Goal: Task Accomplishment & Management: Complete application form

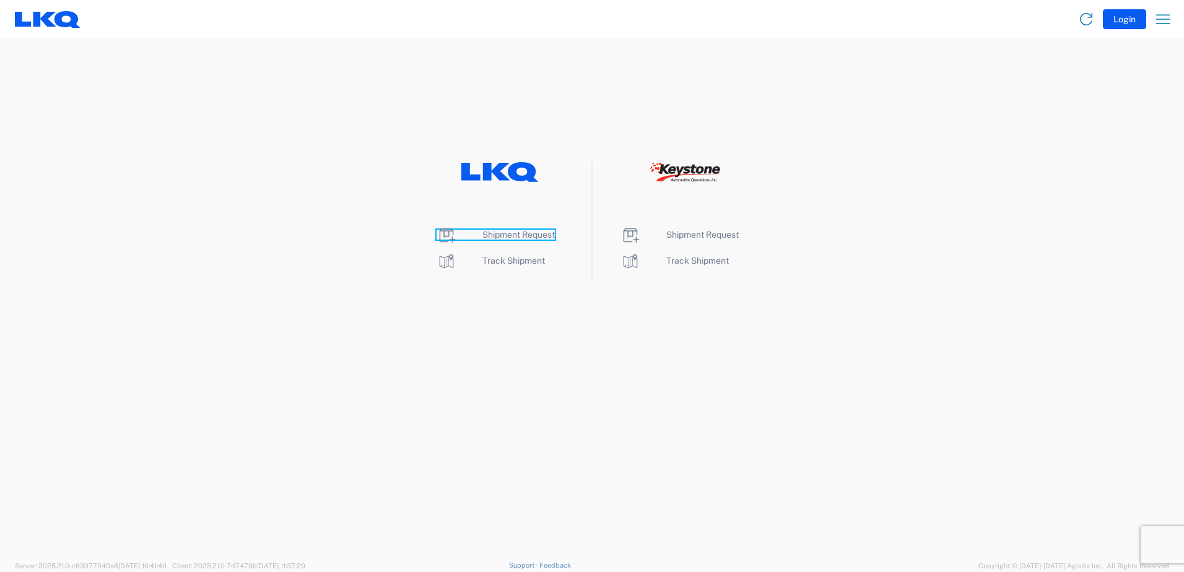
click at [494, 237] on span "Shipment Request" at bounding box center [518, 235] width 72 height 10
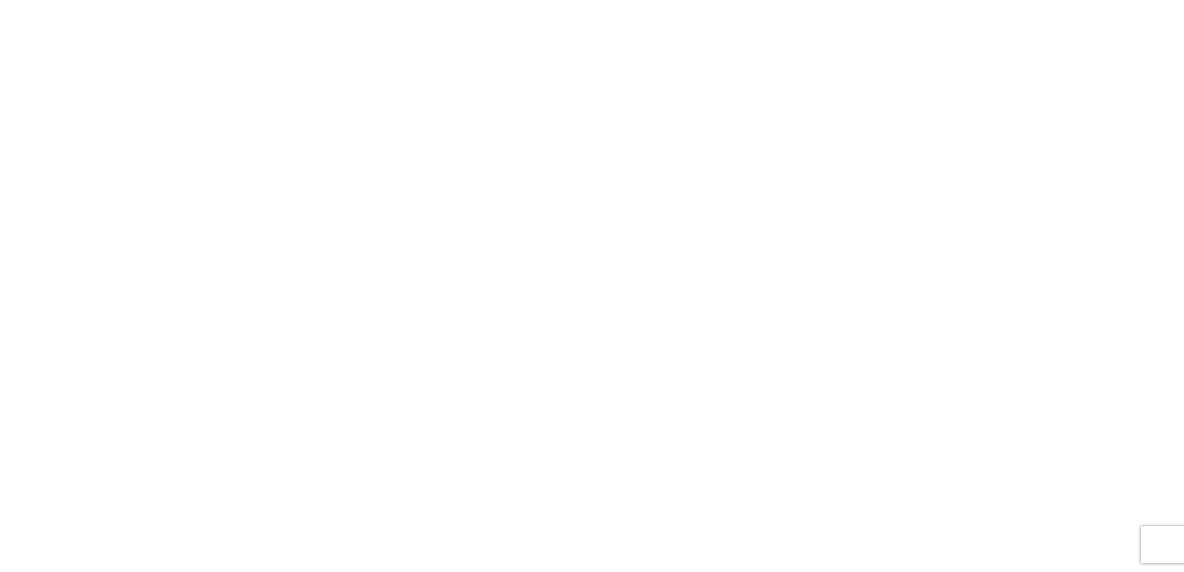
select select "FULL"
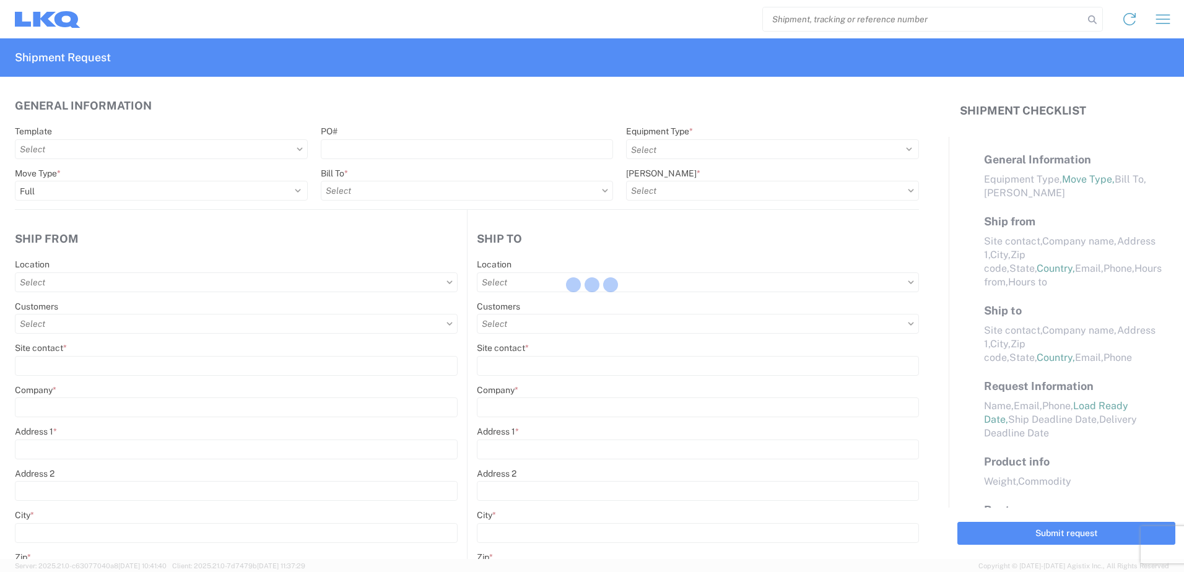
select select "LBS"
select select "IN"
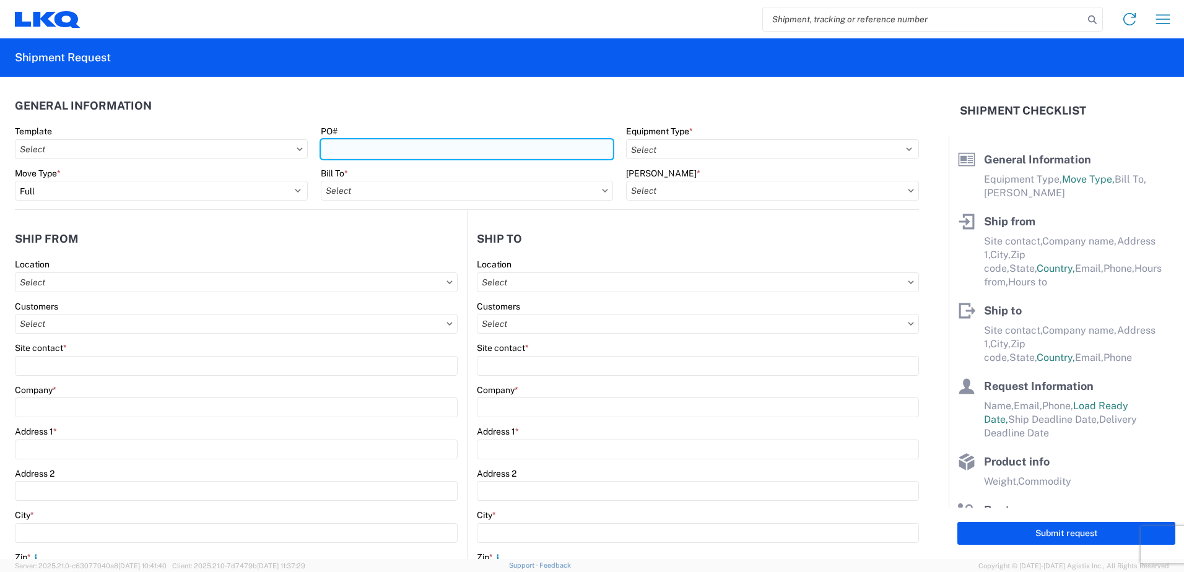
click at [358, 151] on input "PO#" at bounding box center [467, 149] width 293 height 20
type input "3403741"
click at [409, 198] on input "text" at bounding box center [467, 191] width 293 height 20
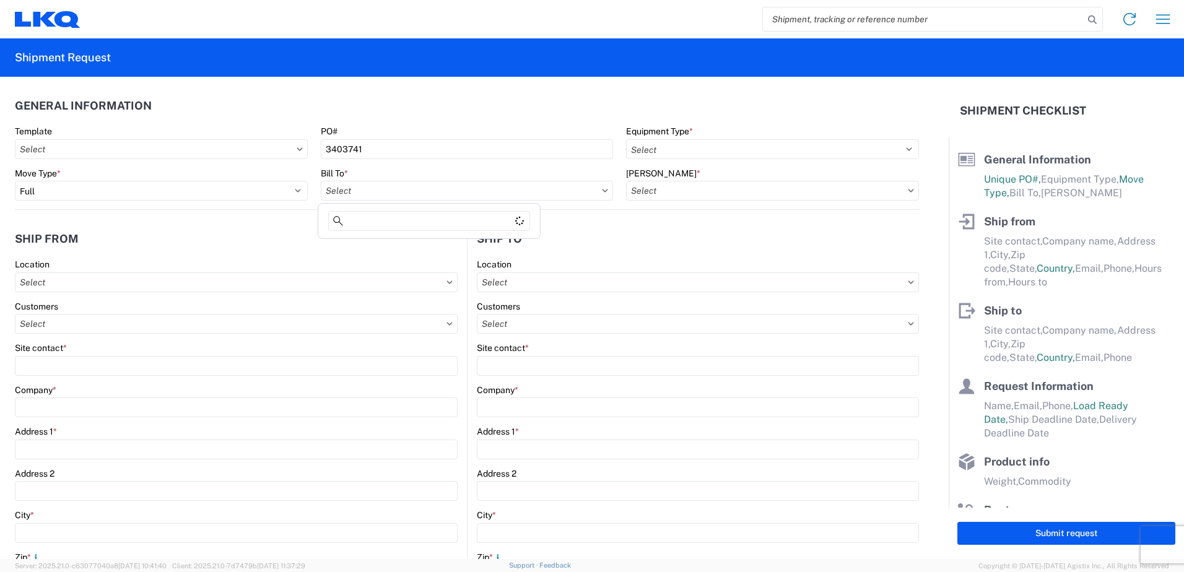
click at [416, 168] on div "Bill To *" at bounding box center [467, 173] width 293 height 11
click at [372, 200] on input "text" at bounding box center [467, 191] width 293 height 20
type input "3003"
click at [370, 247] on div "3003 - Coast to Coast" at bounding box center [429, 246] width 217 height 20
type input "3003 - Coast to Coast"
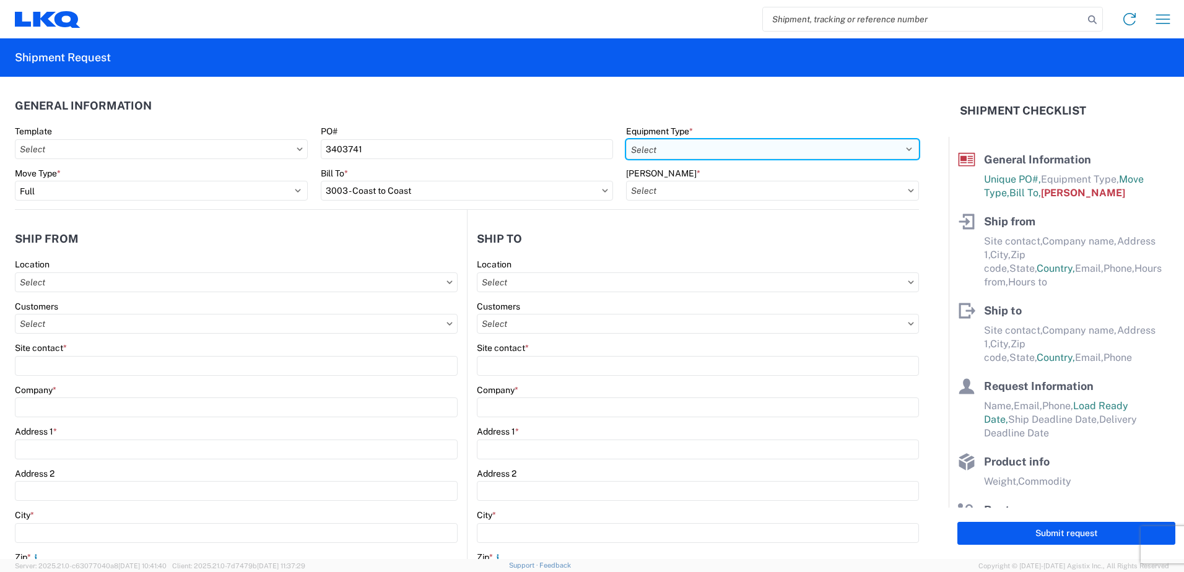
click at [715, 147] on select "Select 53’ Dry Van Flatbed Dropdeck (van) Lowboy (flatbed) Rail" at bounding box center [772, 149] width 293 height 20
select select "STDV"
click at [626, 139] on select "Select 53’ Dry Van Flatbed Dropdeck (van) Lowboy (flatbed) Rail" at bounding box center [772, 149] width 293 height 20
click at [658, 182] on input "text" at bounding box center [772, 191] width 293 height 20
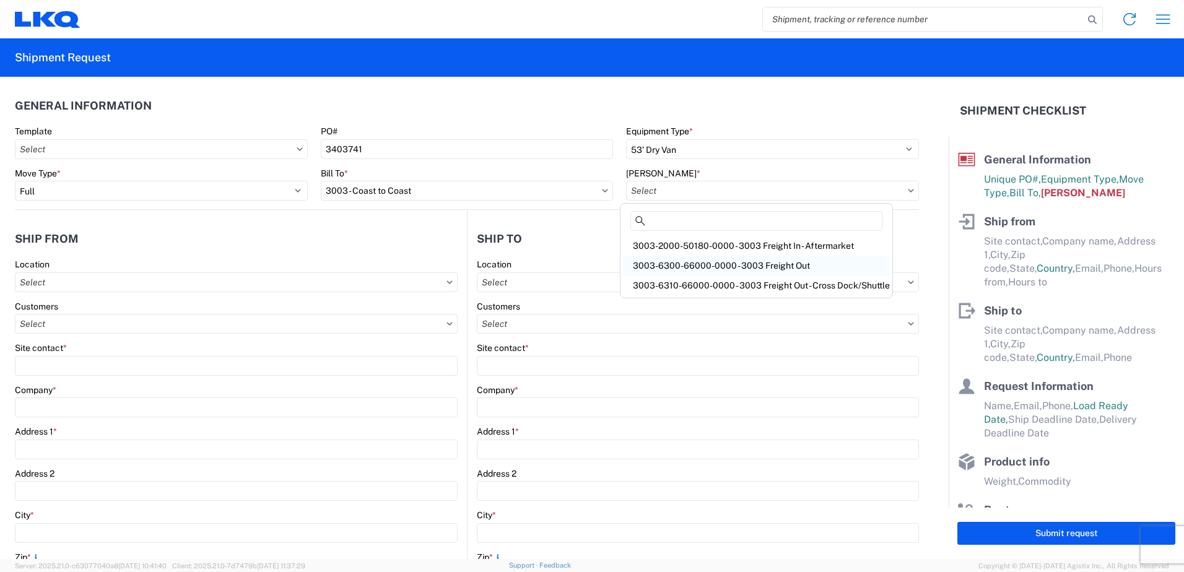
click at [692, 264] on div "3003-6300-66000-0000 - 3003 Freight Out" at bounding box center [756, 266] width 267 height 20
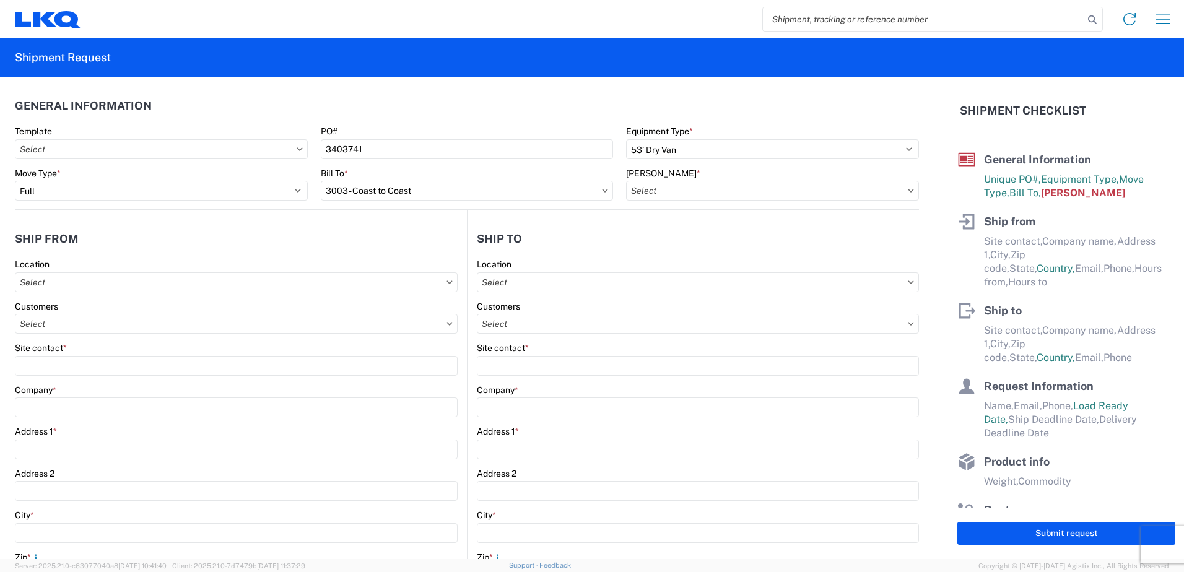
type input "3003-6300-66000-0000 - 3003 Freight Out"
click at [160, 325] on input "text" at bounding box center [236, 324] width 443 height 20
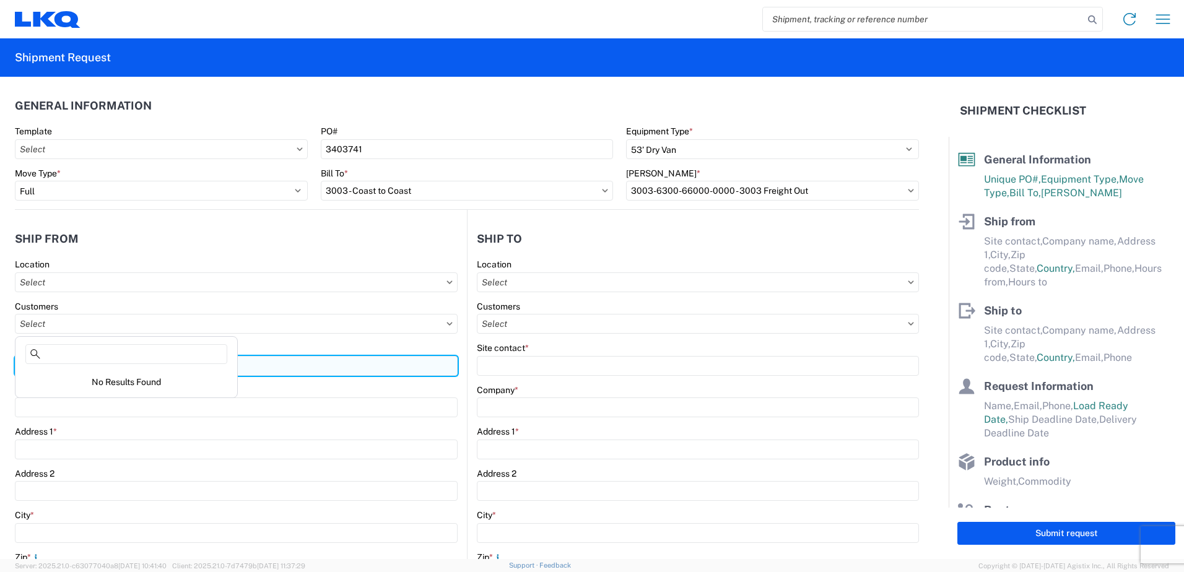
click at [343, 366] on input "Site contact *" at bounding box center [236, 366] width 443 height 20
click at [139, 369] on input "Site contact *" at bounding box center [236, 366] width 443 height 20
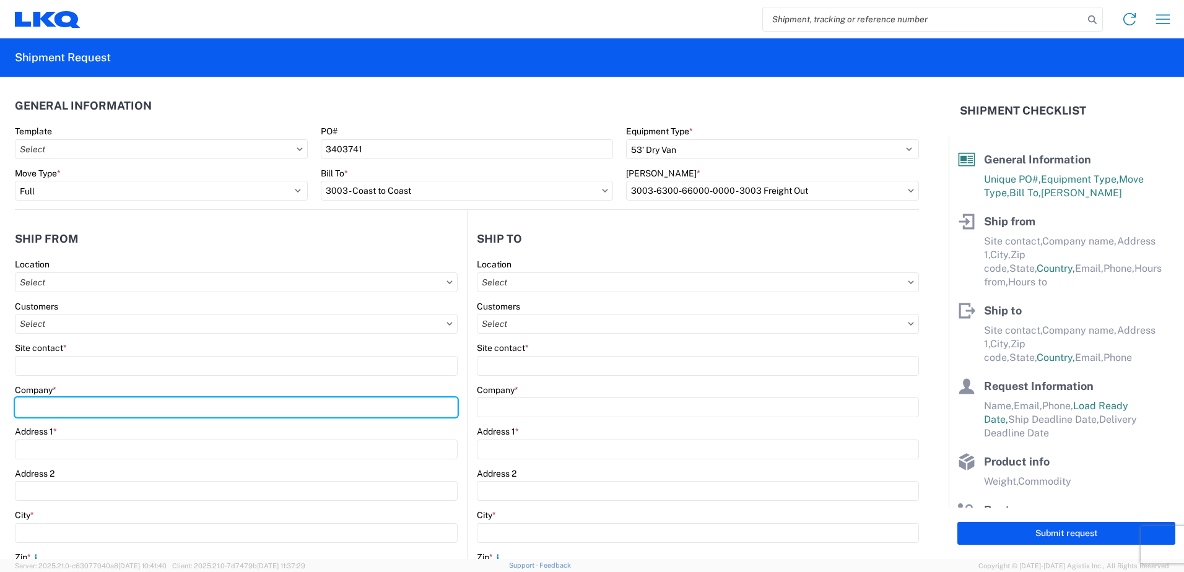
click at [120, 409] on div "Company *" at bounding box center [236, 401] width 443 height 33
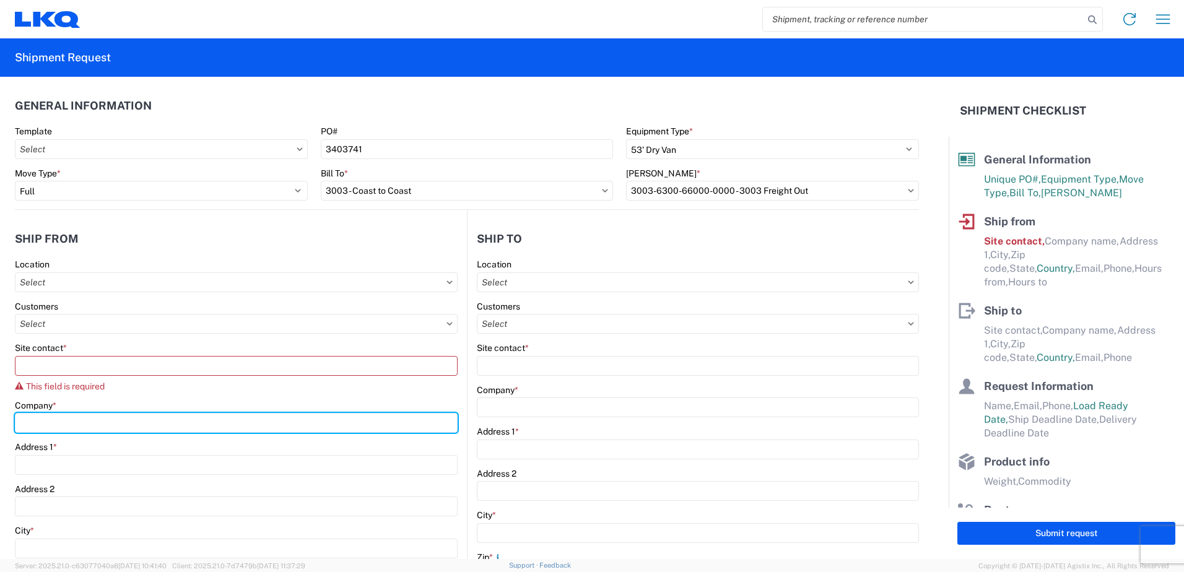
type input "LKQ Corporation"
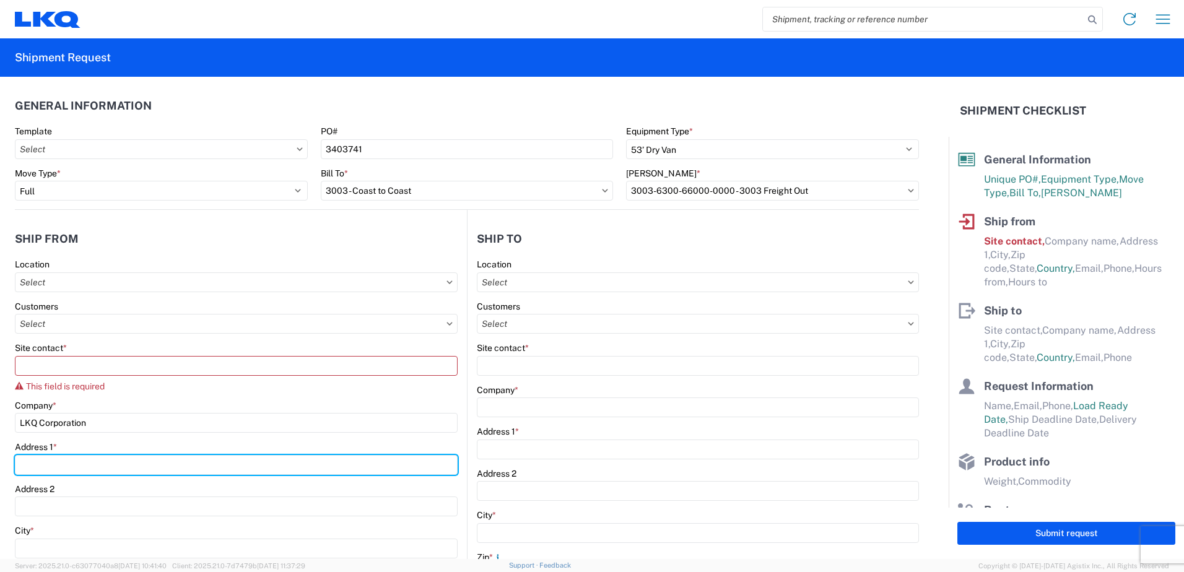
type input "[STREET_ADDRESS]"
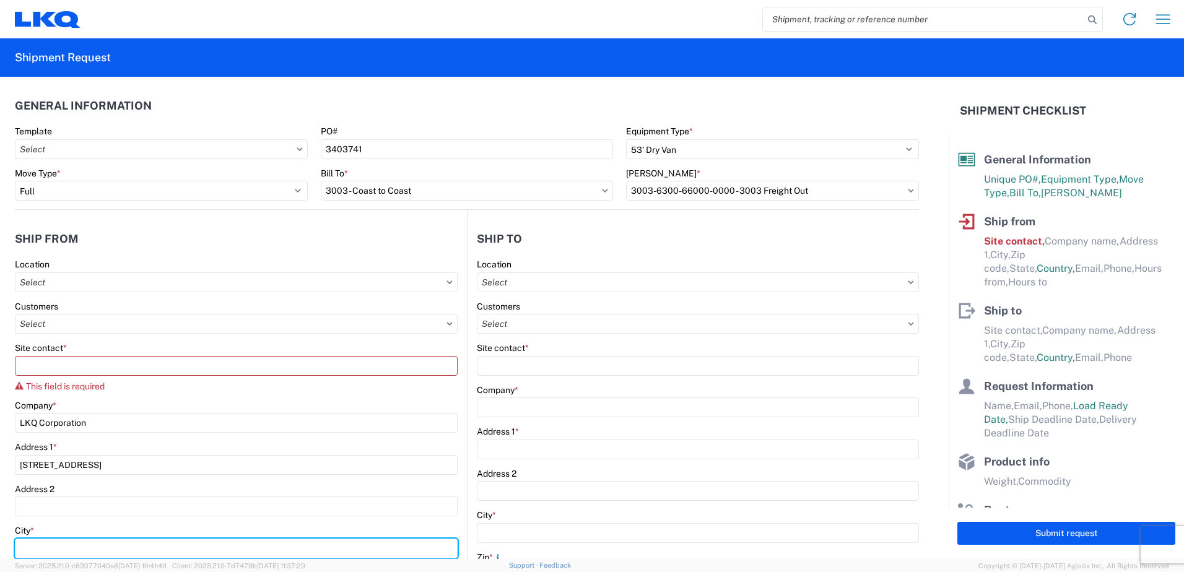
type input "SHAWNEE"
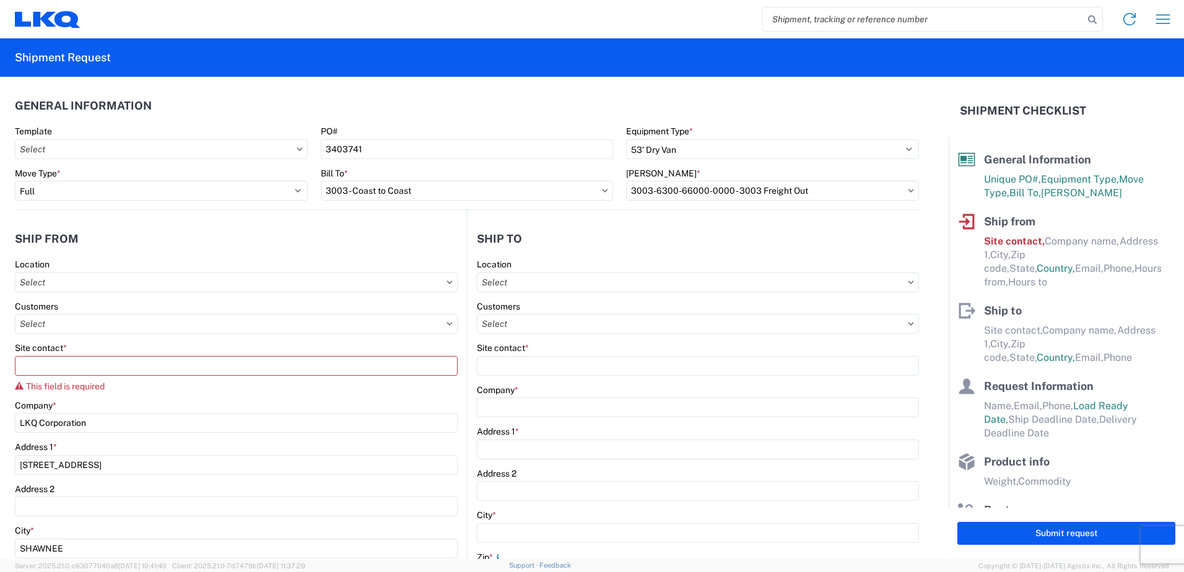
type input "66226"
select select "KS"
type input "[EMAIL_ADDRESS][DOMAIN_NAME]"
type input "8005305836"
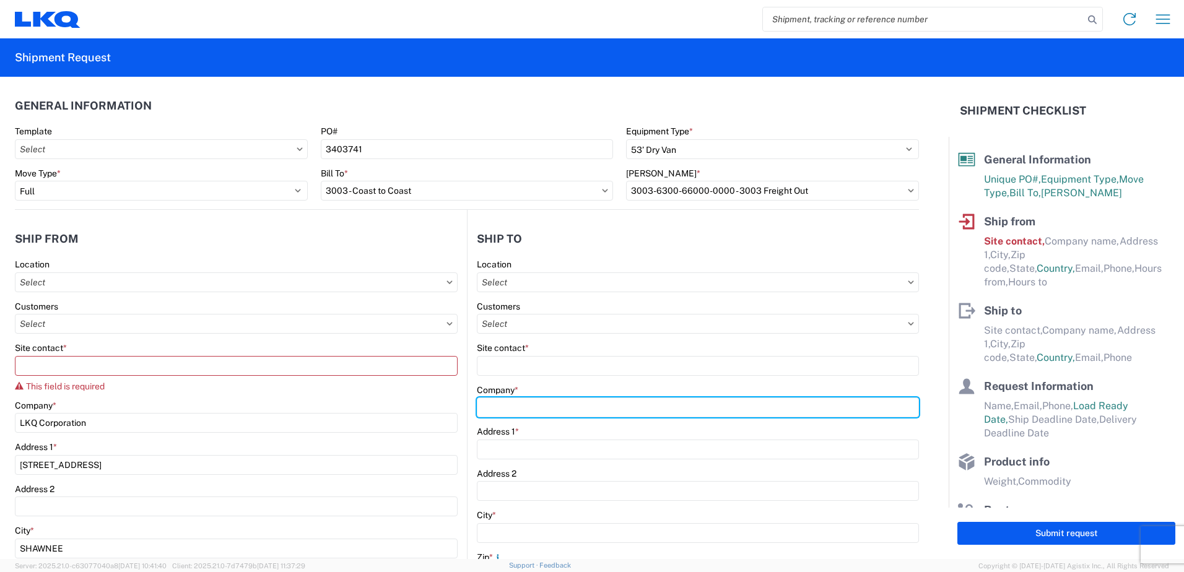
type input "LKQ CORPORATION"
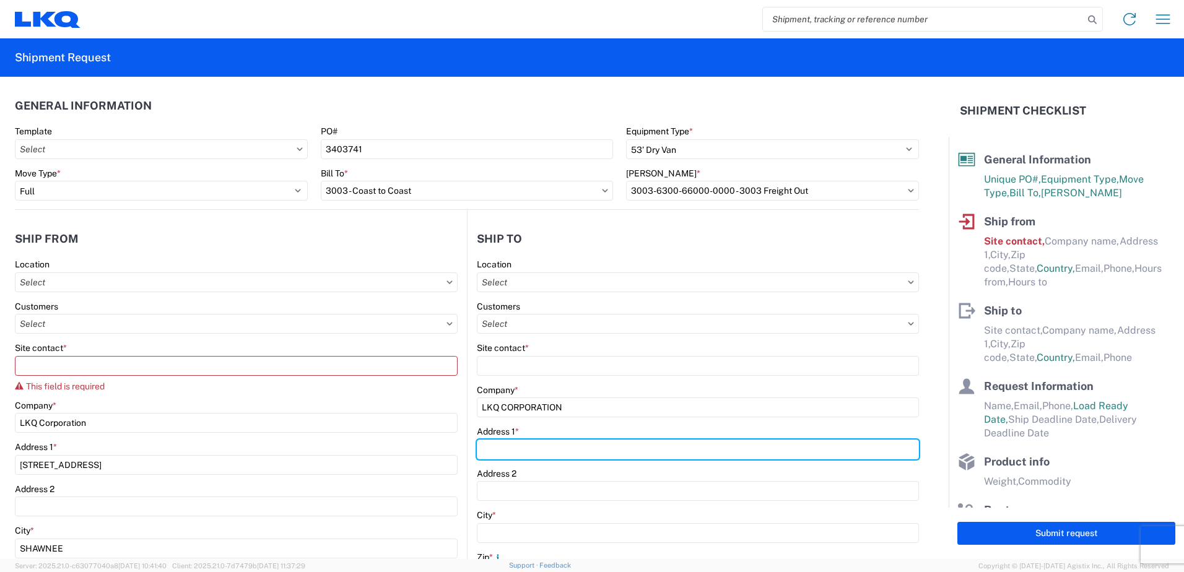
type input "[STREET_ADDRESS]"
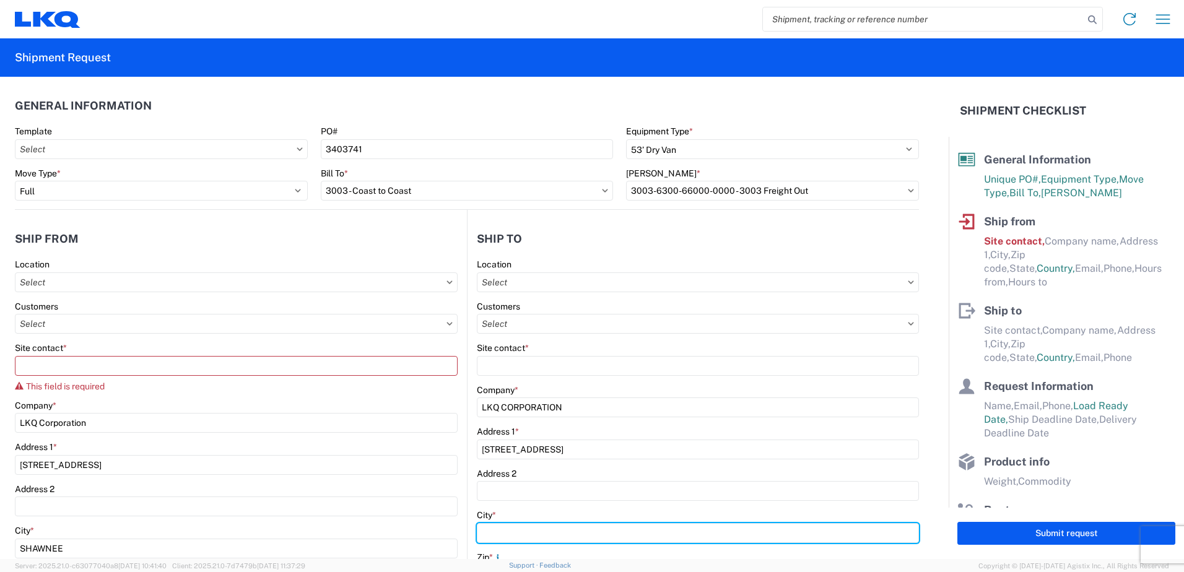
type input "Adel"
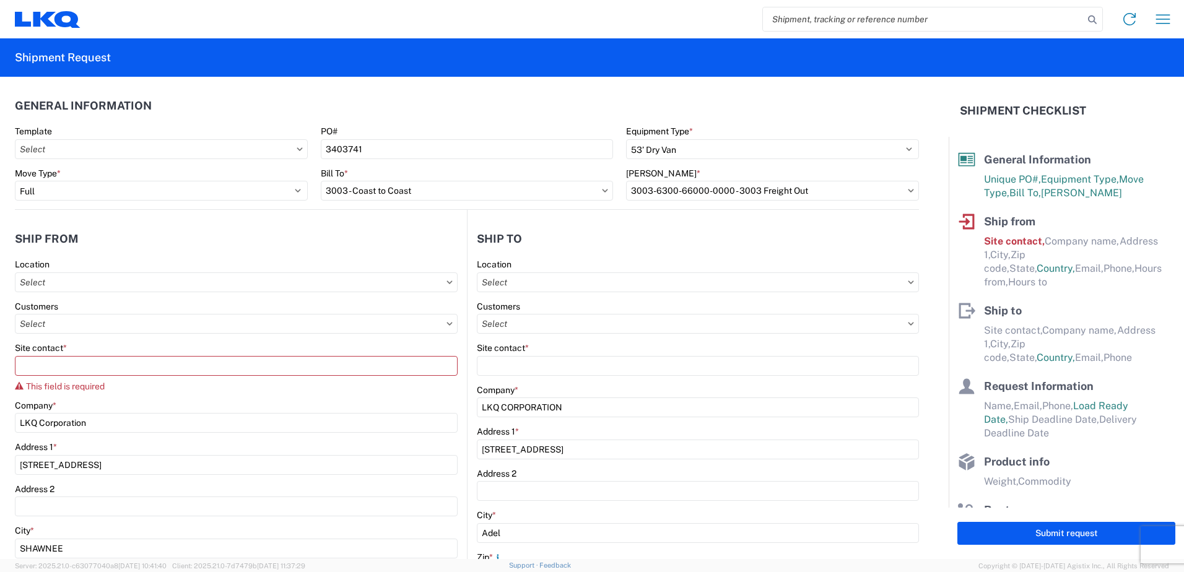
type input "31620"
select select "GA"
type input "[EMAIL_ADDRESS][DOMAIN_NAME]"
type input "[PHONE_NUMBER]"
type input "[PERSON_NAME]"
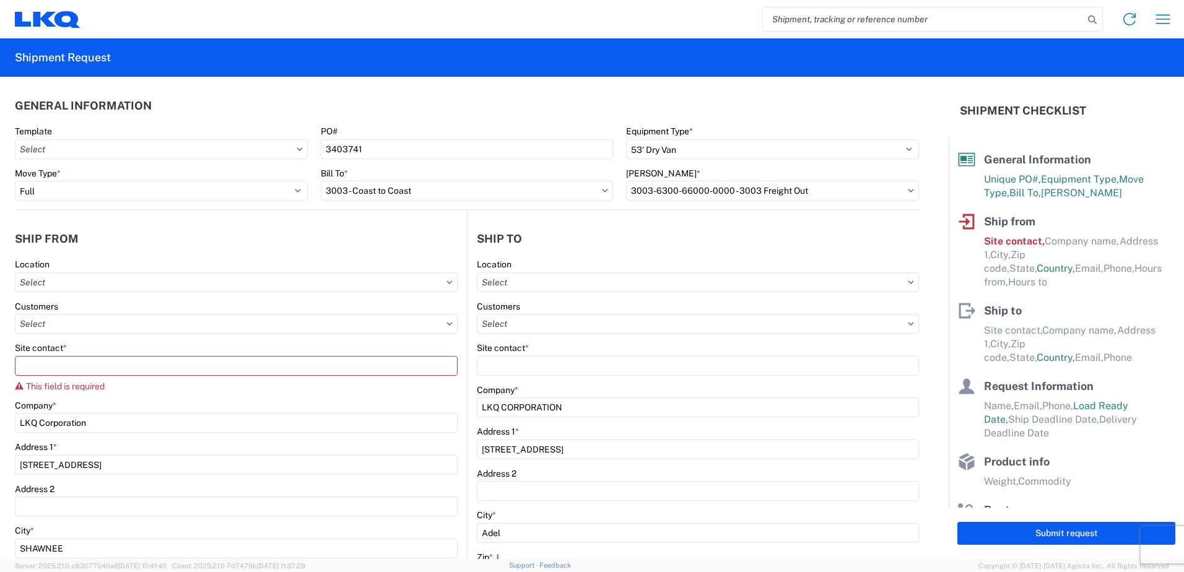
type input "[EMAIL_ADDRESS][DOMAIN_NAME]"
type input "8005305836"
type input "[DATE]"
type input "18000"
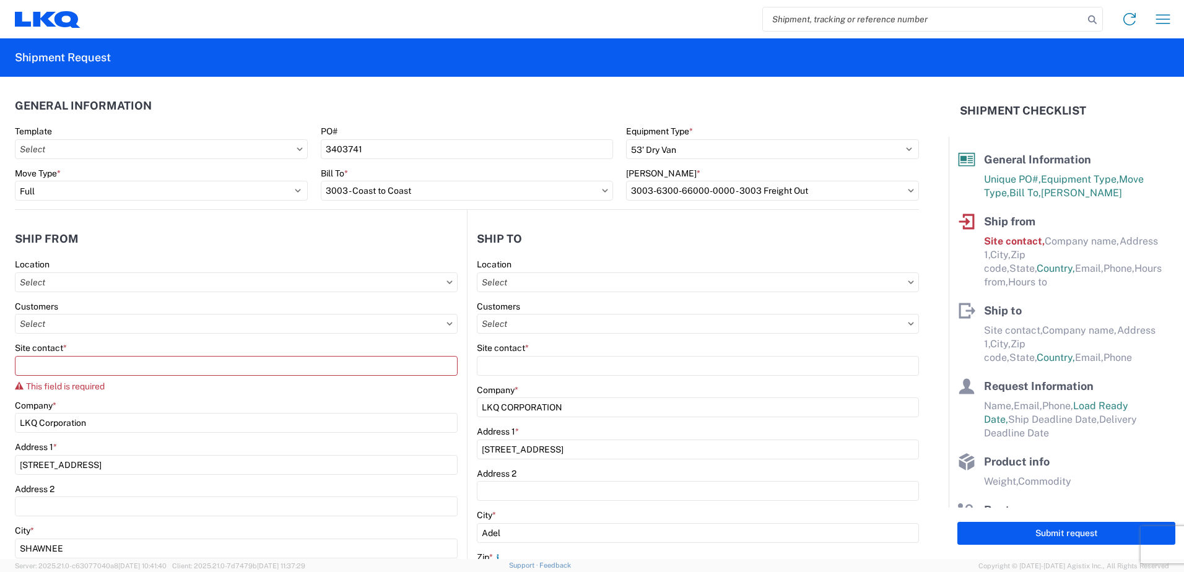
type input "8"
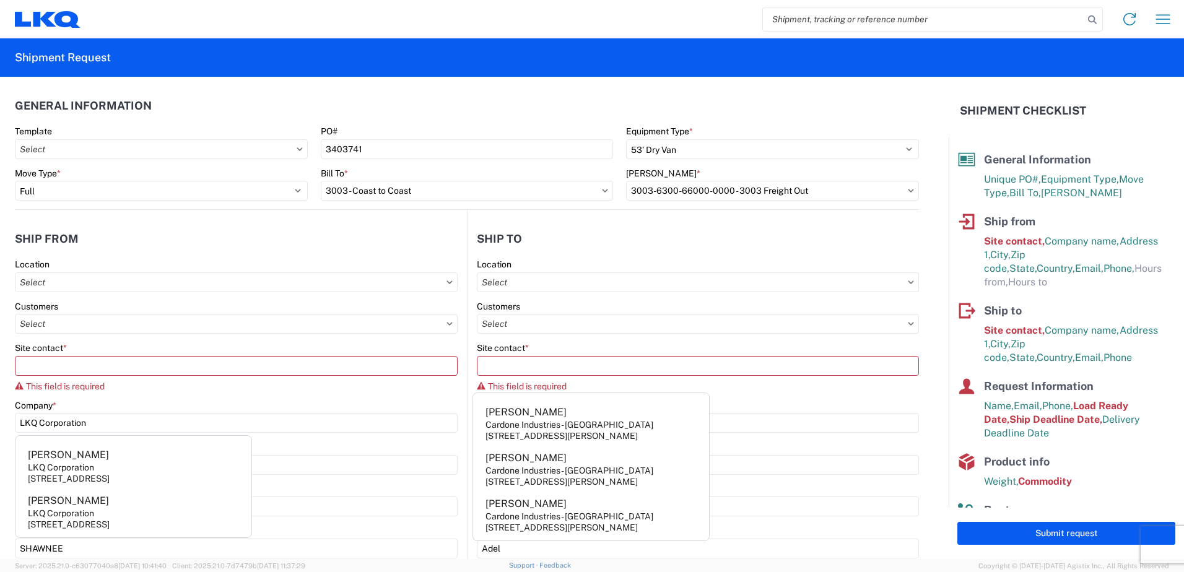
click at [274, 338] on agx-form-control-wrapper-v2 "Customers" at bounding box center [236, 322] width 443 height 42
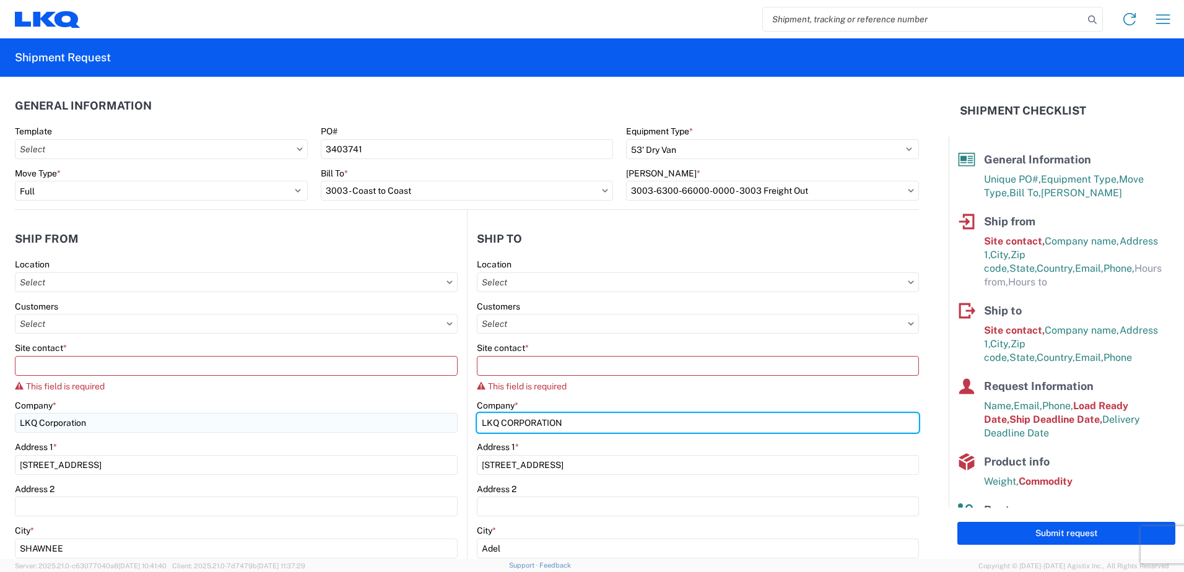
drag, startPoint x: 593, startPoint y: 423, endPoint x: 405, endPoint y: 416, distance: 187.8
click at [405, 416] on div "Ship from Location Customers Site contact * This field is required Company * LK…" at bounding box center [467, 514] width 904 height 609
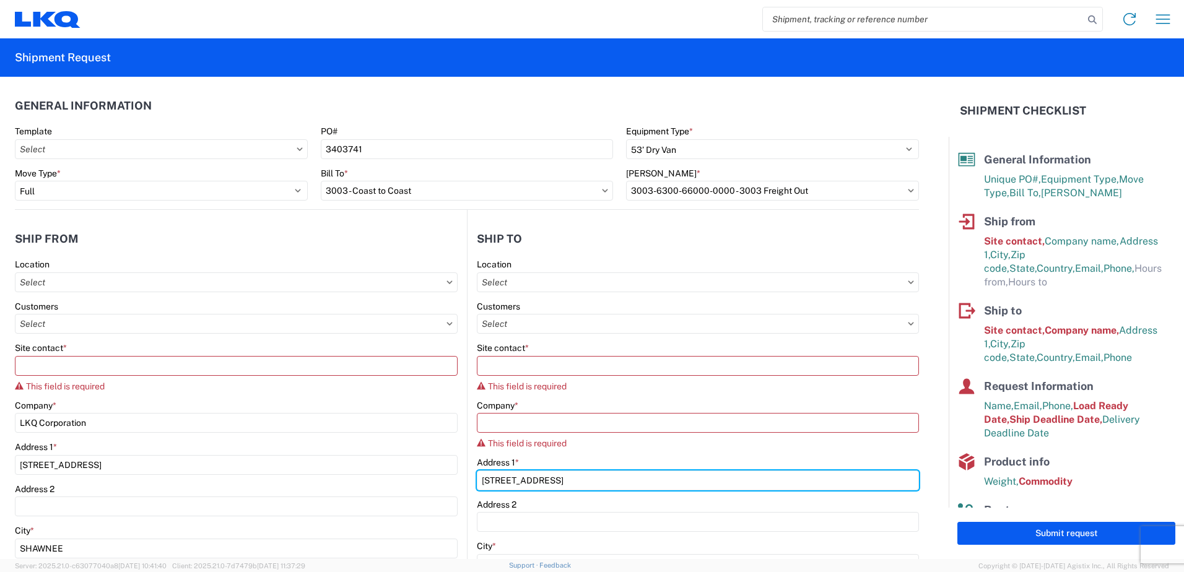
drag, startPoint x: 320, startPoint y: 461, endPoint x: -2, endPoint y: 441, distance: 323.3
click at [0, 441] on html "Home Shipment request Shipment tracking Shipment Request General Information Te…" at bounding box center [592, 286] width 1184 height 572
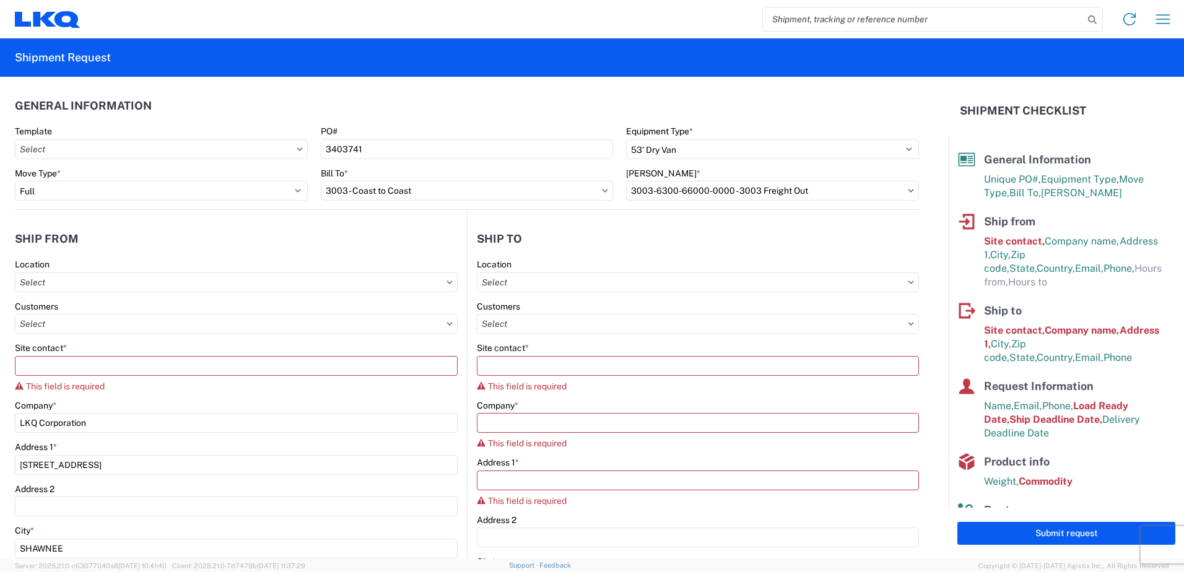
click at [647, 492] on div "Address 1 * This field is required" at bounding box center [698, 481] width 442 height 49
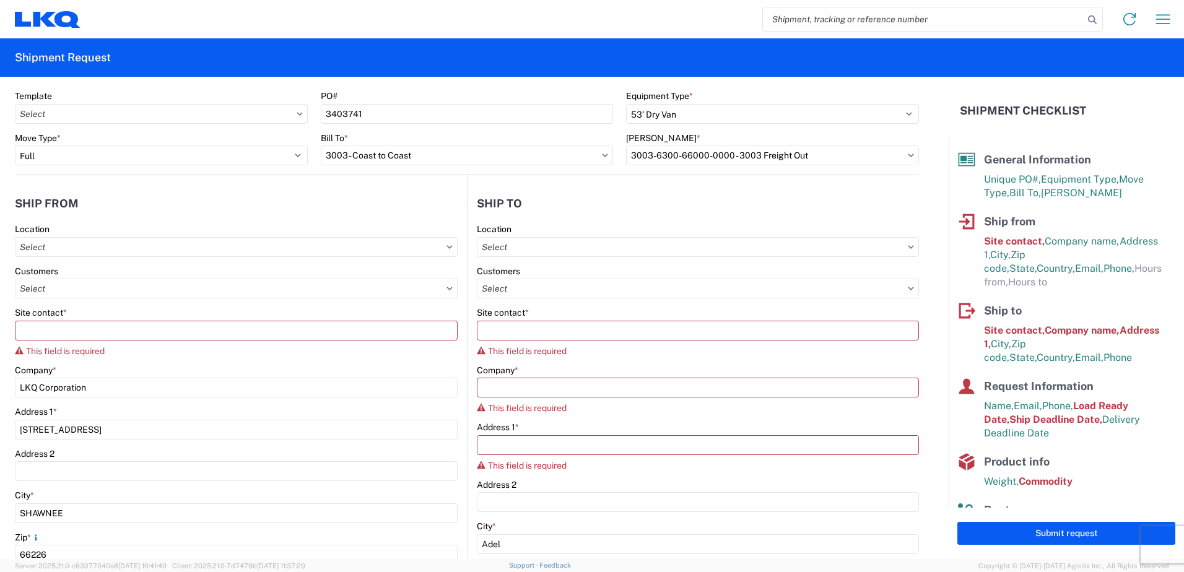
scroll to position [62, 0]
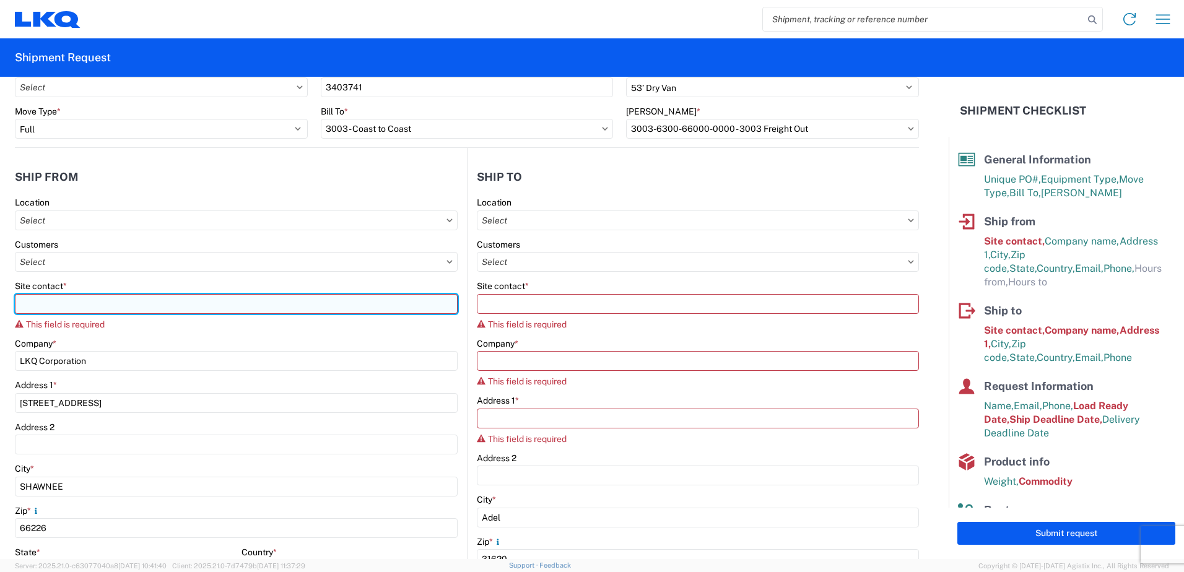
click at [89, 307] on input "Site contact *" at bounding box center [236, 304] width 443 height 20
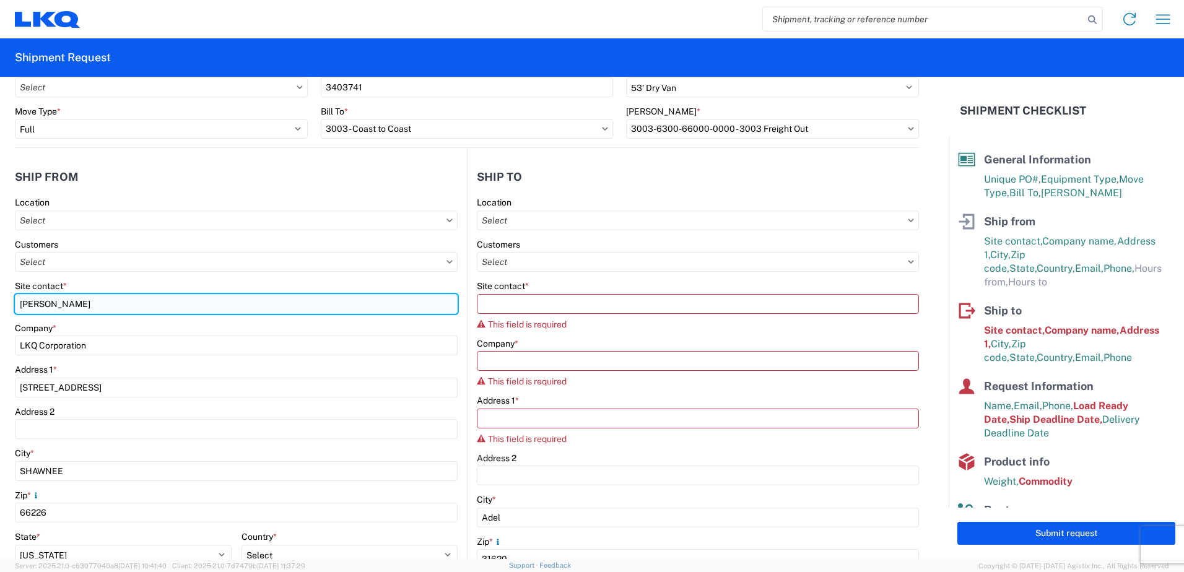
click at [104, 305] on input "[PERSON_NAME]" at bounding box center [236, 304] width 443 height 20
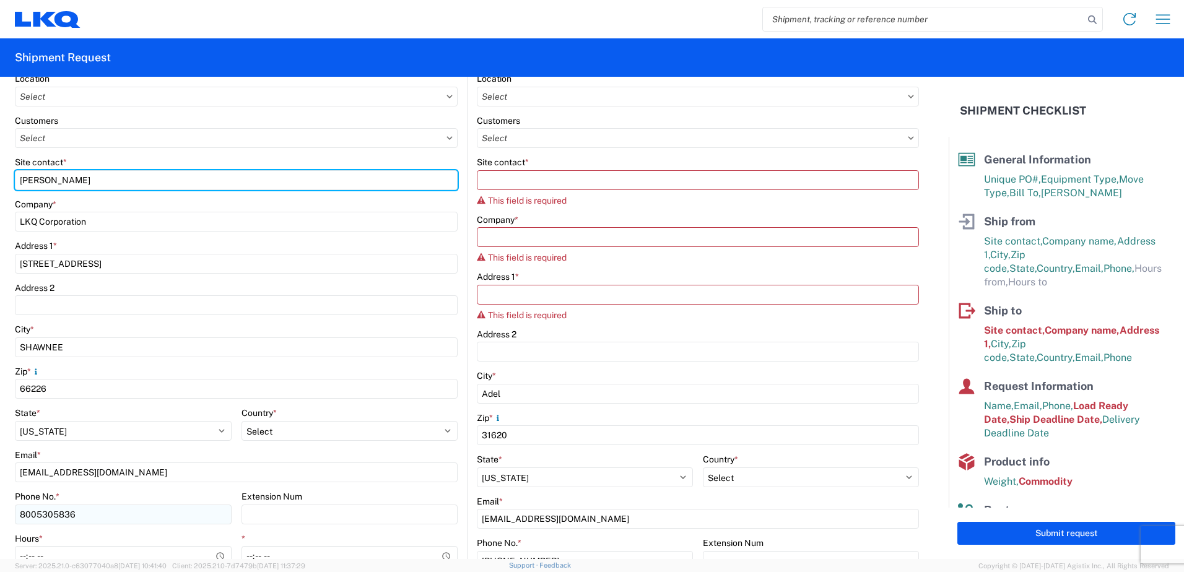
type input "[PERSON_NAME]"
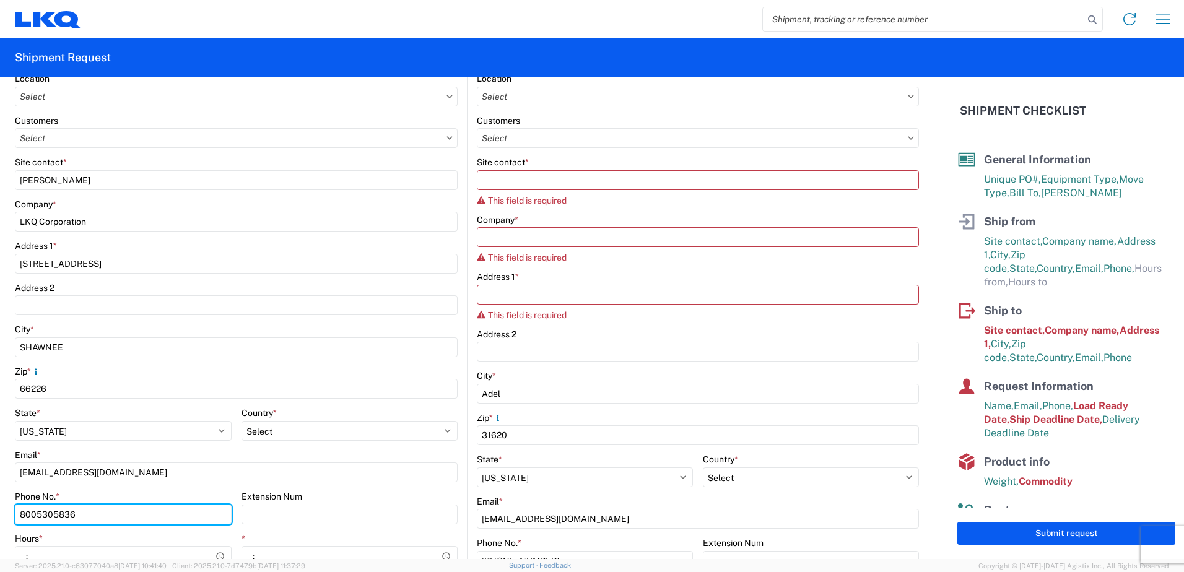
drag, startPoint x: 141, startPoint y: 509, endPoint x: -2, endPoint y: 505, distance: 143.1
click at [0, 505] on html "Home Shipment request Shipment tracking Shipment Request General Information Te…" at bounding box center [592, 286] width 1184 height 572
click at [379, 447] on agx-form-control-wrapper-v2 "Country * Select [GEOGRAPHIC_DATA] [GEOGRAPHIC_DATA] [GEOGRAPHIC_DATA] [GEOGRAP…" at bounding box center [350, 429] width 217 height 42
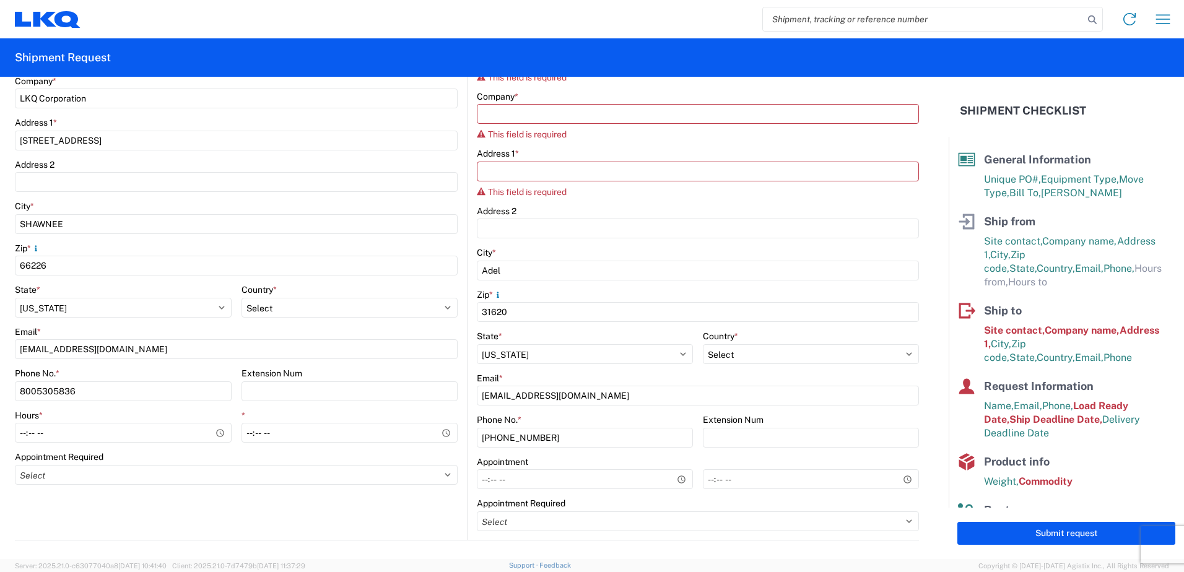
scroll to position [310, 0]
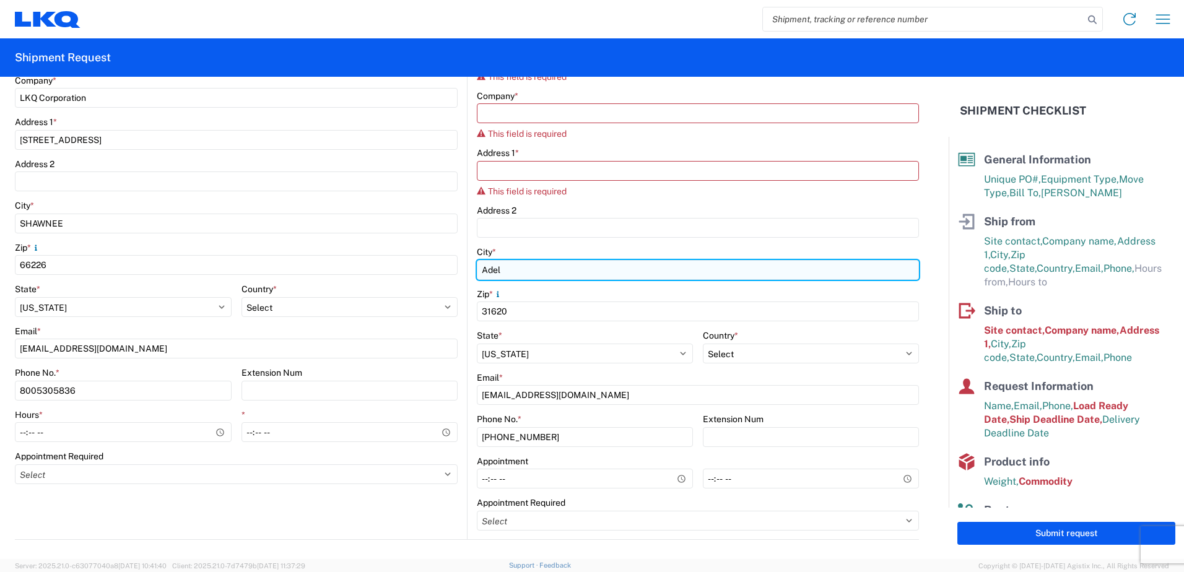
click at [530, 278] on input "Adel" at bounding box center [698, 270] width 442 height 20
drag, startPoint x: 449, startPoint y: 269, endPoint x: 321, endPoint y: 269, distance: 128.2
click at [321, 269] on div "Ship from Location Customers Site contact * [PERSON_NAME] Company * LKQ Corpora…" at bounding box center [467, 220] width 904 height 640
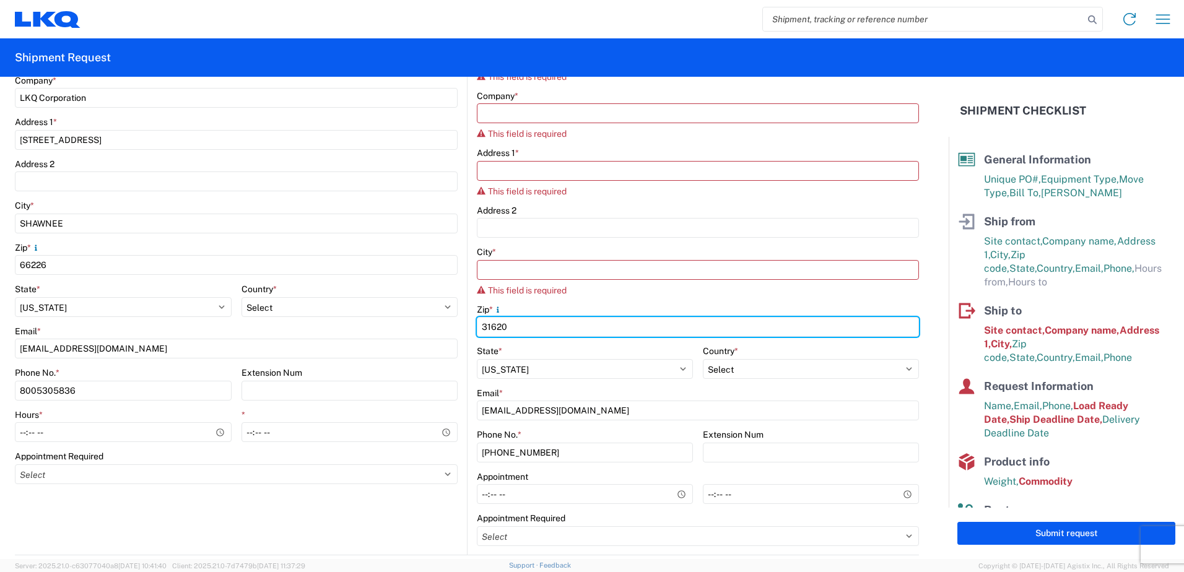
drag, startPoint x: 518, startPoint y: 321, endPoint x: 162, endPoint y: 321, distance: 356.7
click at [162, 321] on div "Ship from Location Customers Site contact * [PERSON_NAME] Company * LKQ Corpora…" at bounding box center [467, 227] width 904 height 655
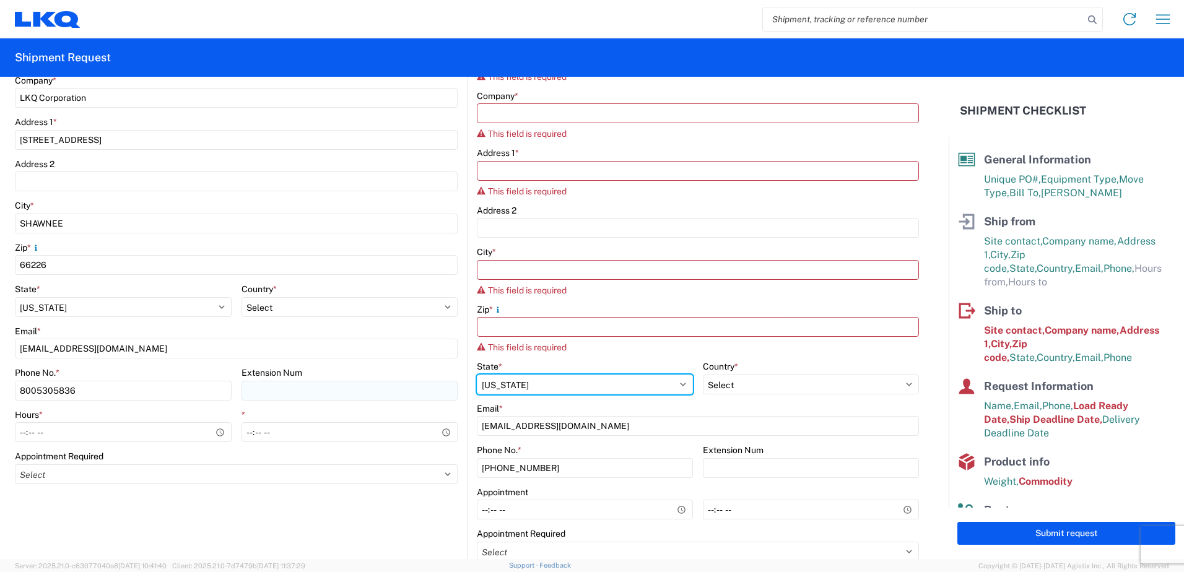
drag, startPoint x: 497, startPoint y: 387, endPoint x: 447, endPoint y: 399, distance: 52.3
click at [447, 399] on div "Ship from Location Customers Site contact * [PERSON_NAME] Company * LKQ Corpora…" at bounding box center [467, 235] width 904 height 671
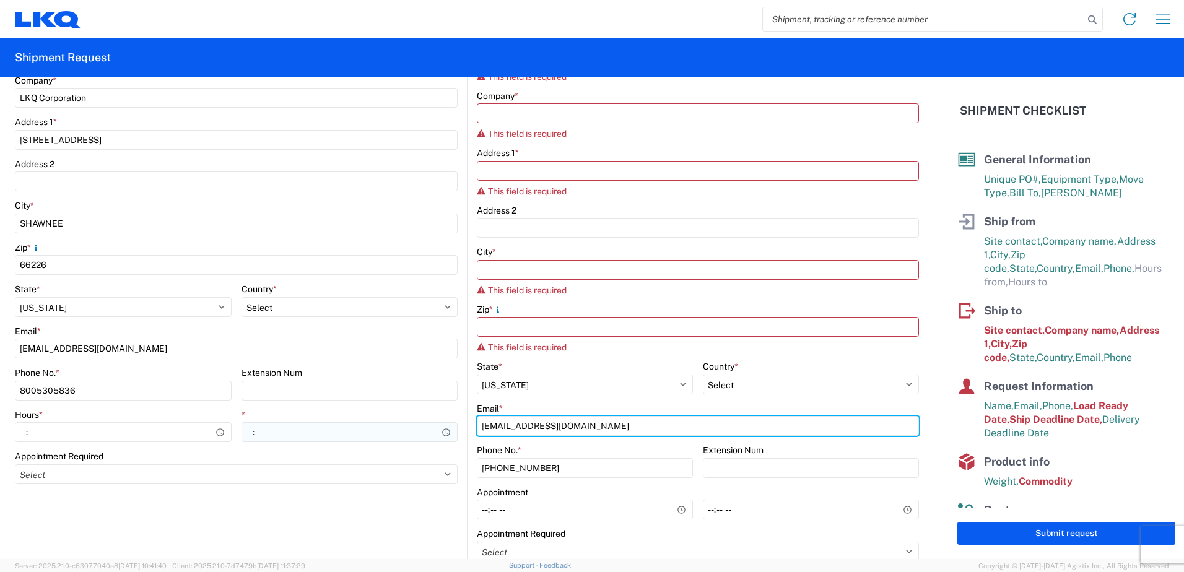
drag, startPoint x: 652, startPoint y: 424, endPoint x: 269, endPoint y: 436, distance: 383.0
click at [269, 436] on div "Ship from Location Customers Site contact * [PERSON_NAME] Company * LKQ Corpora…" at bounding box center [467, 235] width 904 height 671
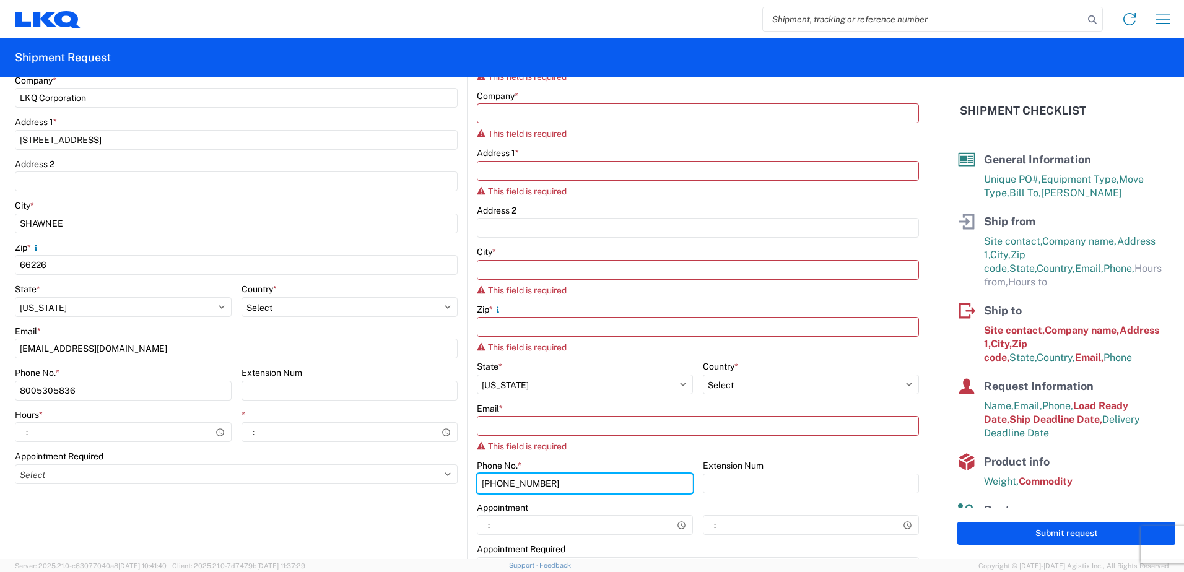
drag, startPoint x: 552, startPoint y: 484, endPoint x: 226, endPoint y: 485, distance: 325.8
click at [233, 486] on div "Ship from Location Customers Site contact * [PERSON_NAME] Company * LKQ Corpora…" at bounding box center [467, 243] width 904 height 686
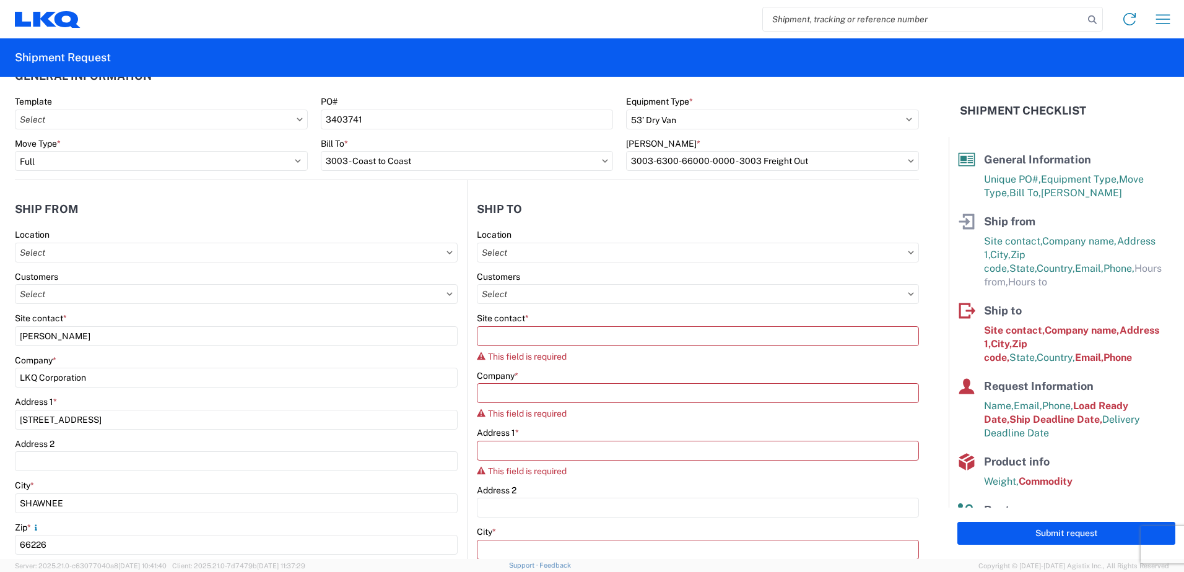
scroll to position [0, 0]
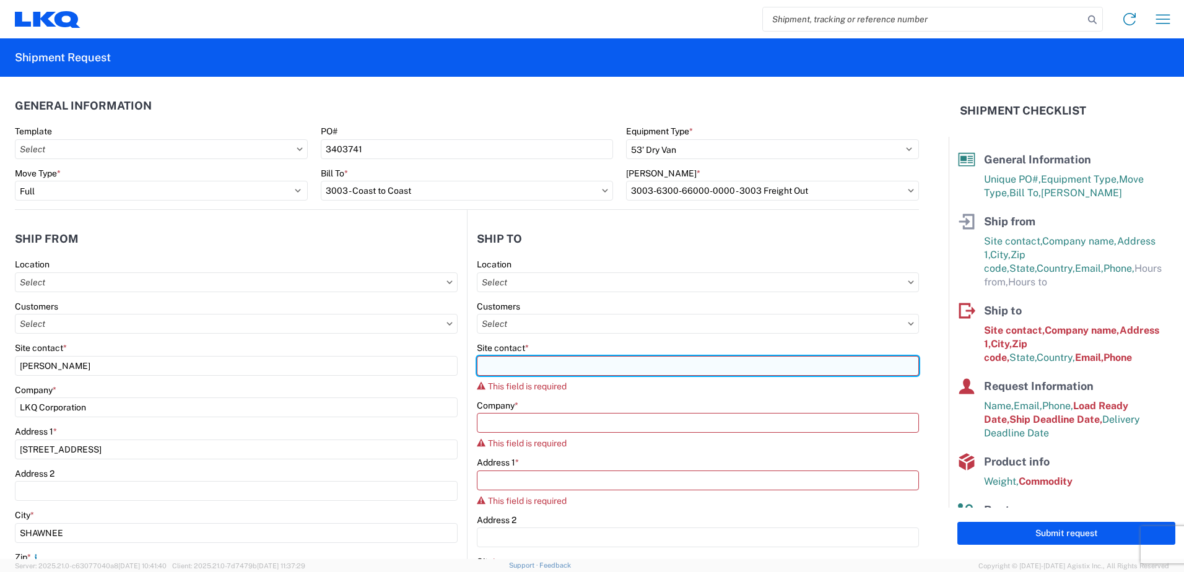
click at [528, 370] on input "Site contact *" at bounding box center [698, 366] width 442 height 20
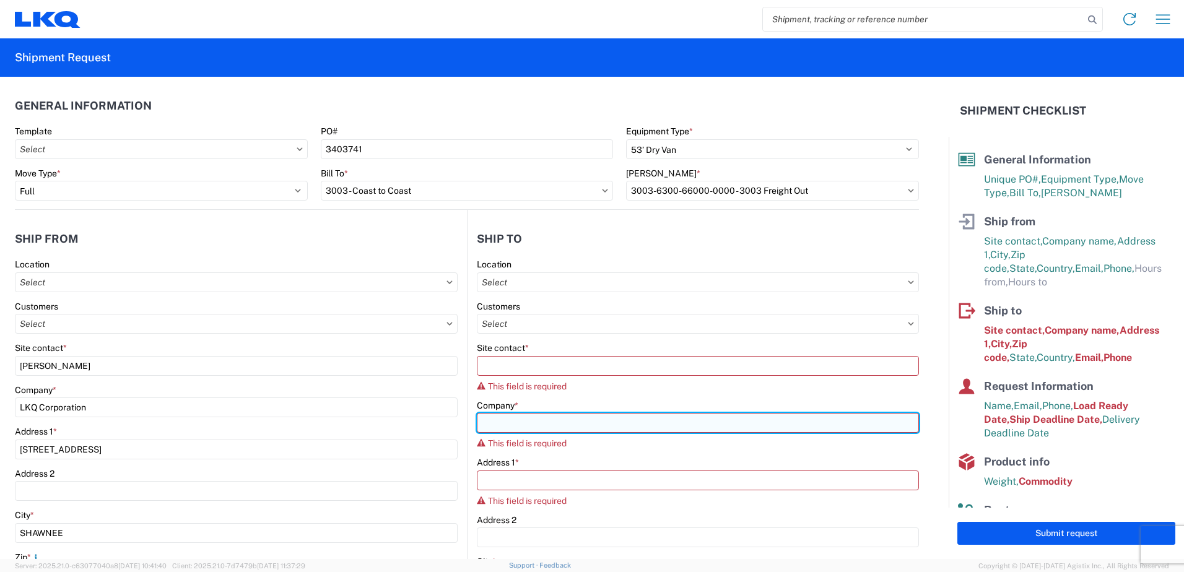
click at [548, 425] on input "Company *" at bounding box center [698, 423] width 442 height 20
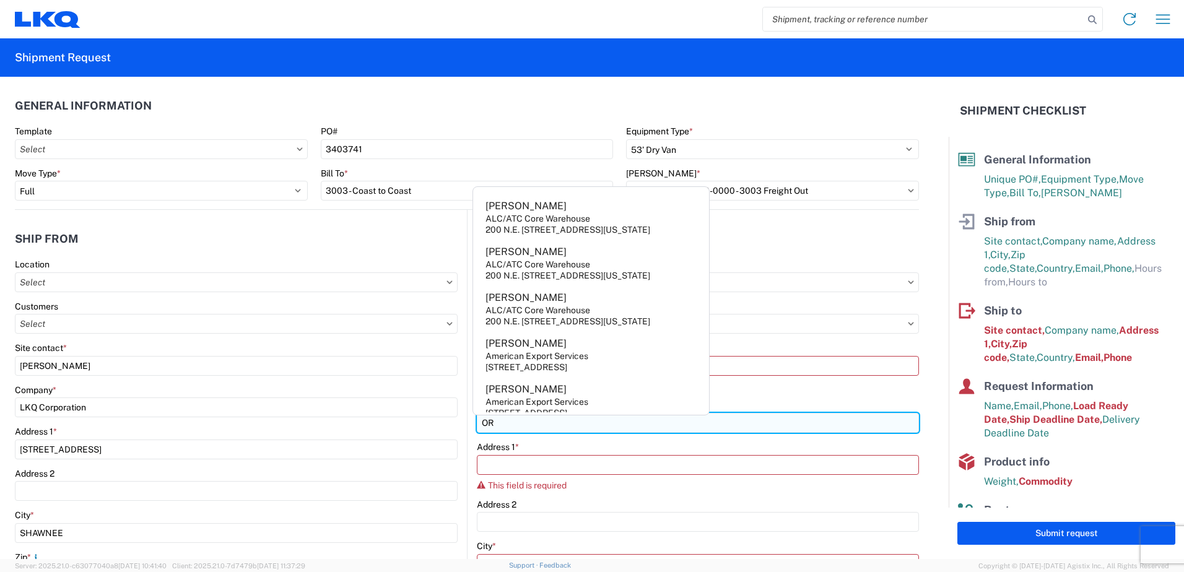
type input "ORIGINAL PARTS GROUP INC"
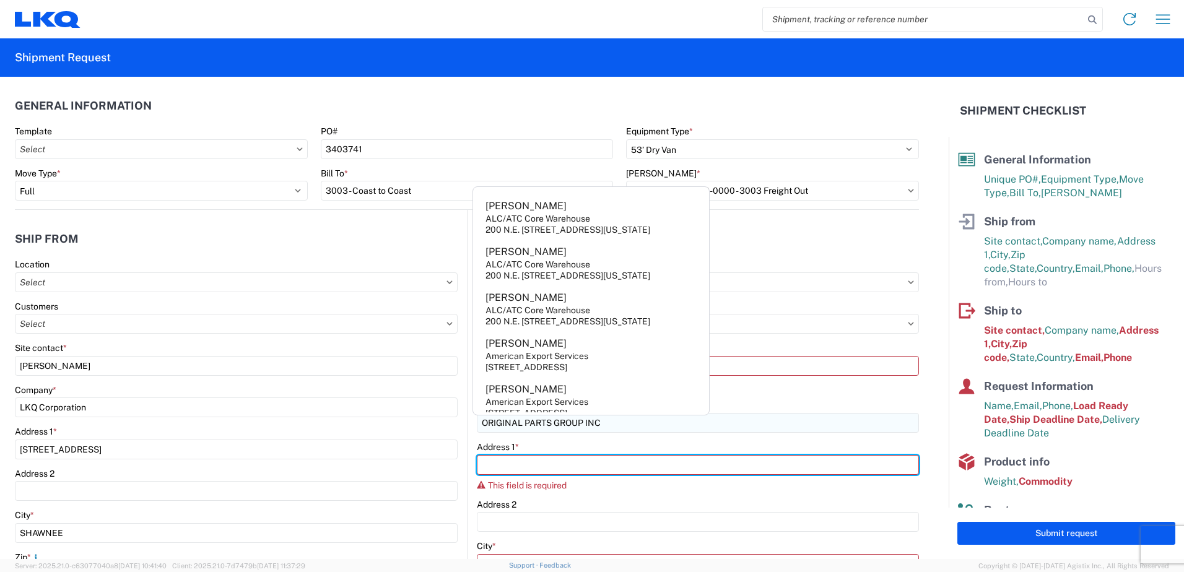
type input "[STREET_ADDRESS]"
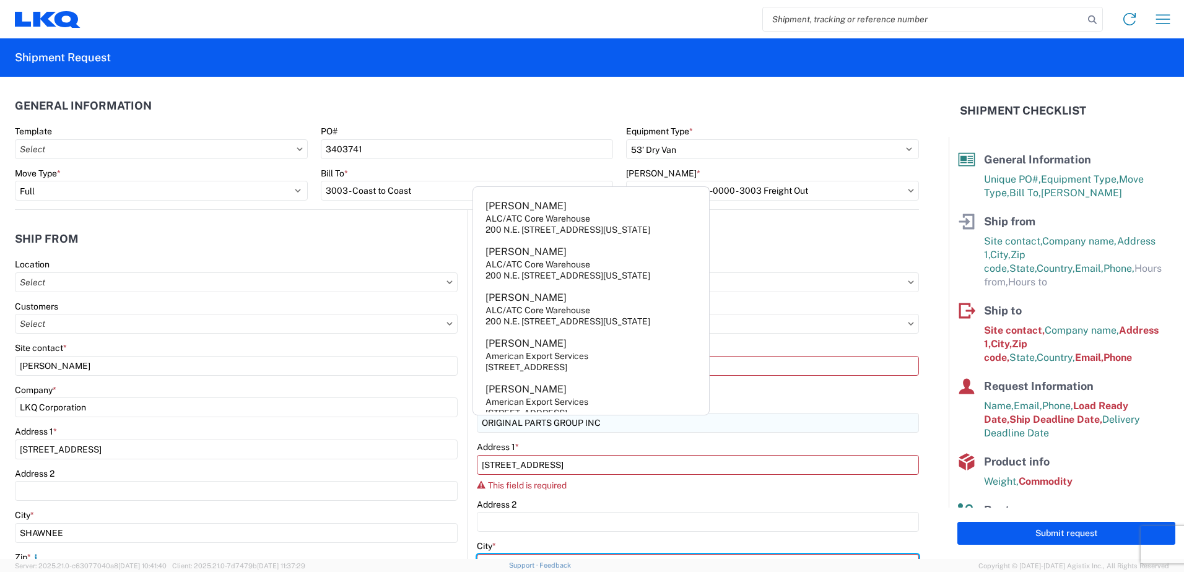
type input "SEAL BEACH"
type input "90740"
type input "8165941000"
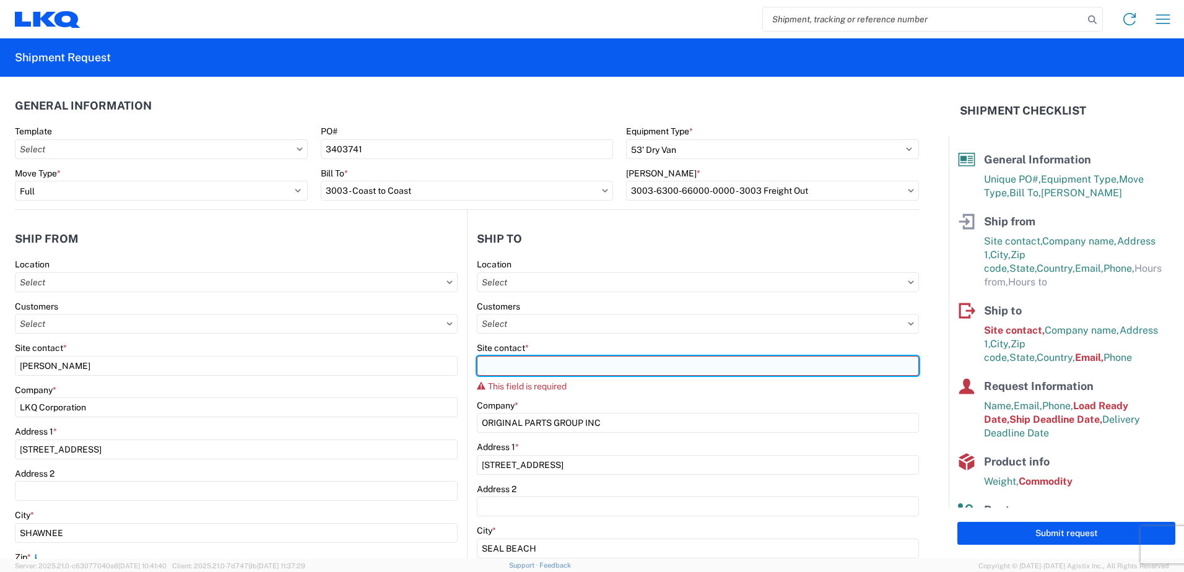
click at [651, 368] on input "Site contact *" at bounding box center [698, 366] width 442 height 20
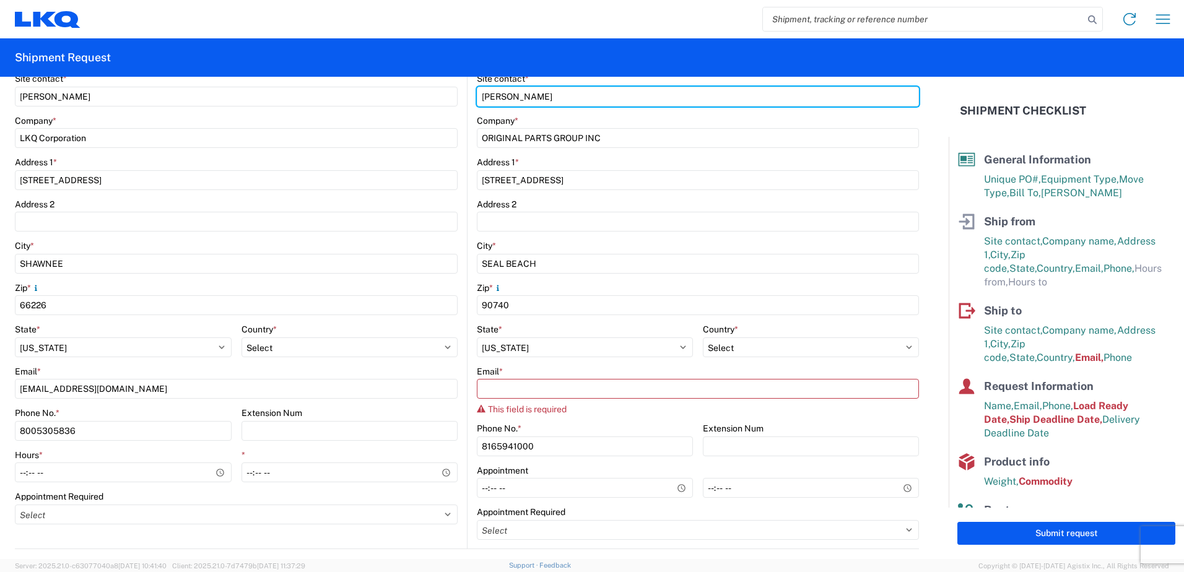
scroll to position [310, 0]
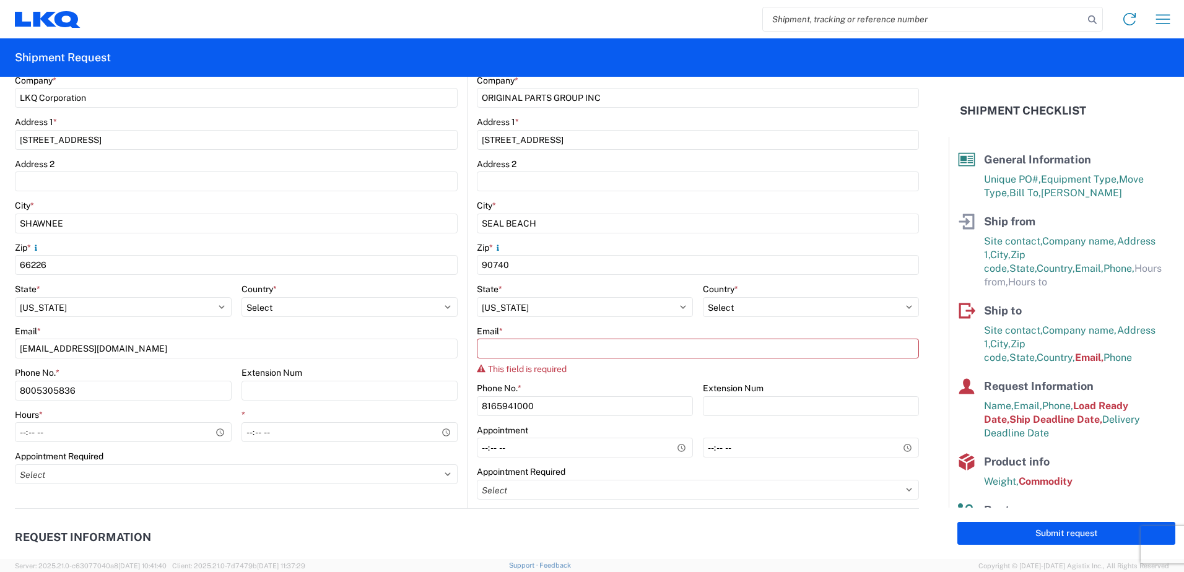
type input "[PERSON_NAME]"
drag, startPoint x: 553, startPoint y: 403, endPoint x: 391, endPoint y: 403, distance: 161.6
click at [391, 403] on div "Ship from Location Customers Site contact * [PERSON_NAME] Company * LKQ Corpora…" at bounding box center [467, 204] width 904 height 609
paste input "[PHONE_NUMBER]"
type input "[PHONE_NUMBER]"
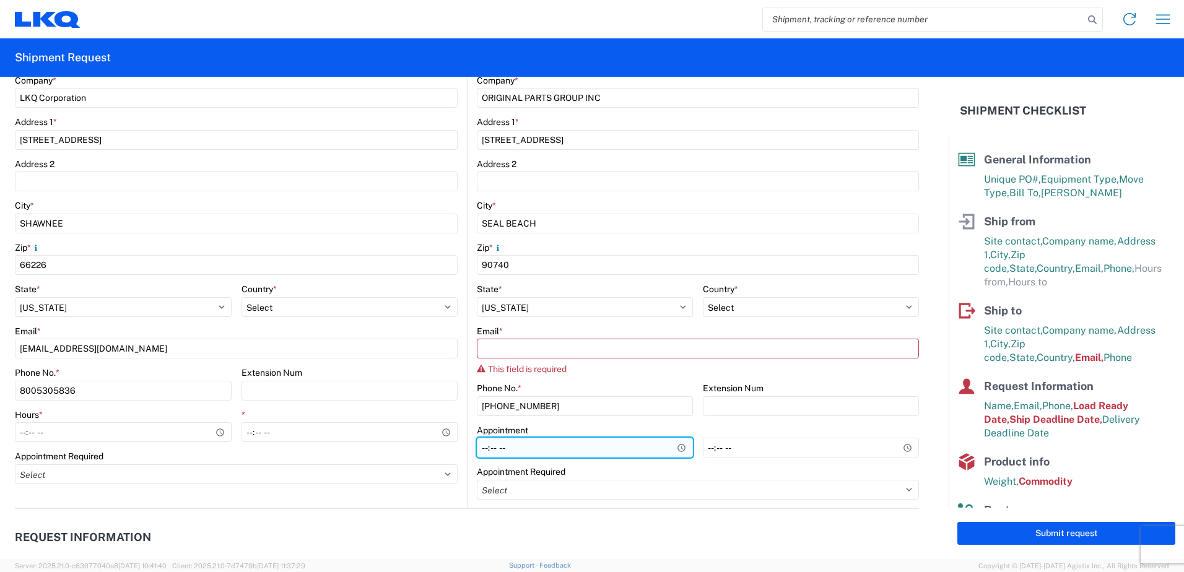
click at [581, 443] on input "Hours *" at bounding box center [585, 448] width 216 height 20
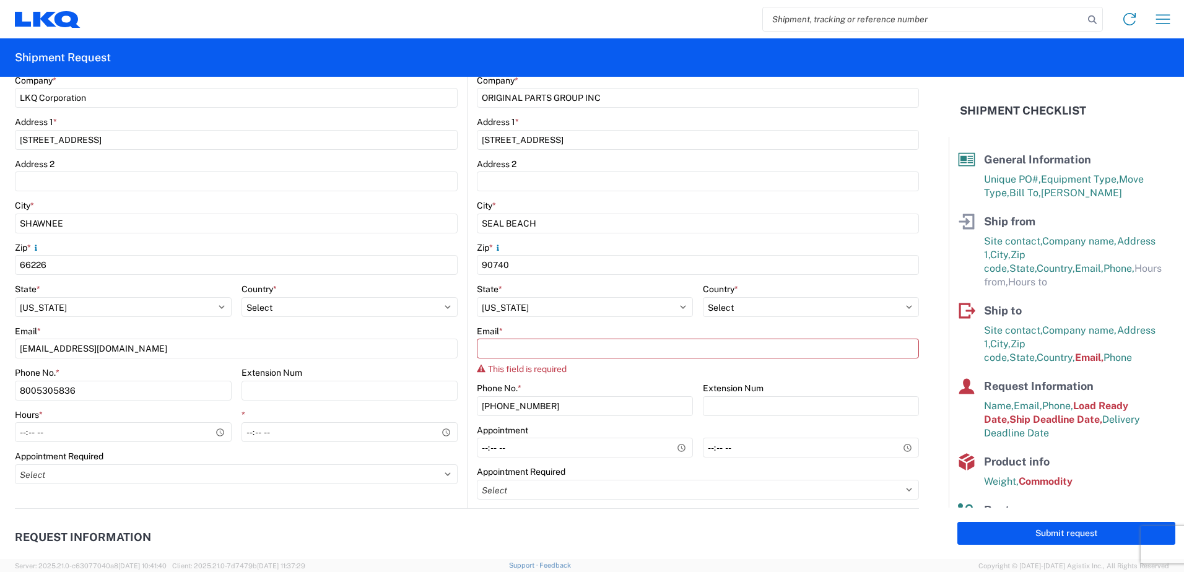
click at [277, 539] on header "Request Information" at bounding box center [467, 538] width 904 height 28
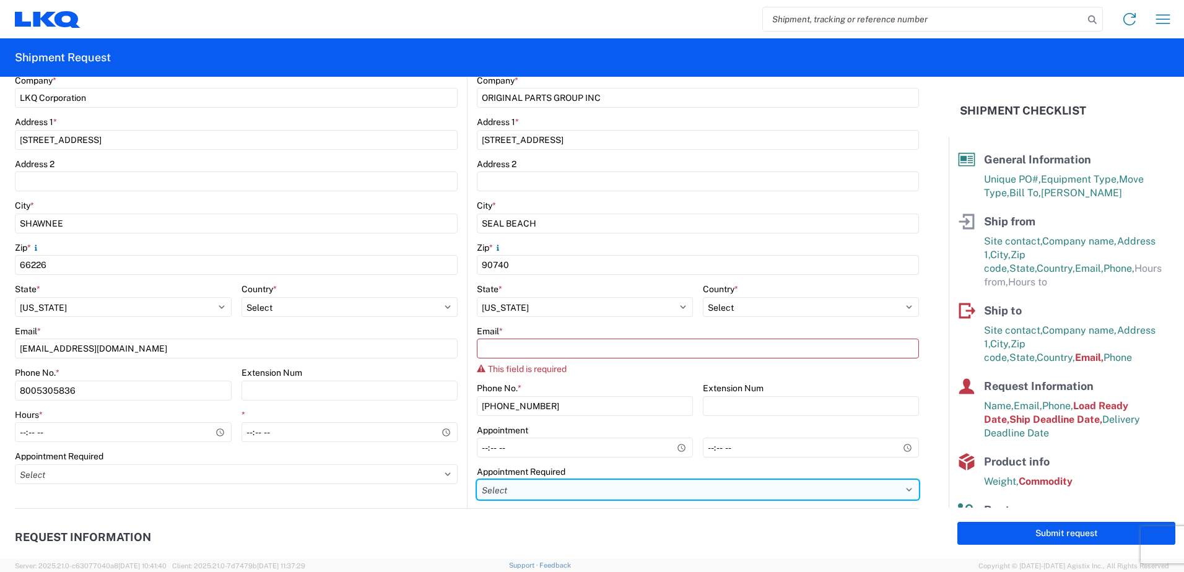
click at [508, 494] on select "Select Appt Required Appt Not Required Appt - First available" at bounding box center [698, 490] width 442 height 20
select select "apptNotRequired"
click at [477, 480] on select "Select Appt Required Appt Not Required Appt - First available" at bounding box center [698, 490] width 442 height 20
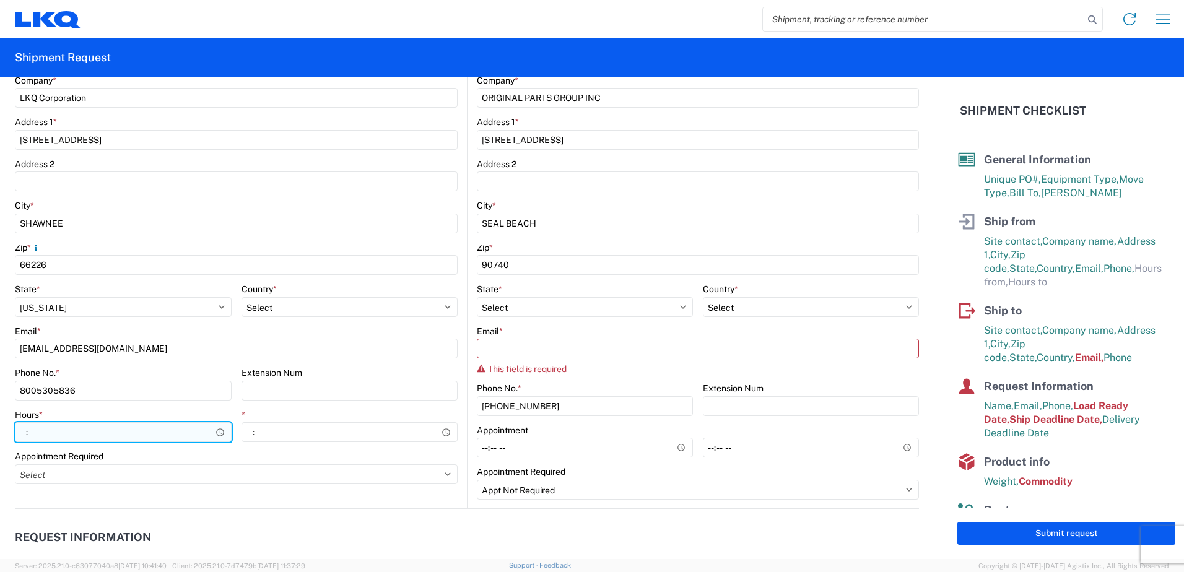
click at [66, 433] on input "Hours *" at bounding box center [123, 432] width 217 height 20
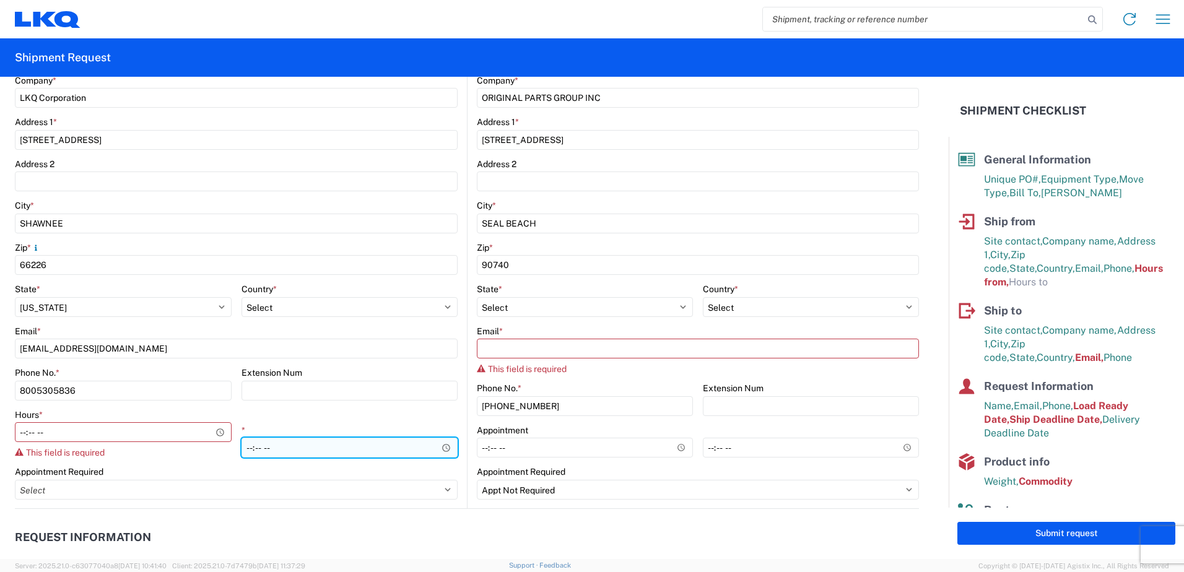
click at [258, 425] on div "*" at bounding box center [350, 441] width 217 height 33
type input "14:00"
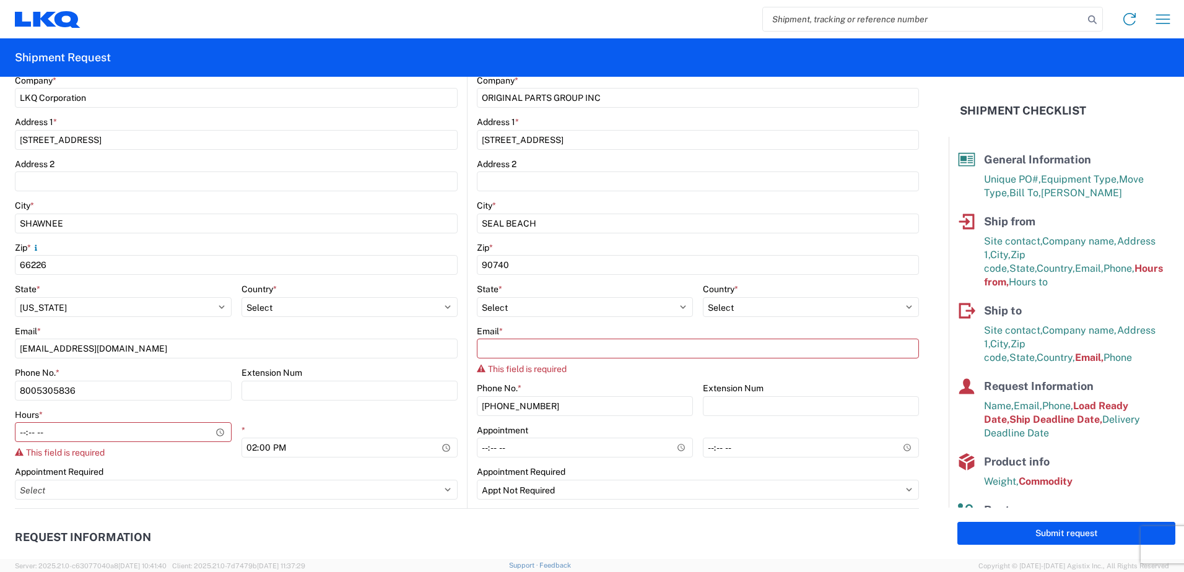
click at [133, 447] on div "Hours * This field is required" at bounding box center [123, 433] width 217 height 49
click at [120, 432] on input "Hours *" at bounding box center [123, 432] width 217 height 20
type input "07:00"
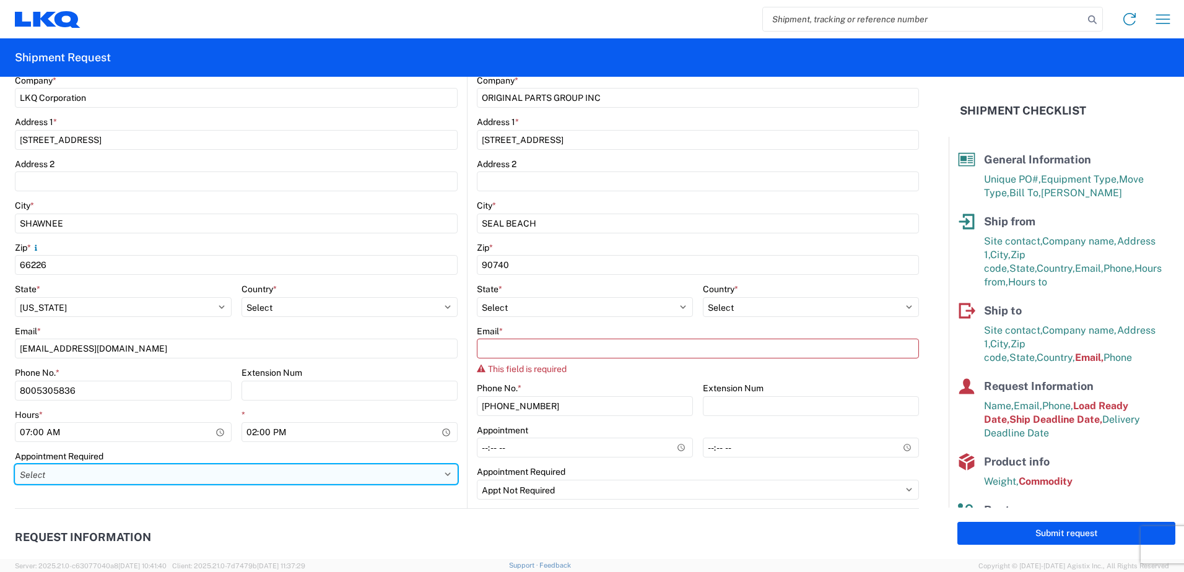
click at [206, 469] on select "Select Appt Required Appt Not Required Appt - First available" at bounding box center [236, 475] width 443 height 20
select select "apptNotRequired"
click at [15, 465] on select "Select Appt Required Appt Not Required Appt - First available" at bounding box center [236, 475] width 443 height 20
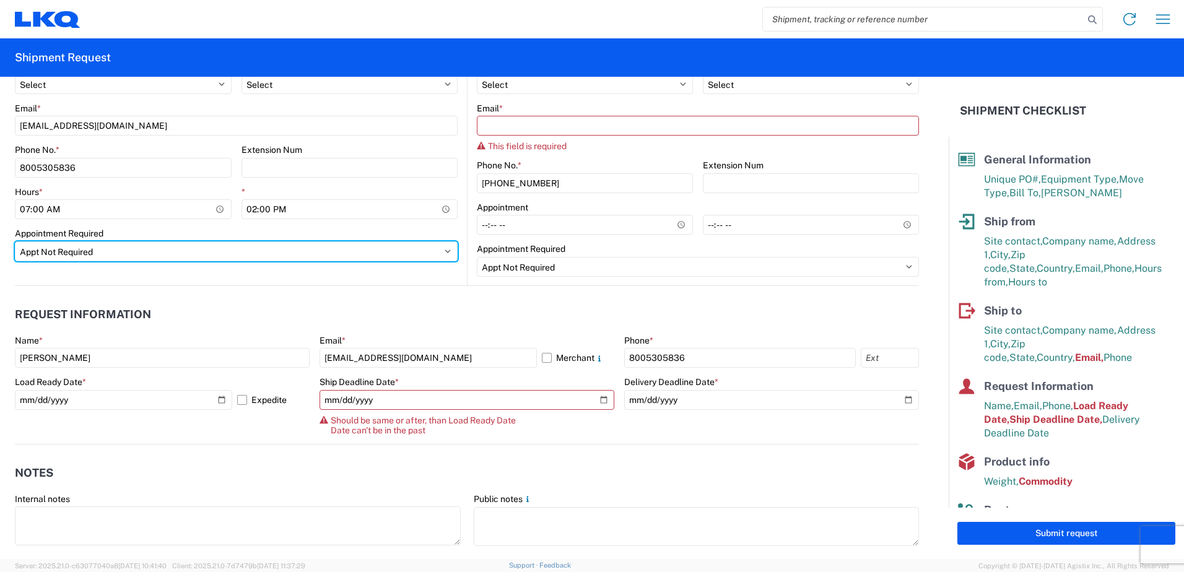
scroll to position [557, 0]
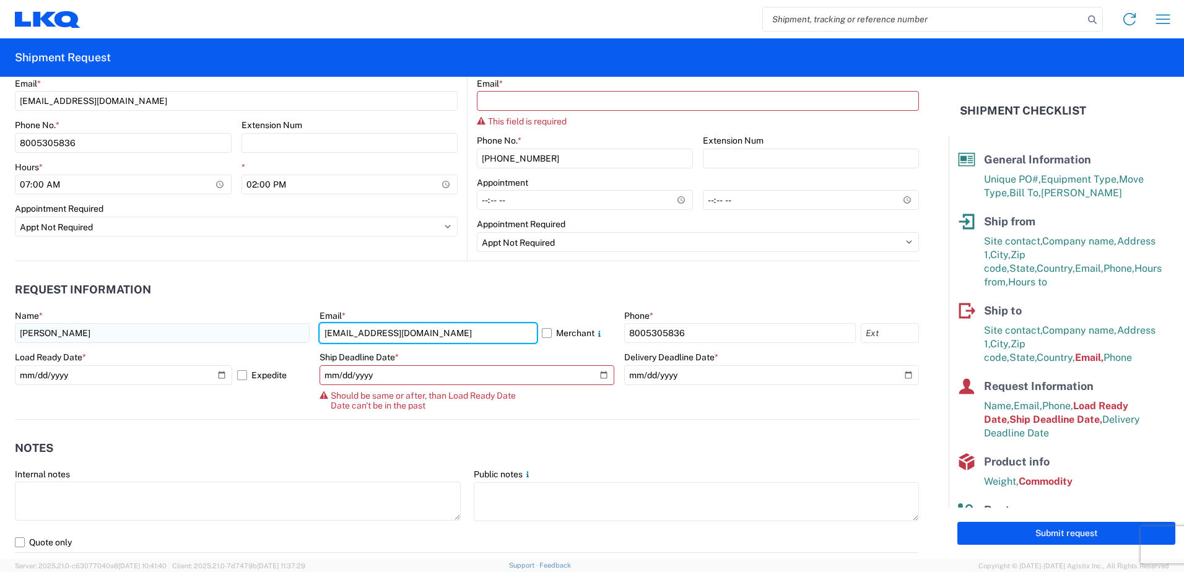
drag, startPoint x: 414, startPoint y: 332, endPoint x: 244, endPoint y: 326, distance: 169.8
click at [244, 326] on div "Name * [PERSON_NAME] Email * [EMAIL_ADDRESS][DOMAIN_NAME] Merchant Phone * [PHO…" at bounding box center [467, 364] width 904 height 109
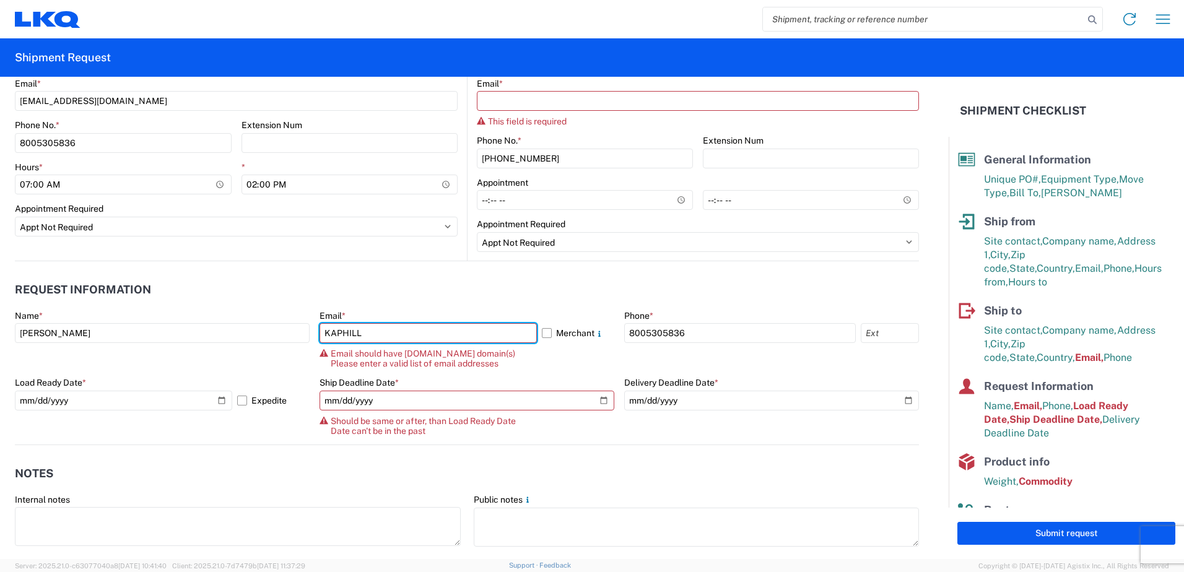
type input "[EMAIL_ADDRESS][DOMAIN_NAME]"
select select "GA"
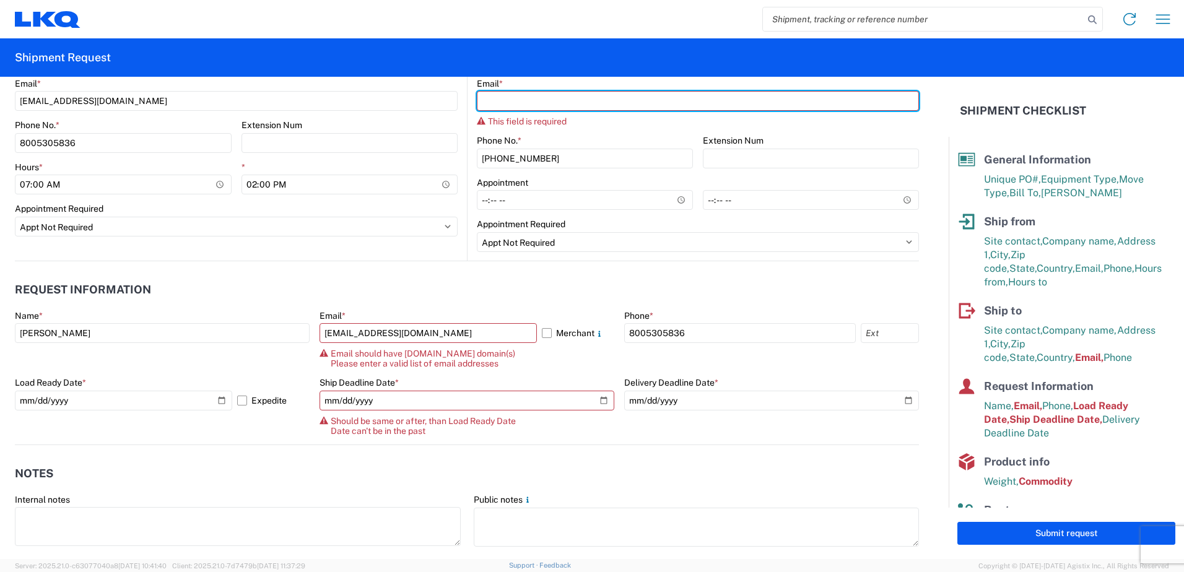
type input "[EMAIL_ADDRESS][DOMAIN_NAME]"
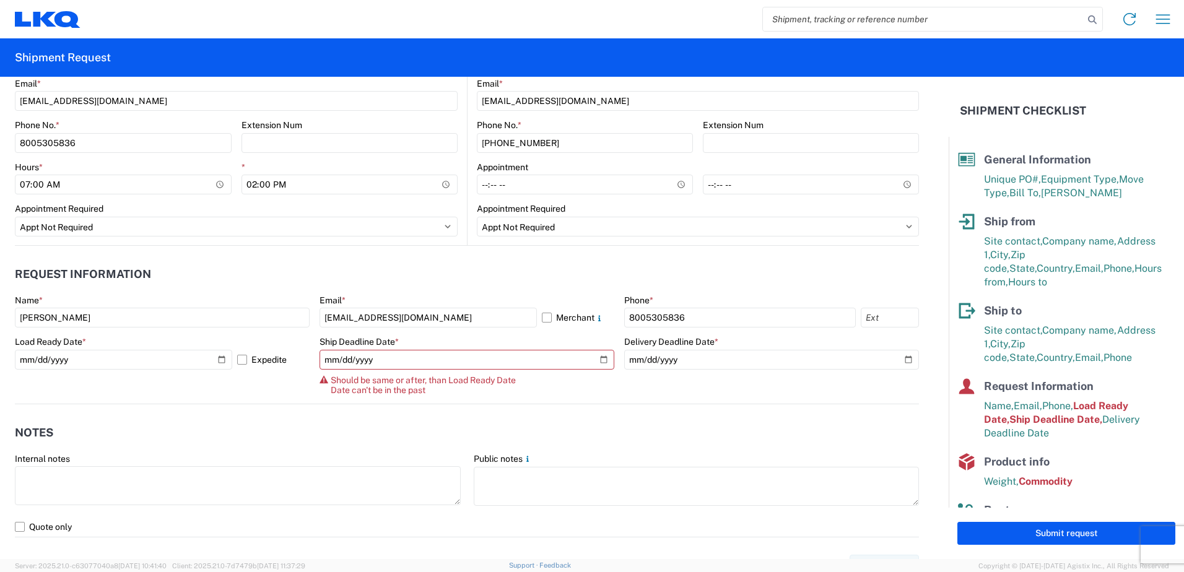
click at [606, 445] on header "Notes" at bounding box center [467, 433] width 904 height 28
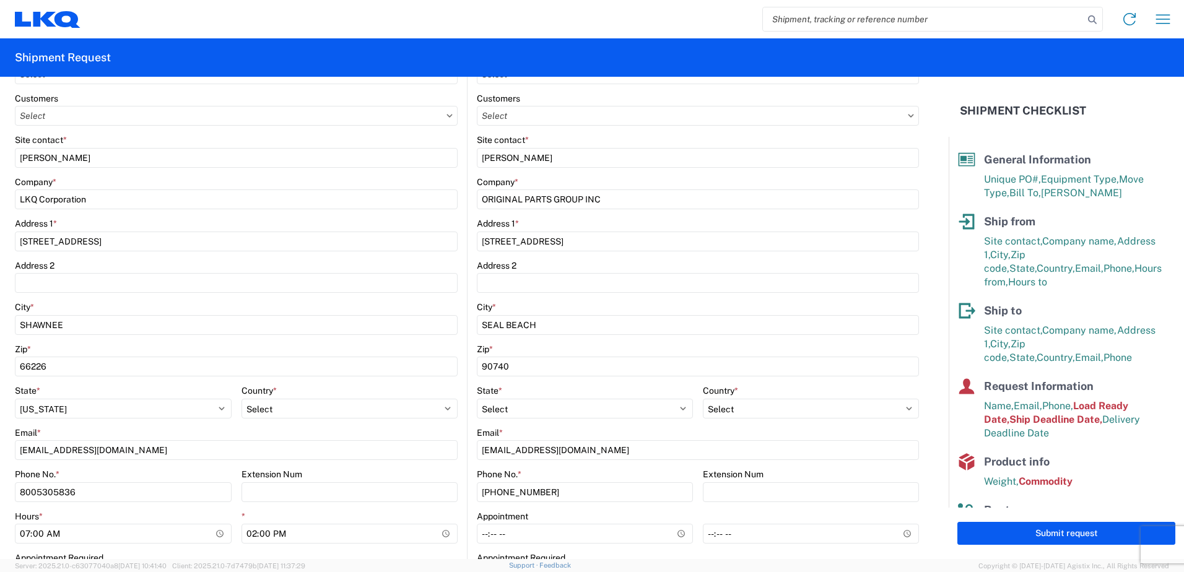
scroll to position [186, 0]
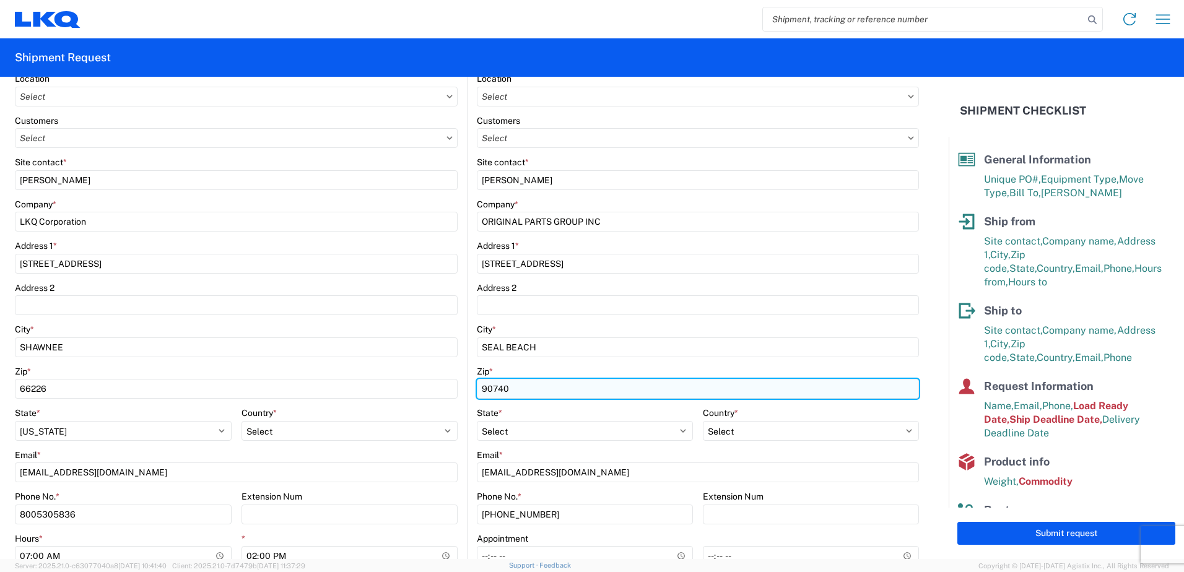
drag, startPoint x: 535, startPoint y: 385, endPoint x: 528, endPoint y: 385, distance: 7.5
click at [535, 385] on input "90740" at bounding box center [698, 389] width 442 height 20
drag, startPoint x: 528, startPoint y: 385, endPoint x: 220, endPoint y: 365, distance: 307.8
click at [220, 365] on div "Ship from Location Customers Site contact * [PERSON_NAME] Company * LKQ Corpora…" at bounding box center [467, 320] width 904 height 593
type input "90740"
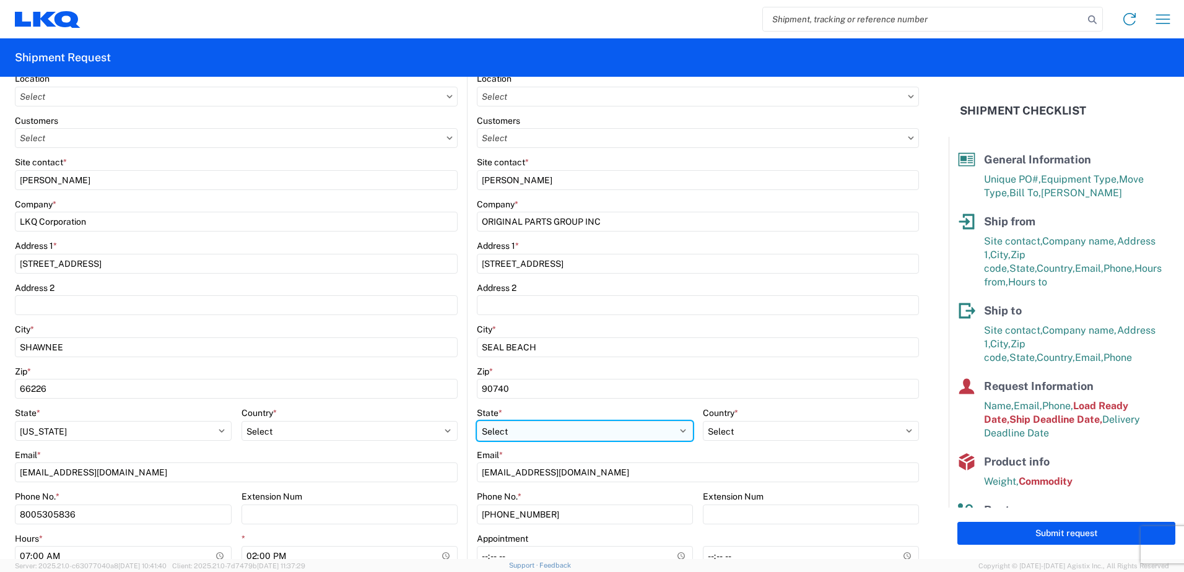
click at [549, 428] on select "Select [US_STATE] [US_STATE] [US_STATE] [US_STATE] Armed Forces Americas Armed …" at bounding box center [585, 431] width 216 height 20
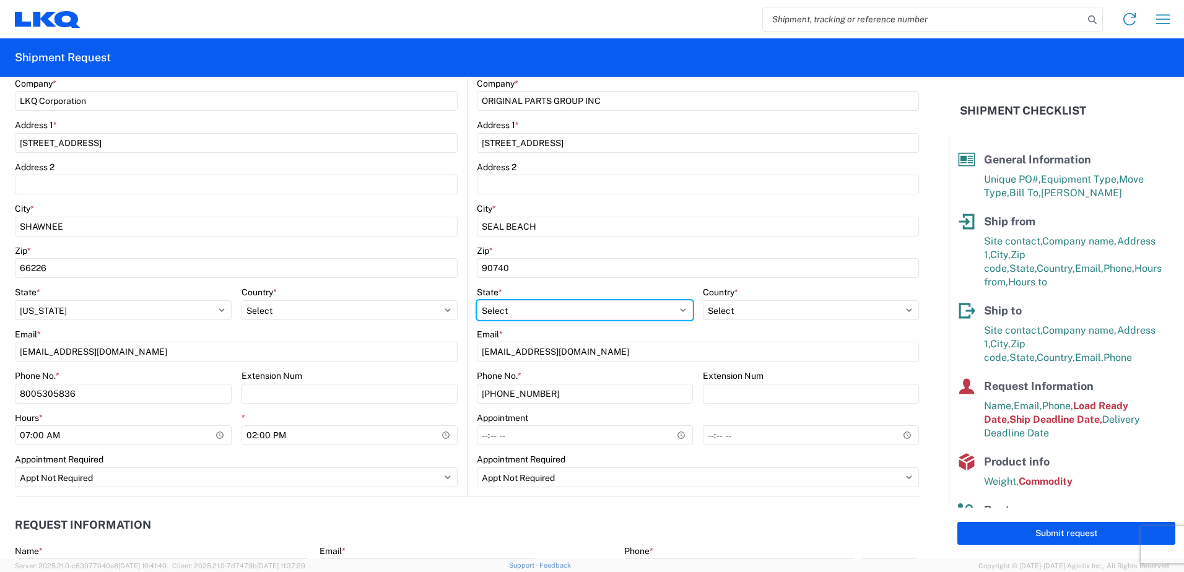
scroll to position [310, 0]
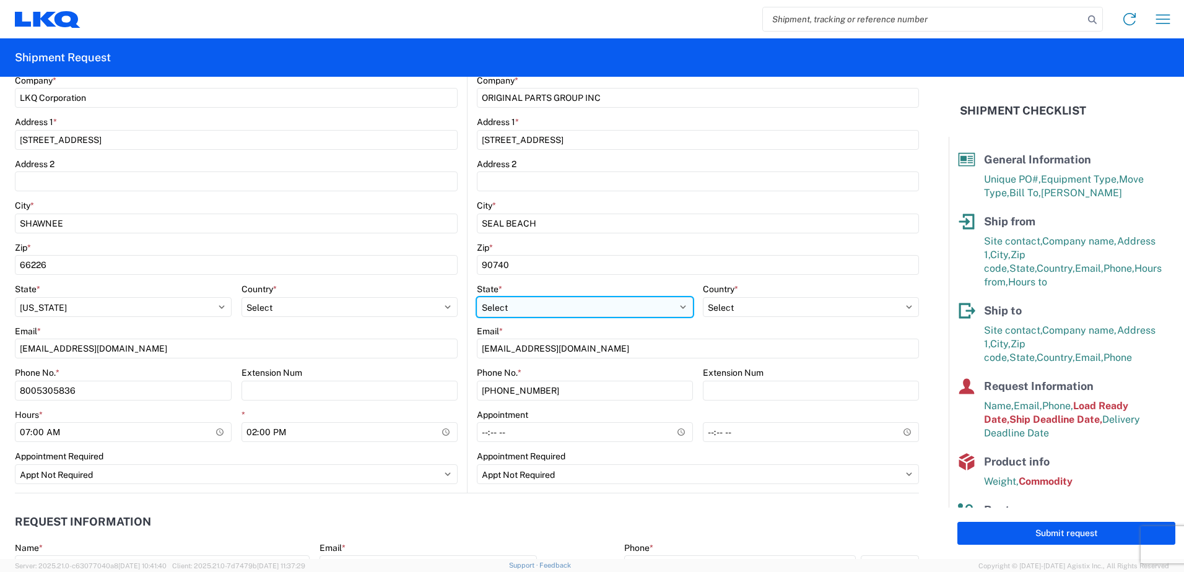
click at [533, 305] on select "Select [US_STATE] [US_STATE] [US_STATE] [US_STATE] Armed Forces Americas Armed …" at bounding box center [585, 307] width 216 height 20
select select "CA"
click at [477, 297] on select "Select [US_STATE] [US_STATE] [US_STATE] [US_STATE] Armed Forces Americas Armed …" at bounding box center [585, 307] width 216 height 20
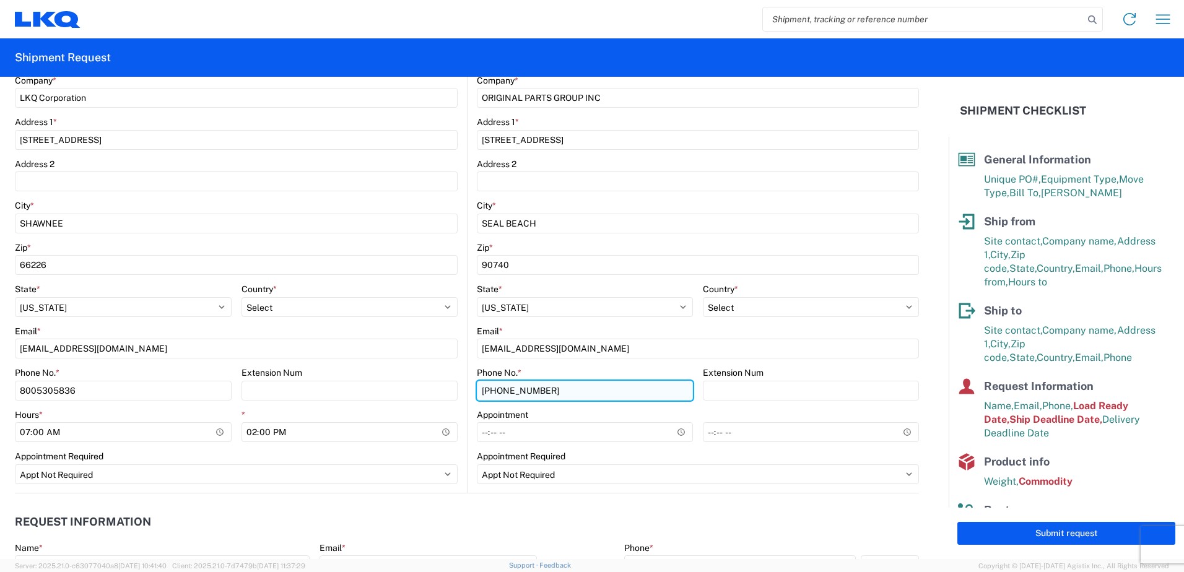
click at [594, 395] on input "[PHONE_NUMBER]" at bounding box center [585, 391] width 216 height 20
click at [663, 501] on agx-request-info "Request Information Name * [PERSON_NAME] Email * [EMAIL_ADDRESS][DOMAIN_NAME] M…" at bounding box center [467, 573] width 904 height 159
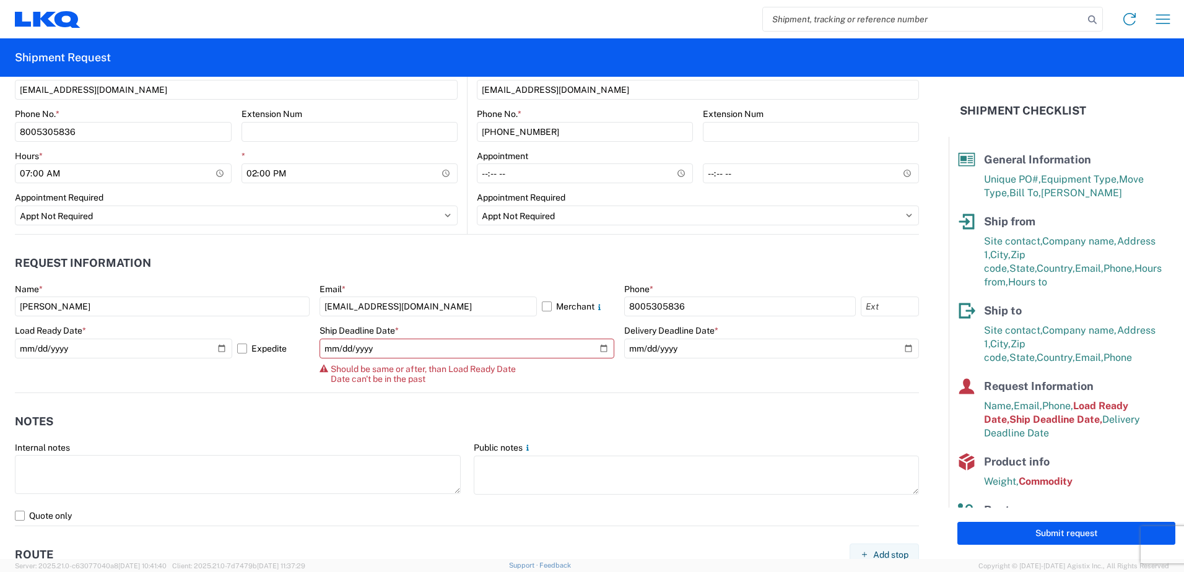
scroll to position [557, 0]
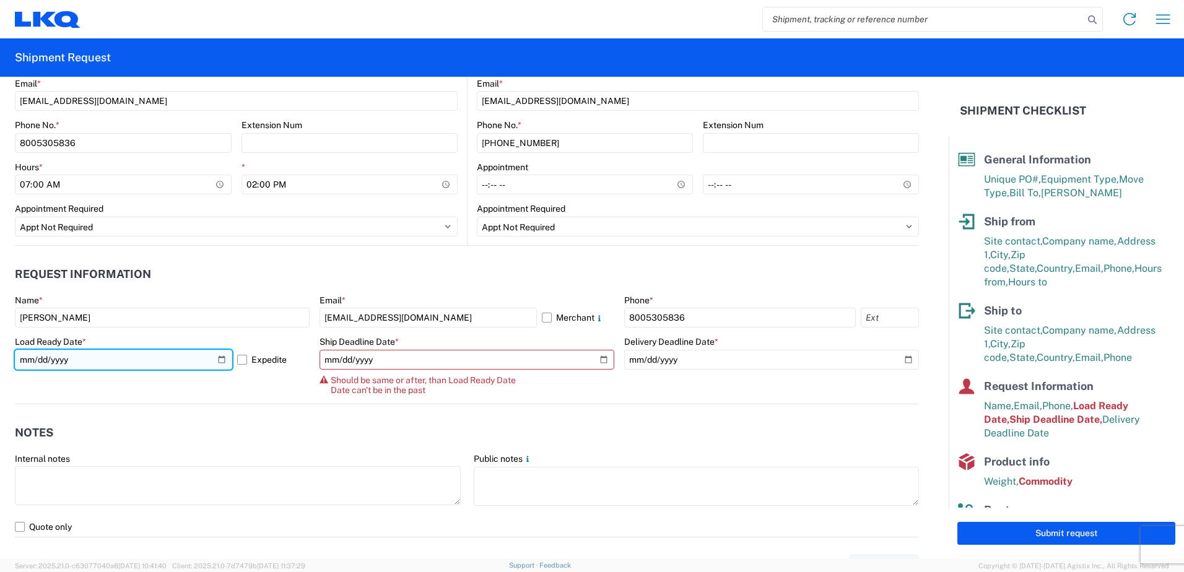
click at [222, 360] on input "[DATE]" at bounding box center [123, 360] width 217 height 20
type input "[DATE]"
click at [245, 360] on label "Expedite" at bounding box center [273, 360] width 72 height 20
click at [0, 0] on input "Expedite" at bounding box center [0, 0] width 0 height 0
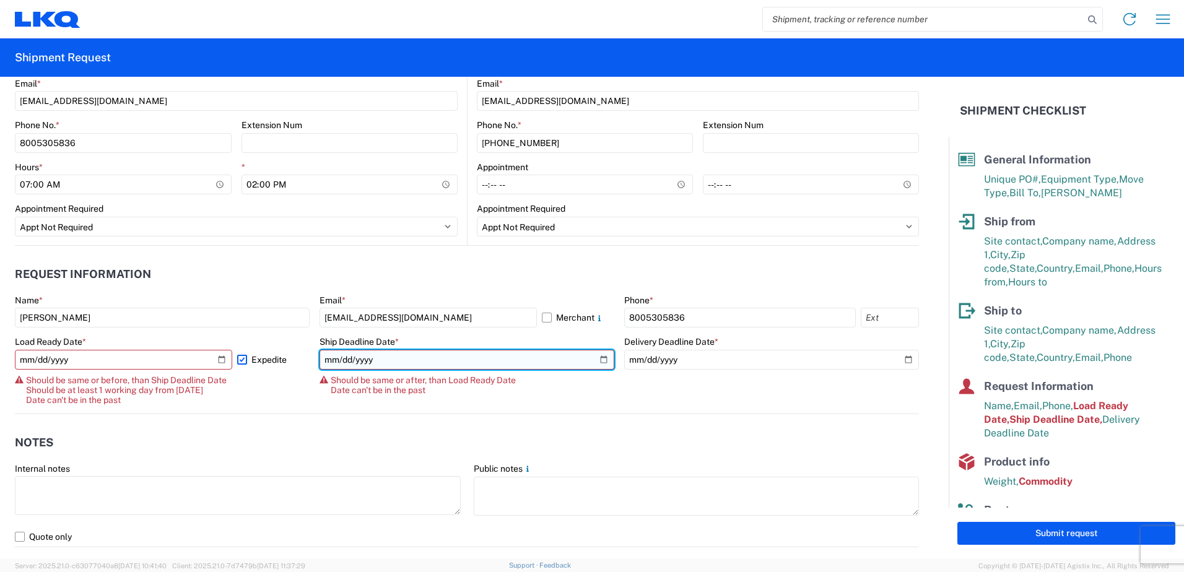
click at [601, 356] on input "[DATE]" at bounding box center [467, 360] width 295 height 20
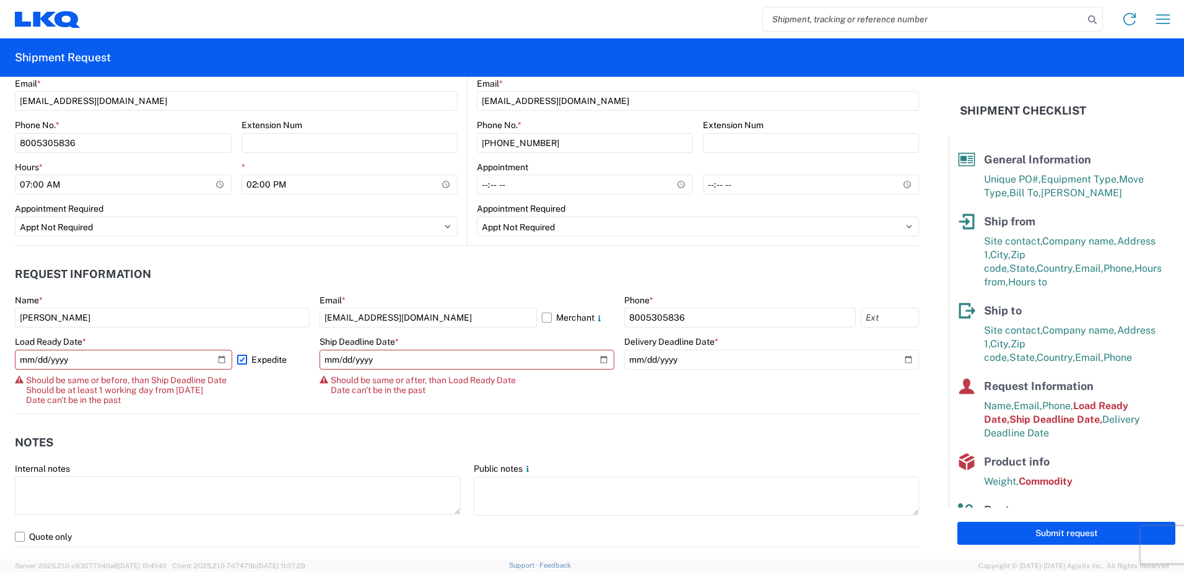
click at [541, 440] on header "Notes" at bounding box center [467, 443] width 904 height 28
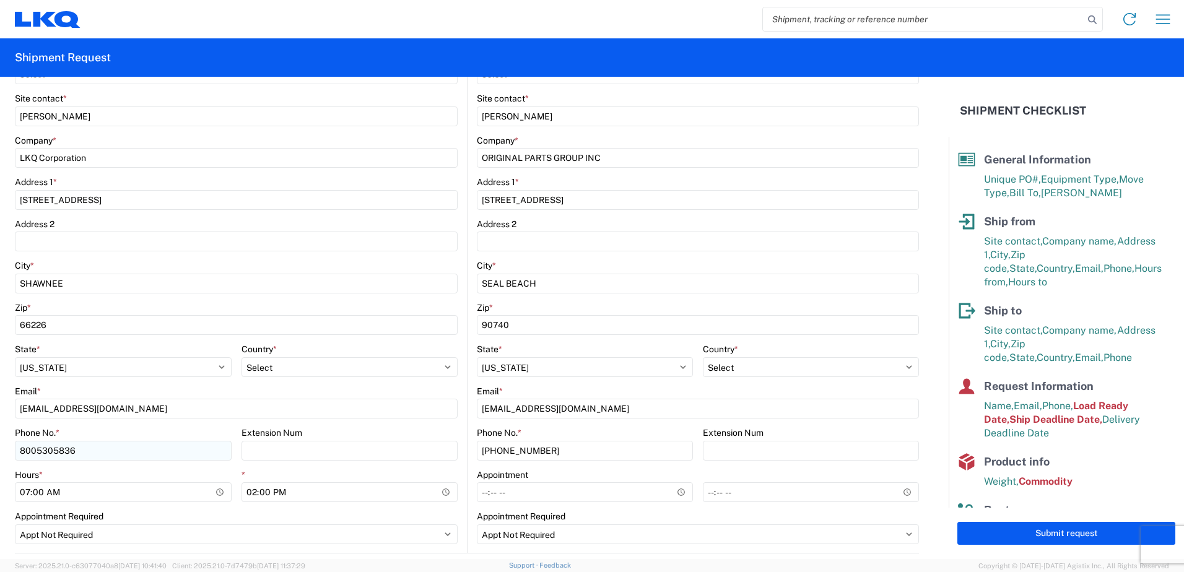
scroll to position [248, 0]
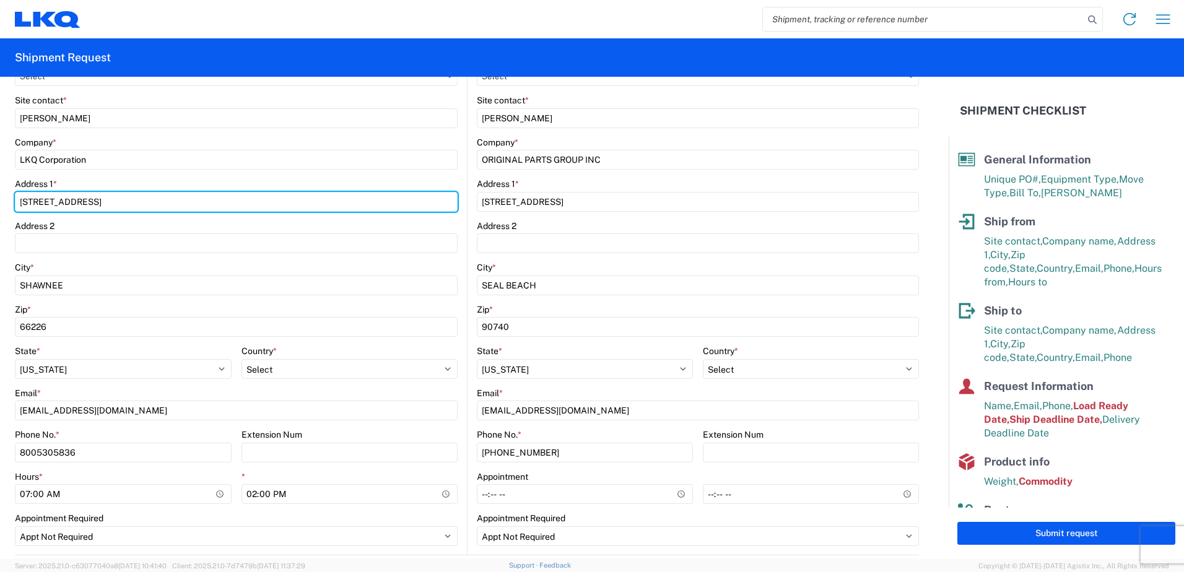
drag, startPoint x: 178, startPoint y: 211, endPoint x: -2, endPoint y: 202, distance: 181.1
click at [0, 202] on html "Home Shipment request Shipment tracking Shipment Request General Information Te…" at bounding box center [592, 286] width 1184 height 572
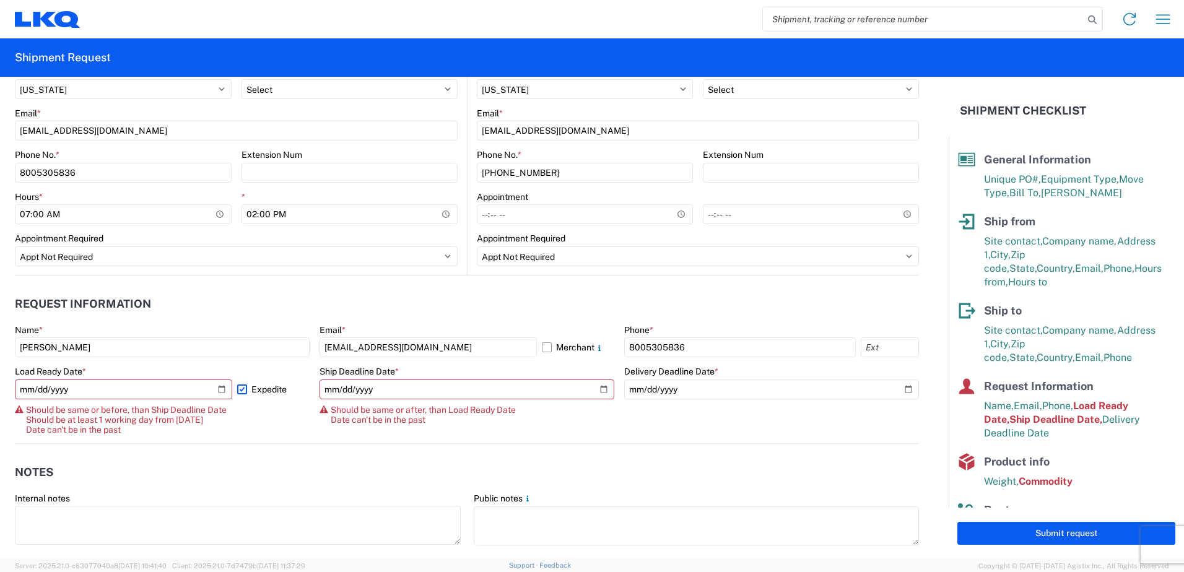
scroll to position [557, 0]
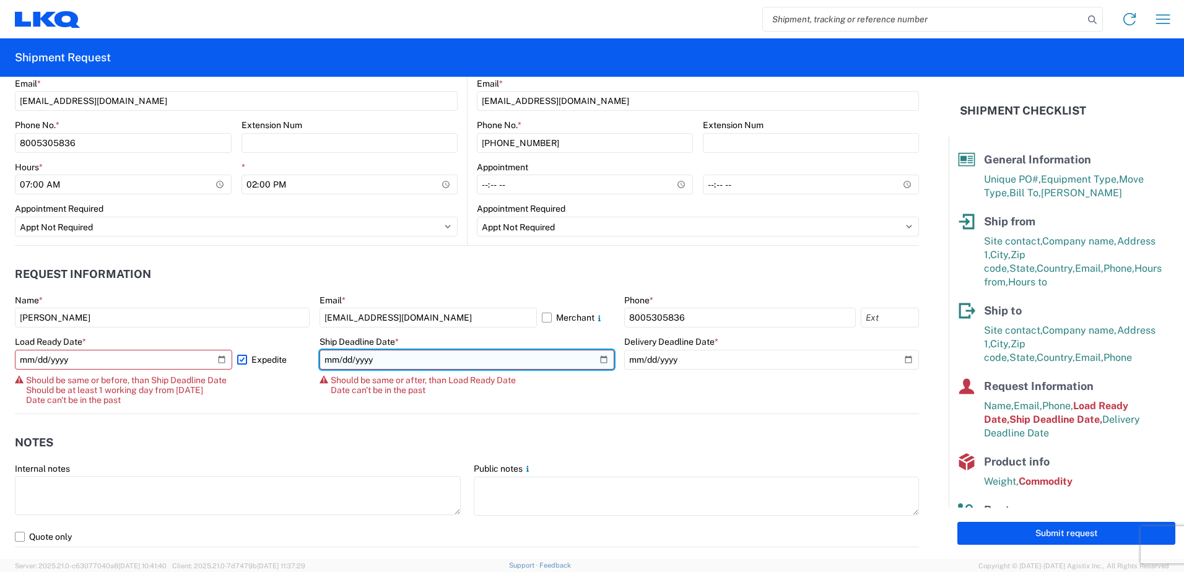
click at [601, 357] on input "[DATE]" at bounding box center [467, 360] width 295 height 20
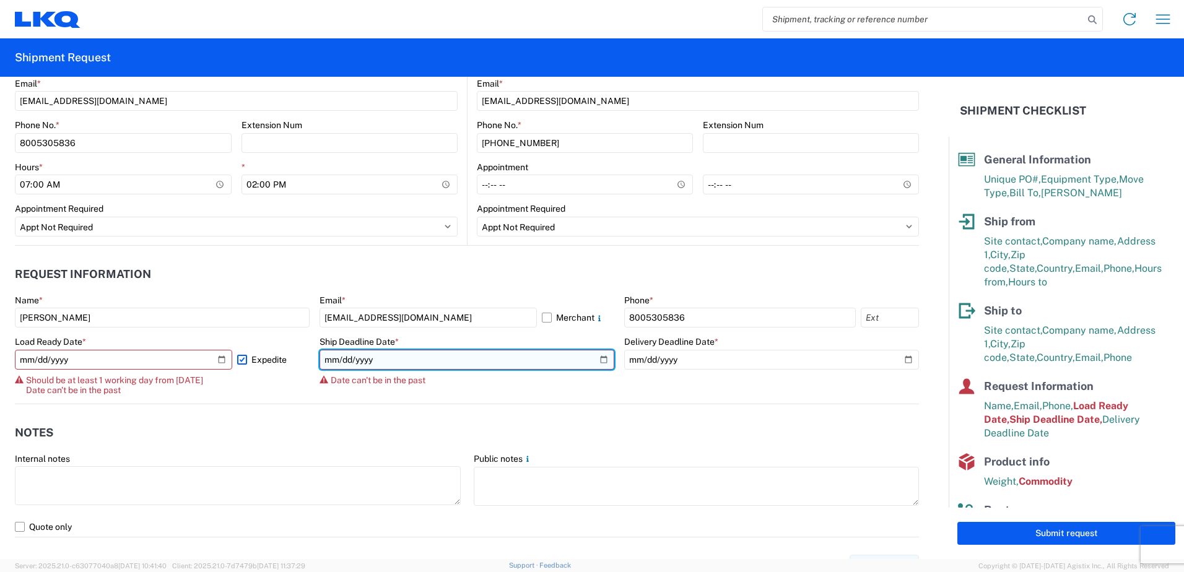
click at [593, 362] on input "[DATE]" at bounding box center [467, 360] width 295 height 20
type input "[DATE]"
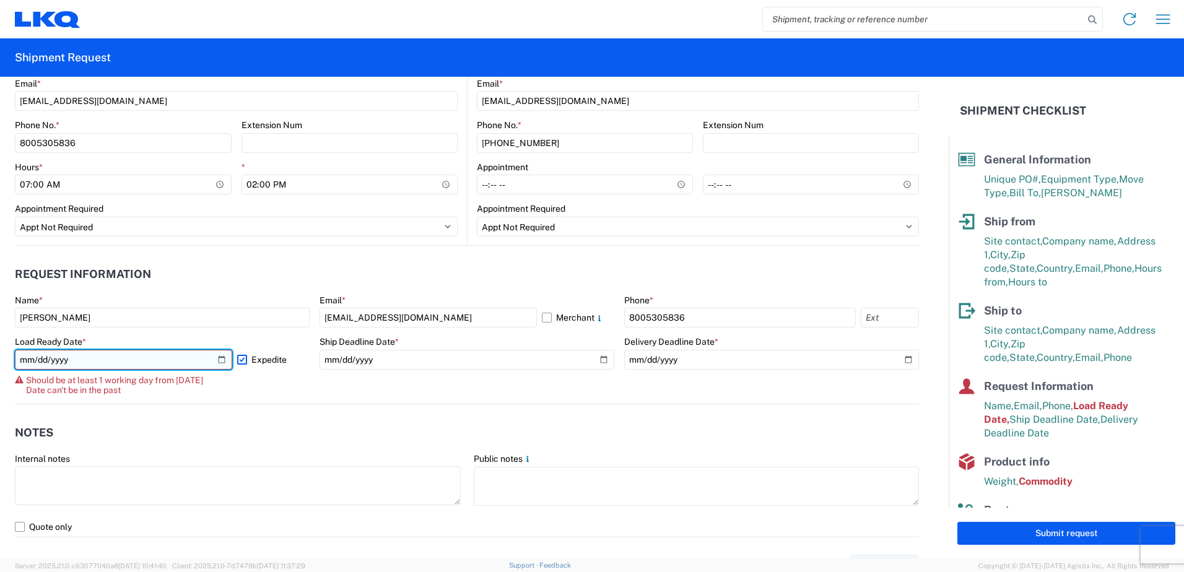
click at [216, 357] on input "[DATE]" at bounding box center [123, 360] width 217 height 20
type input "[DATE]"
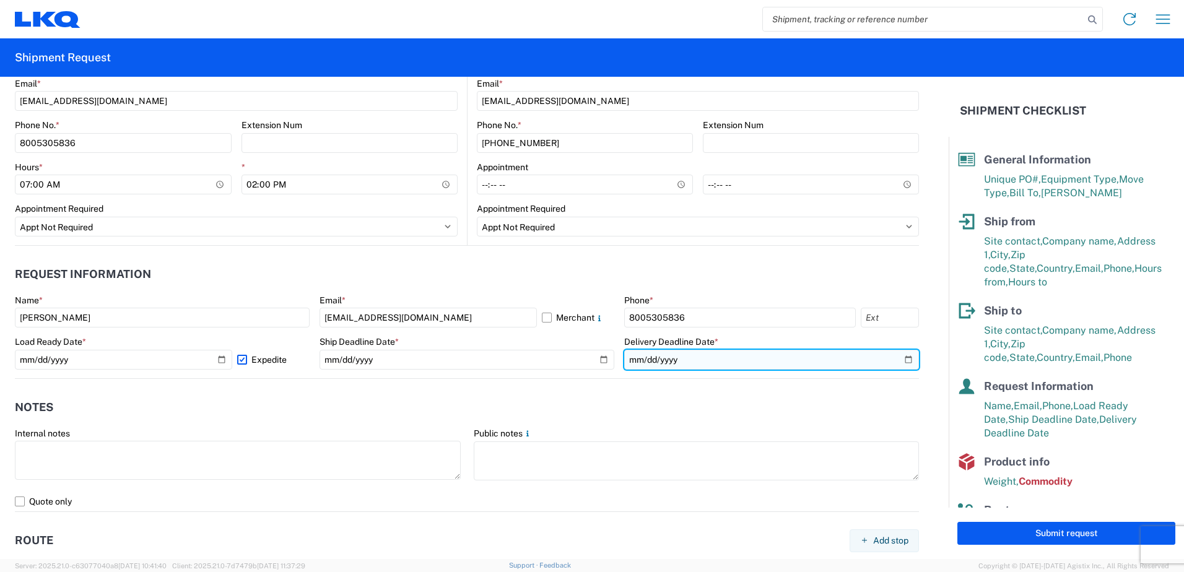
click at [901, 365] on input "[DATE]" at bounding box center [771, 360] width 295 height 20
click at [904, 361] on input "[DATE]" at bounding box center [771, 360] width 295 height 20
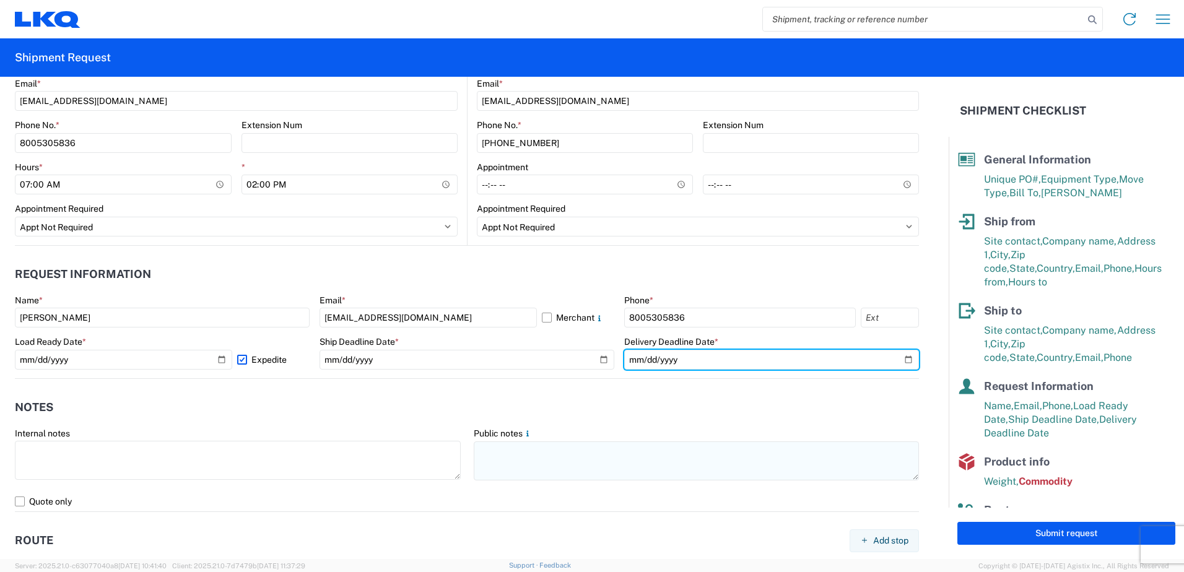
type input "[DATE]"
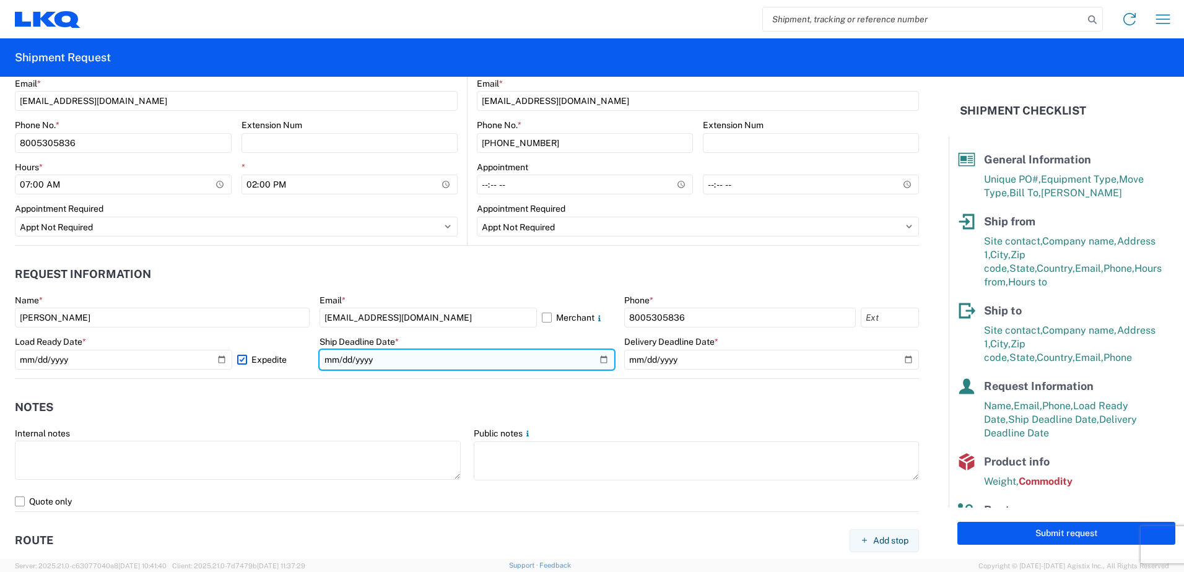
click at [600, 362] on input "[DATE]" at bounding box center [467, 360] width 295 height 20
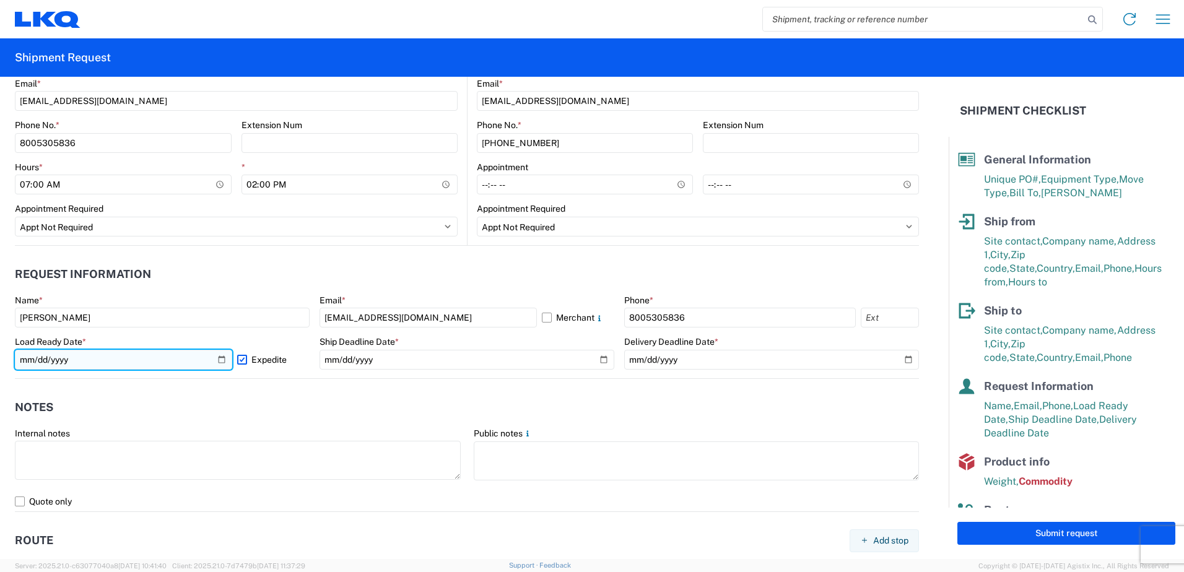
click at [222, 359] on input "[DATE]" at bounding box center [123, 360] width 217 height 20
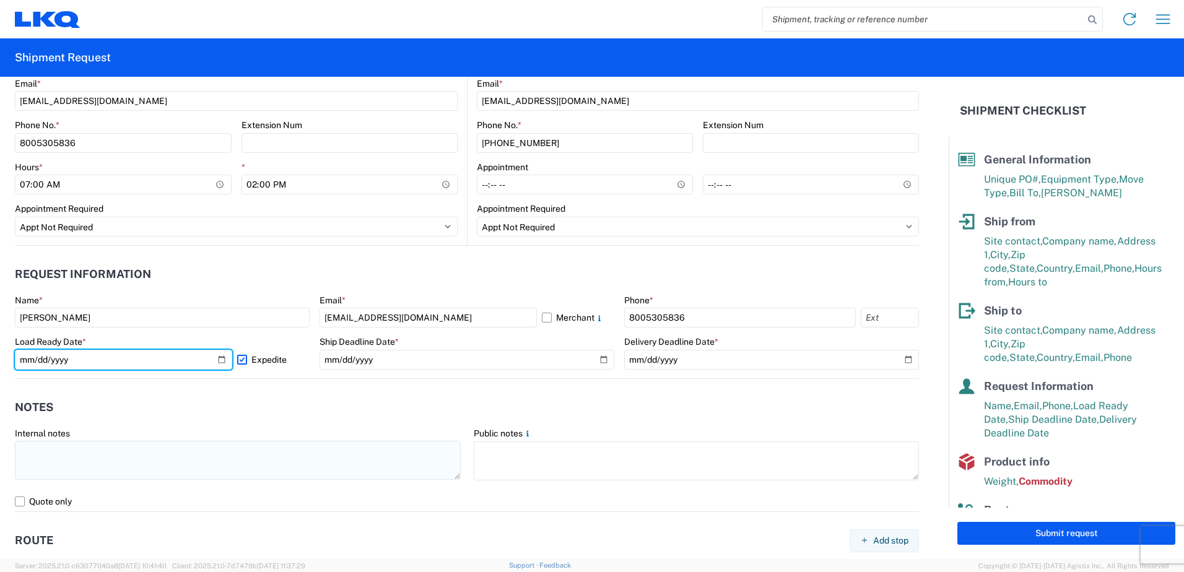
type input "[DATE]"
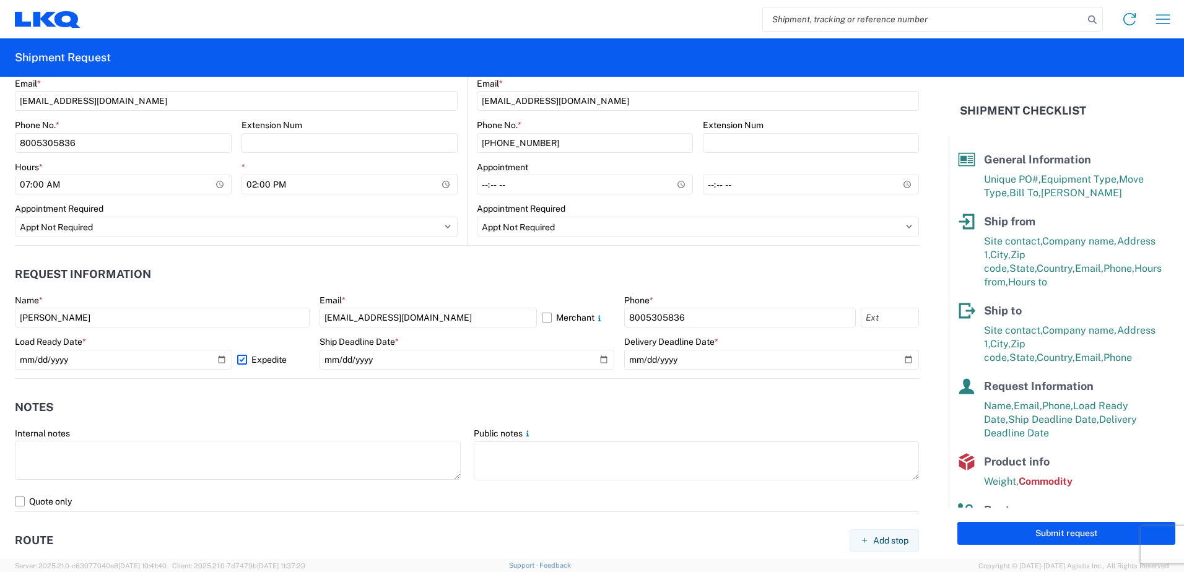
click at [247, 360] on label "Expedite" at bounding box center [273, 360] width 72 height 20
click at [0, 0] on input "Expedite" at bounding box center [0, 0] width 0 height 0
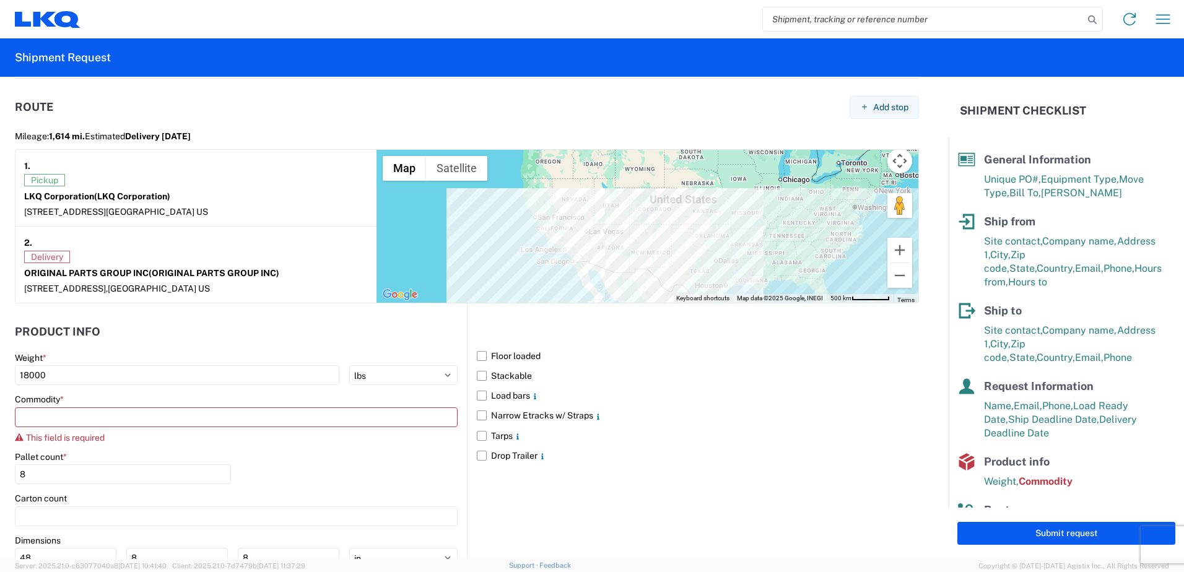
scroll to position [1092, 0]
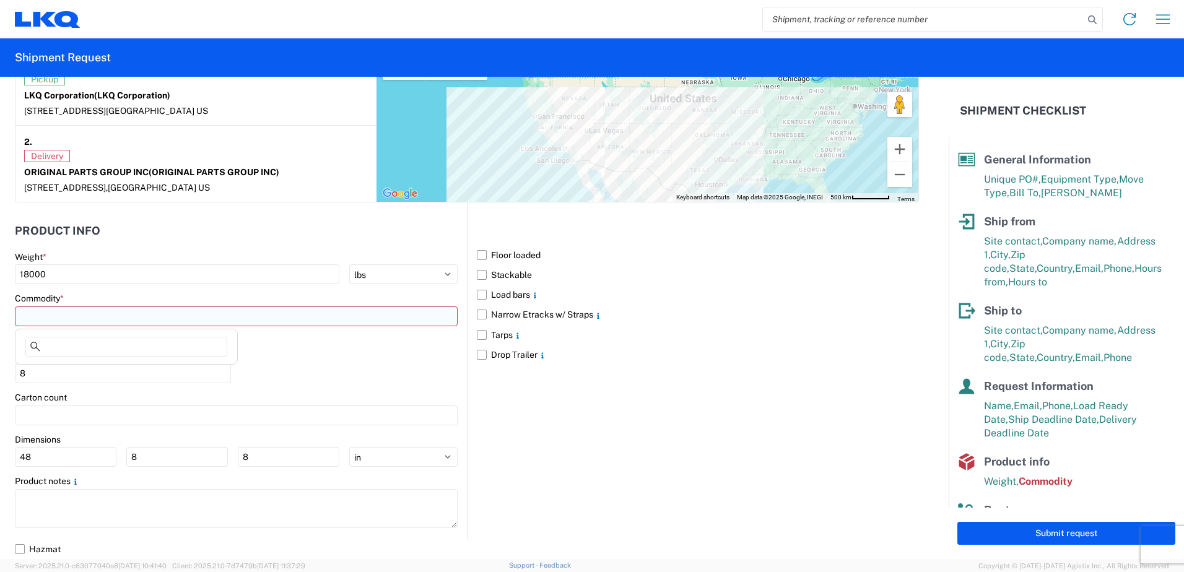
click at [140, 307] on input at bounding box center [236, 317] width 443 height 20
type input "GEN"
click at [88, 365] on div "General Auto Parts (dry)" at bounding box center [126, 372] width 217 height 20
type input "General Auto Parts (dry)"
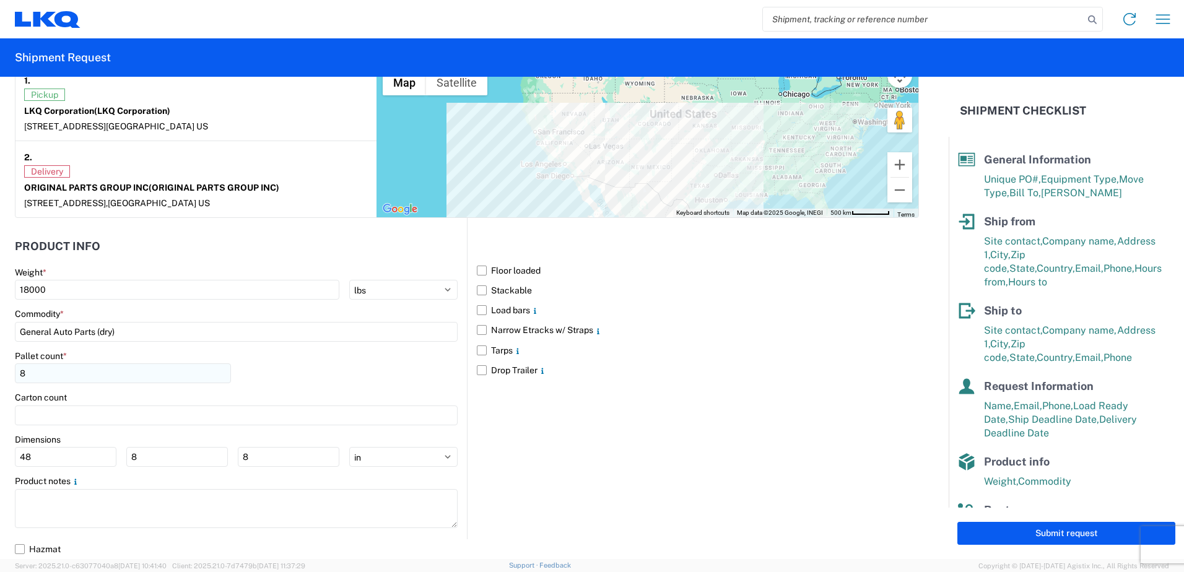
scroll to position [1076, 0]
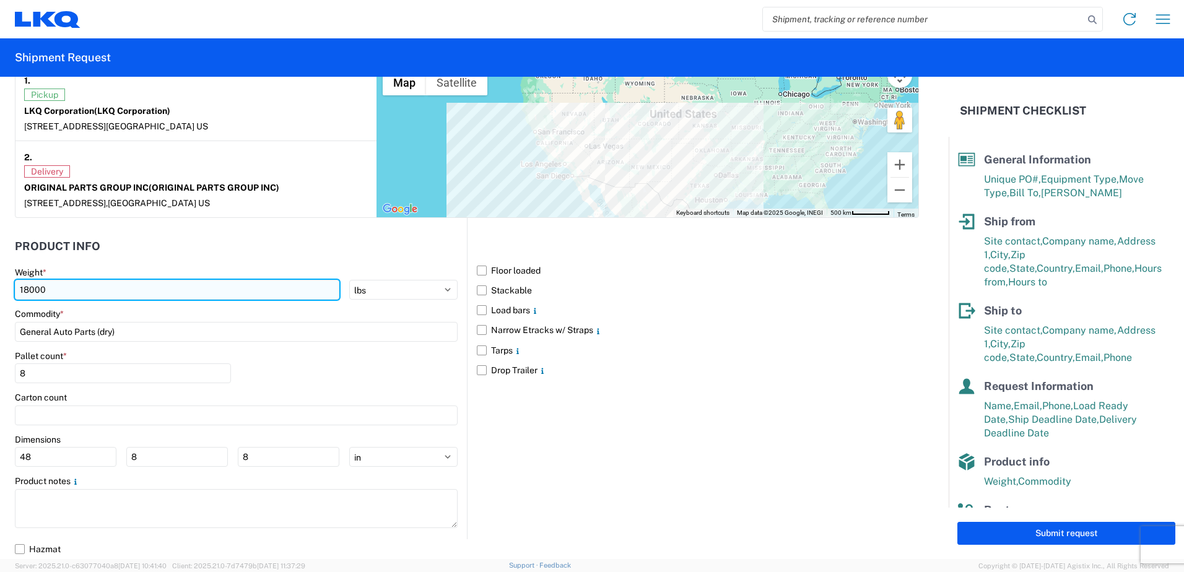
click at [62, 290] on input "18000" at bounding box center [177, 290] width 325 height 20
drag, startPoint x: 62, startPoint y: 290, endPoint x: -2, endPoint y: 270, distance: 67.6
click at [0, 270] on html "Home Shipment request Shipment tracking Shipment Request General Information Te…" at bounding box center [592, 286] width 1184 height 572
type input "10000"
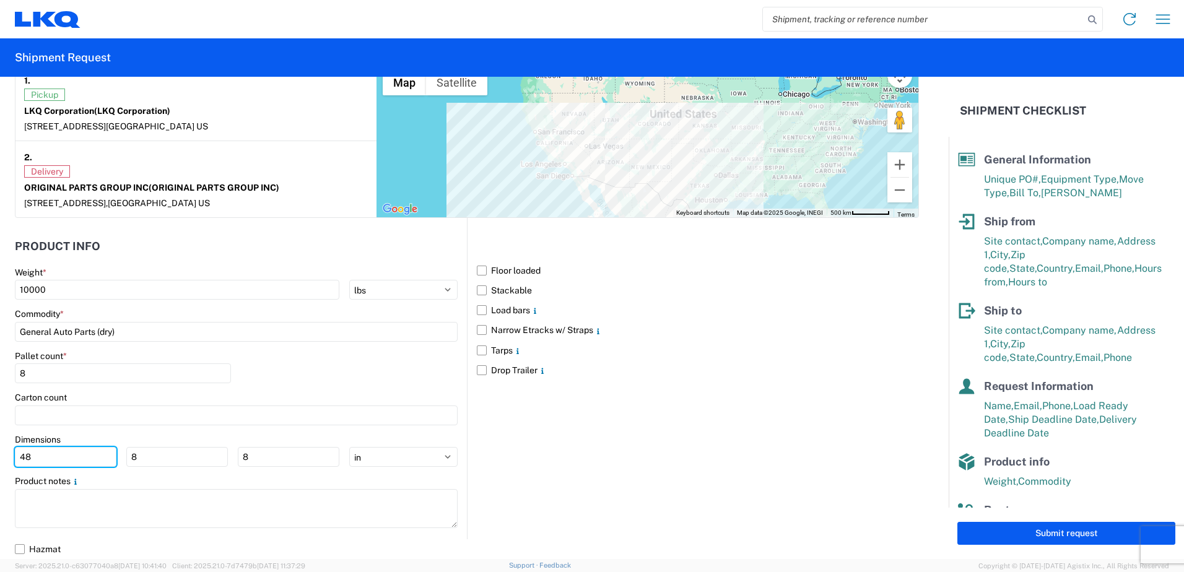
drag, startPoint x: 92, startPoint y: 453, endPoint x: -2, endPoint y: 384, distance: 116.6
click at [0, 384] on html "Home Shipment request Shipment tracking Shipment Request General Information Te…" at bounding box center [592, 286] width 1184 height 572
drag, startPoint x: 147, startPoint y: 460, endPoint x: 0, endPoint y: 452, distance: 147.0
click at [0, 452] on html "Home Shipment request Shipment tracking Shipment Request General Information Te…" at bounding box center [592, 286] width 1184 height 572
drag, startPoint x: 250, startPoint y: 459, endPoint x: 71, endPoint y: 443, distance: 179.1
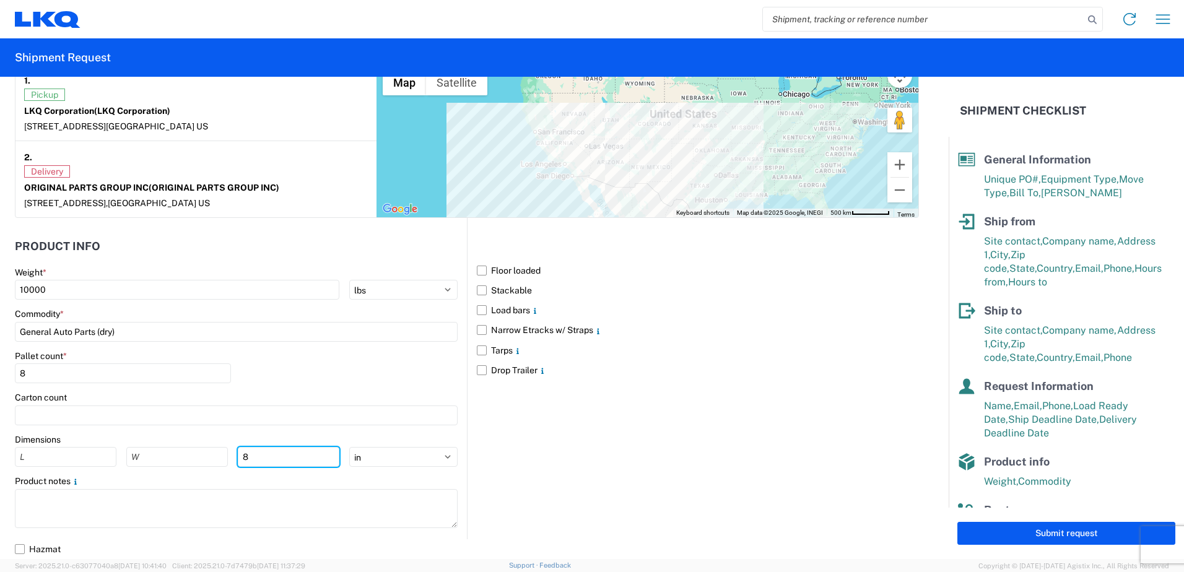
click at [71, 443] on div "Dimensions 8 ft in cm" at bounding box center [236, 450] width 443 height 33
click at [77, 459] on input "number" at bounding box center [66, 457] width 102 height 20
type input "98"
type input "40"
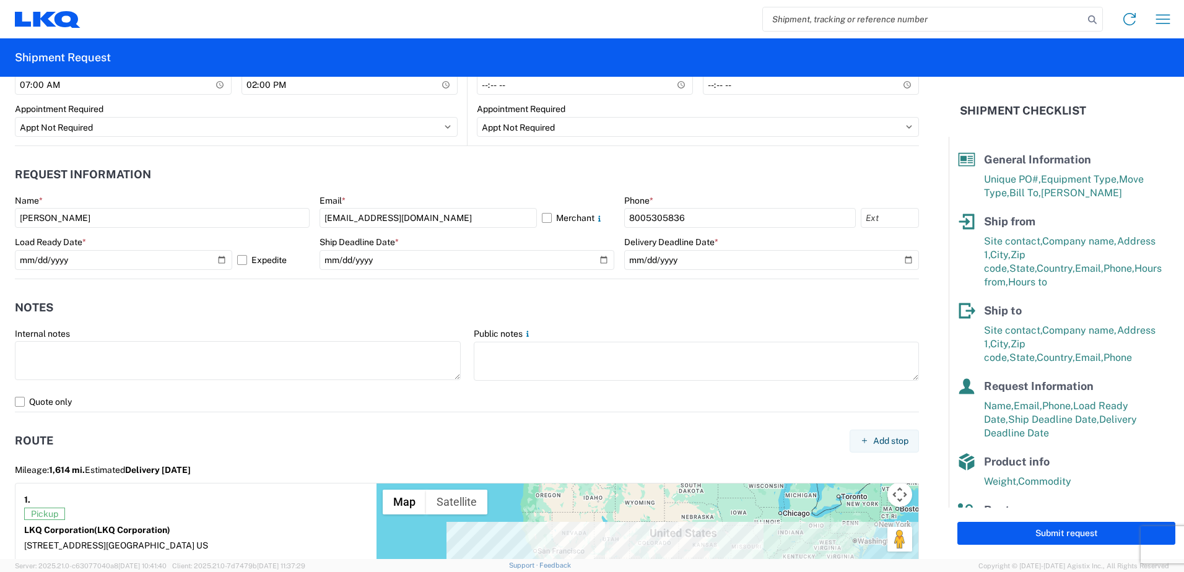
scroll to position [643, 0]
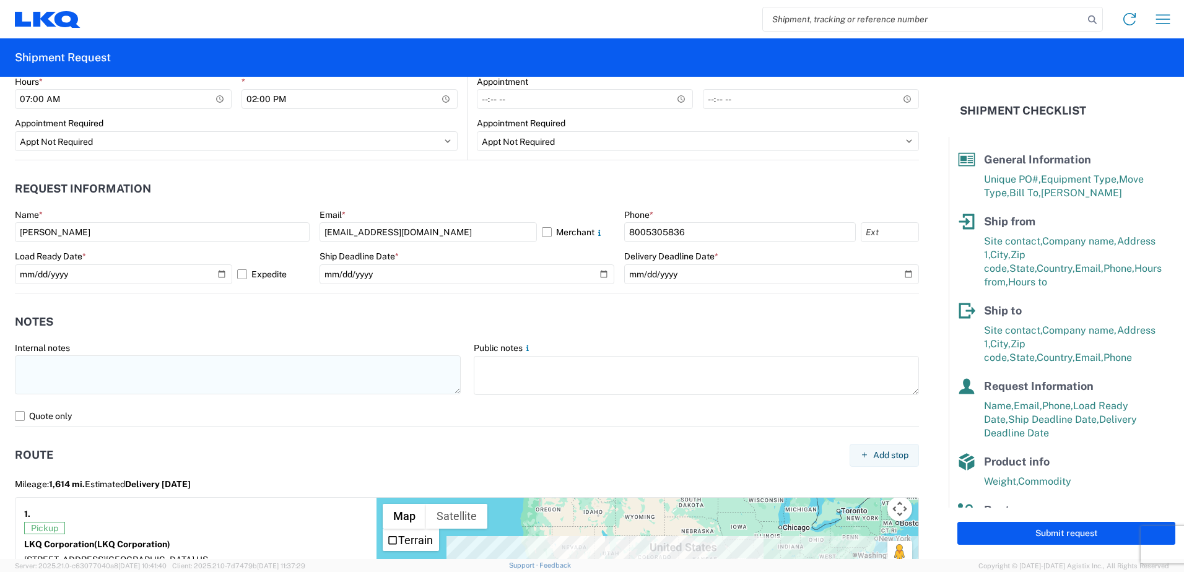
type input "96"
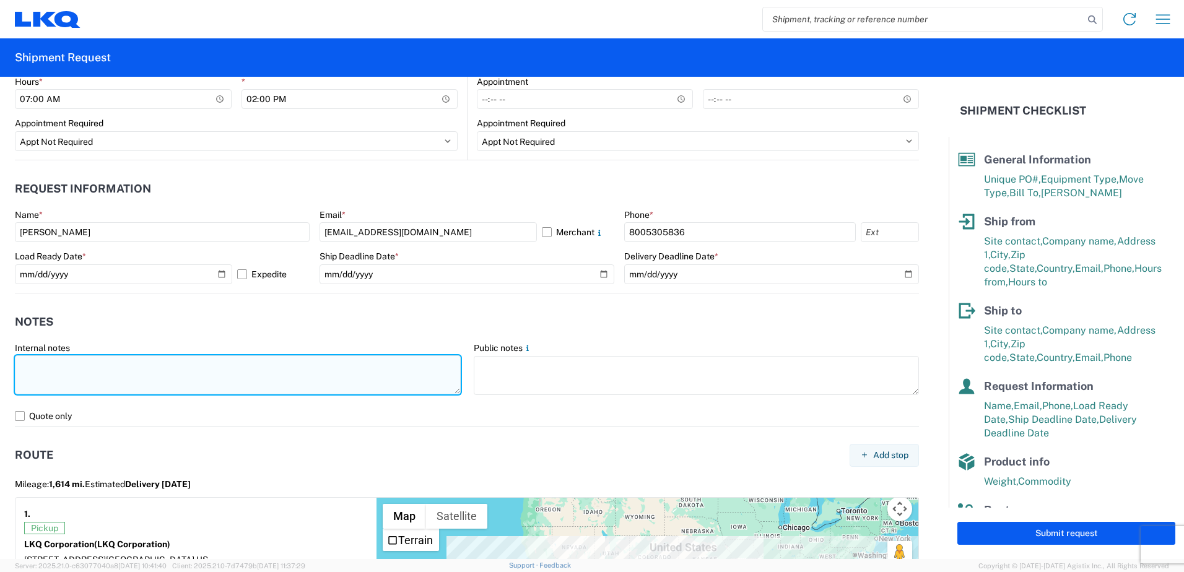
click at [92, 356] on textarea at bounding box center [238, 375] width 446 height 39
type textarea "8"
type textarea "n"
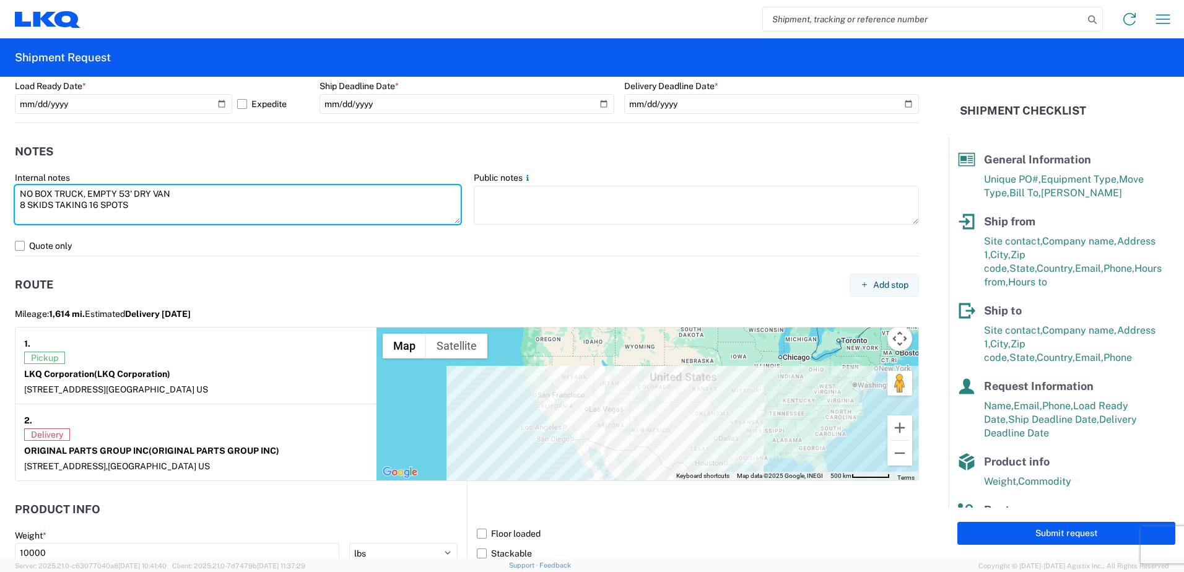
scroll to position [1076, 0]
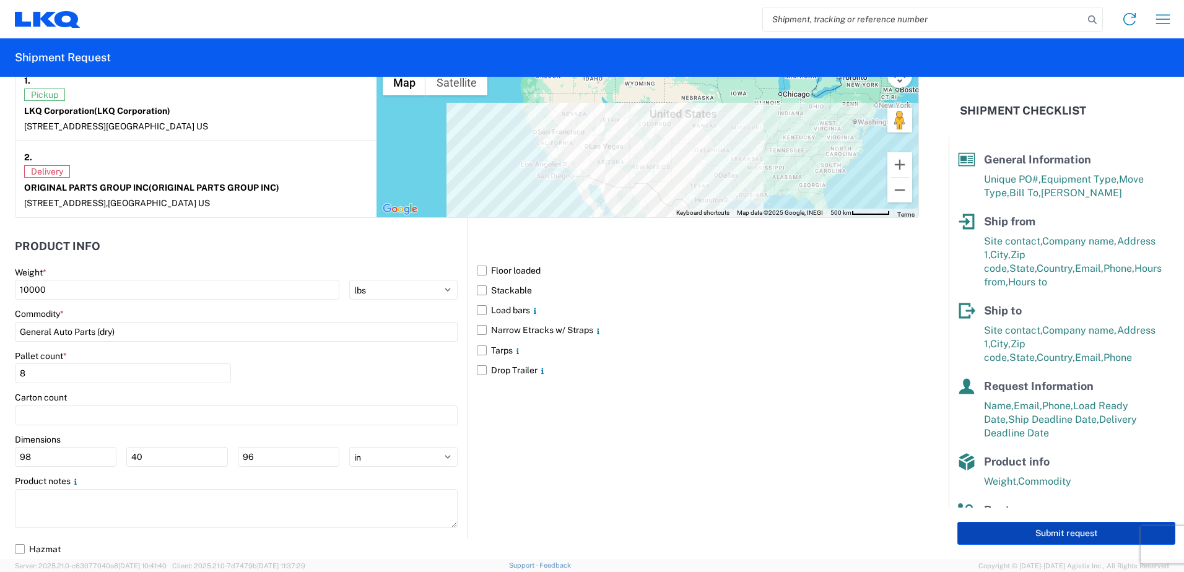
type textarea "NO BOX TRUCK, EMPTY 53' DRY VAN 8 SKIDS TAKING 16 SPOTS"
click at [982, 544] on button "Submit request" at bounding box center [1067, 533] width 218 height 23
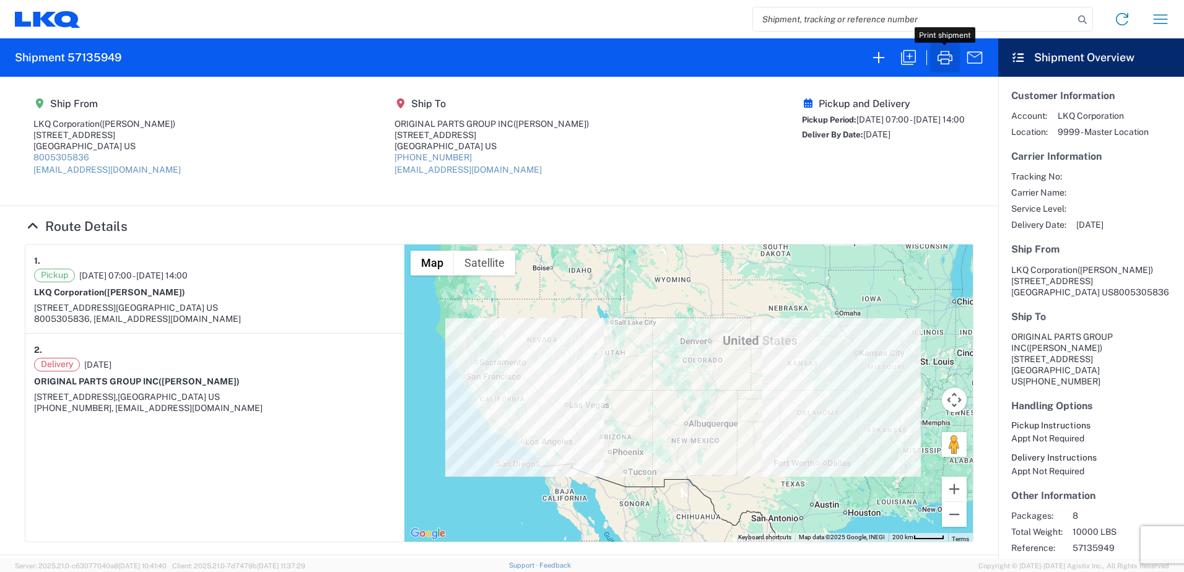
click at [947, 55] on icon "button" at bounding box center [945, 58] width 20 height 20
click at [870, 59] on icon "button" at bounding box center [879, 58] width 20 height 20
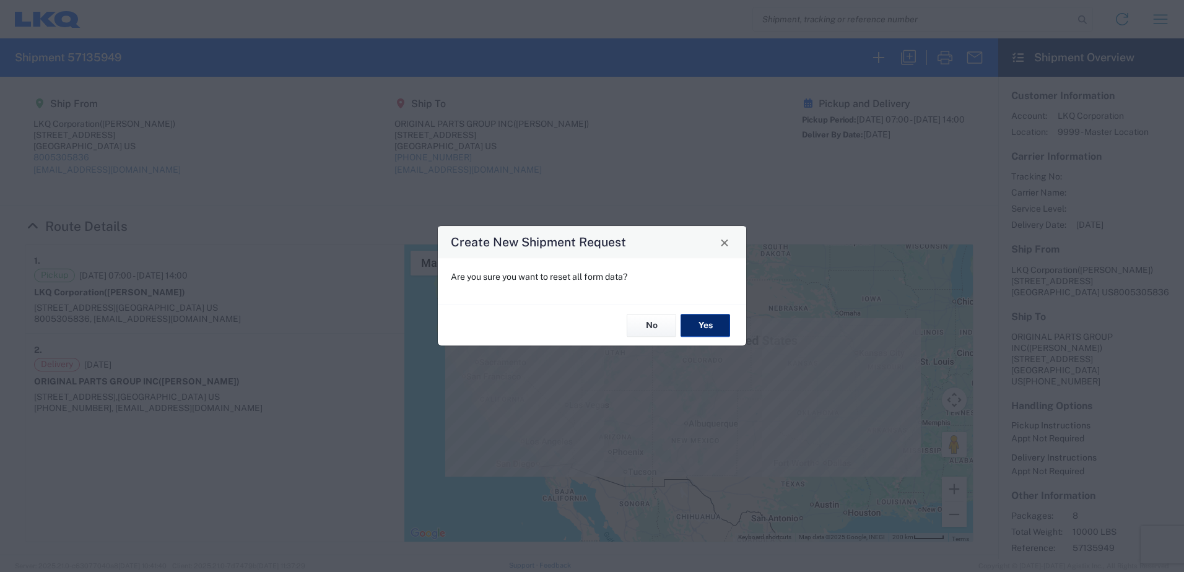
click at [711, 321] on button "Yes" at bounding box center [706, 325] width 50 height 23
select select "FULL"
select select "US"
select select "LBS"
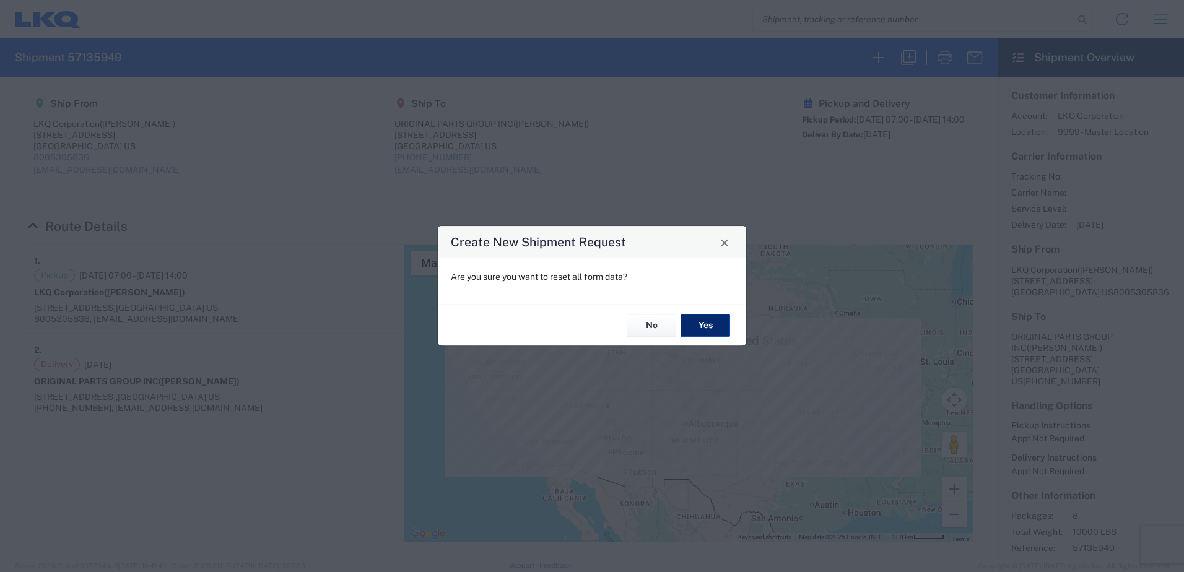
select select "IN"
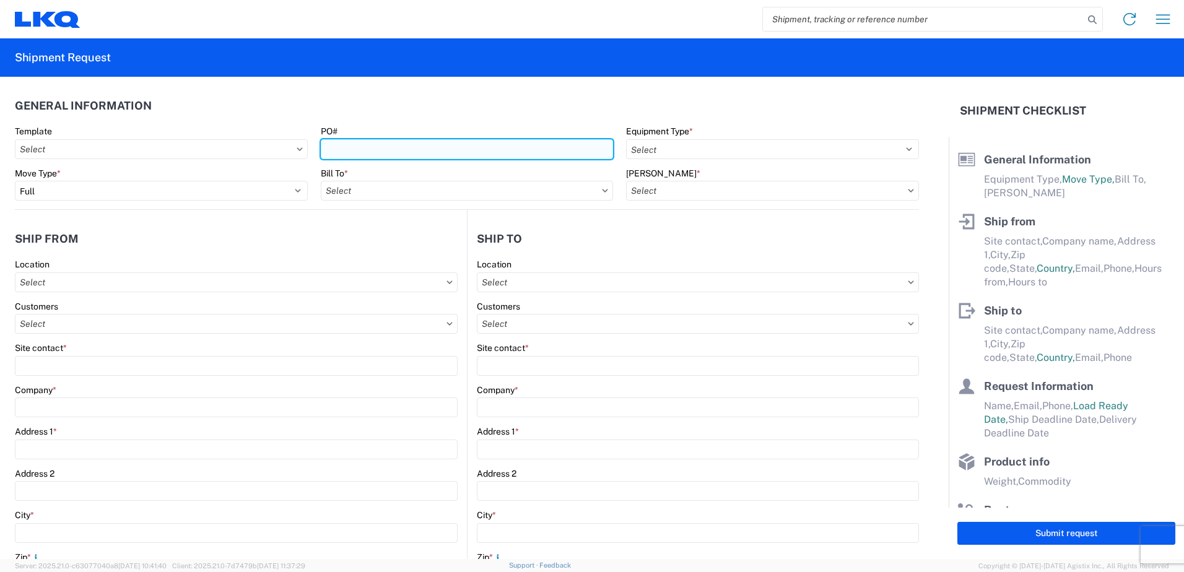
click at [331, 155] on input "PO#" at bounding box center [467, 149] width 293 height 20
type input "3185"
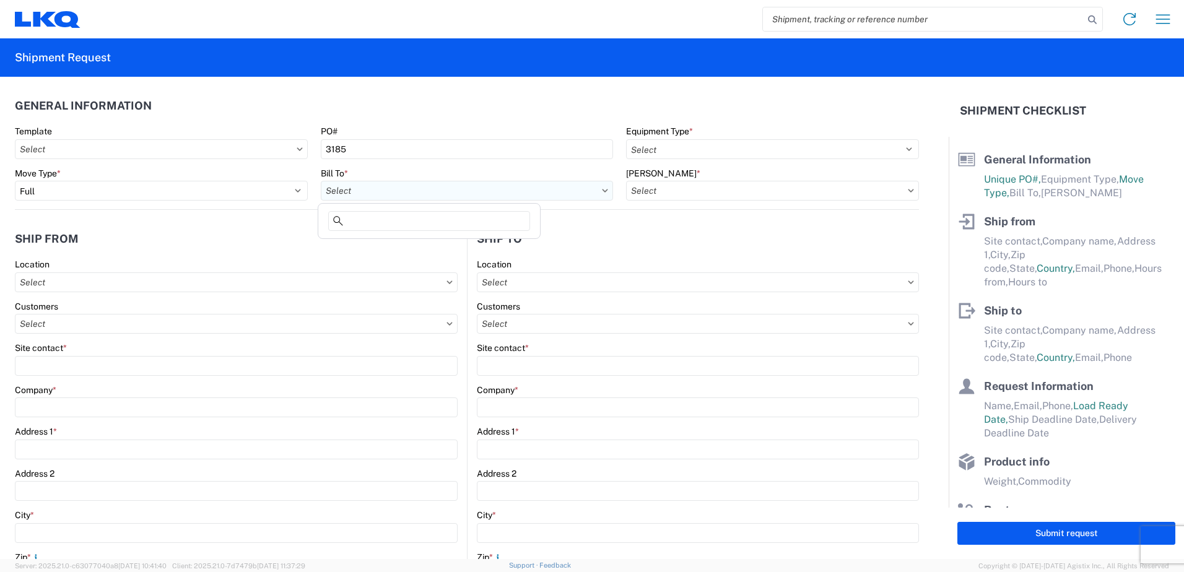
click at [346, 185] on input "text" at bounding box center [467, 191] width 293 height 20
type input "3185"
click at [373, 245] on div "3185 - [US_STATE][GEOGRAPHIC_DATA]" at bounding box center [429, 246] width 217 height 20
type input "3185 - [US_STATE][GEOGRAPHIC_DATA]"
click at [669, 197] on input "text" at bounding box center [772, 191] width 293 height 20
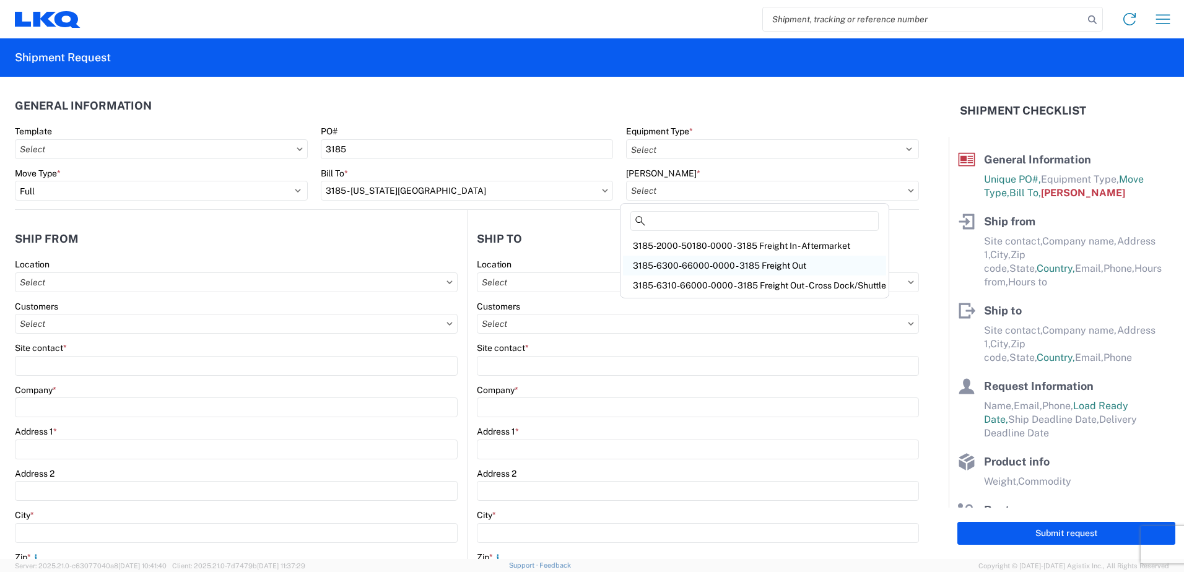
click at [692, 264] on div "3185-6300-66000-0000 - 3185 Freight Out" at bounding box center [754, 266] width 263 height 20
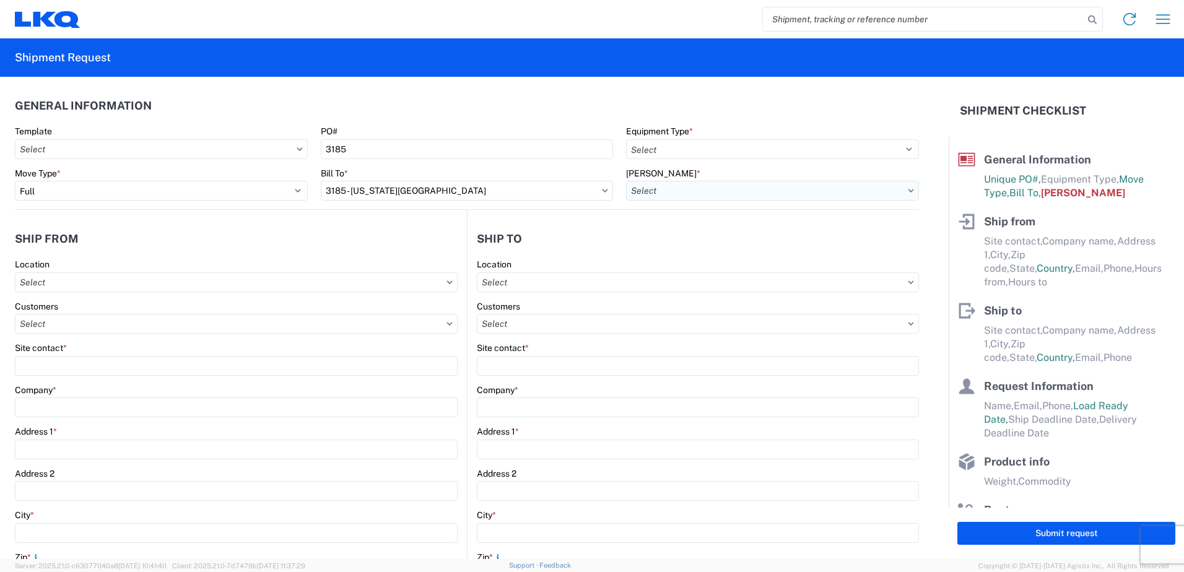
type input "3185-6300-66000-0000 - 3185 Freight Out"
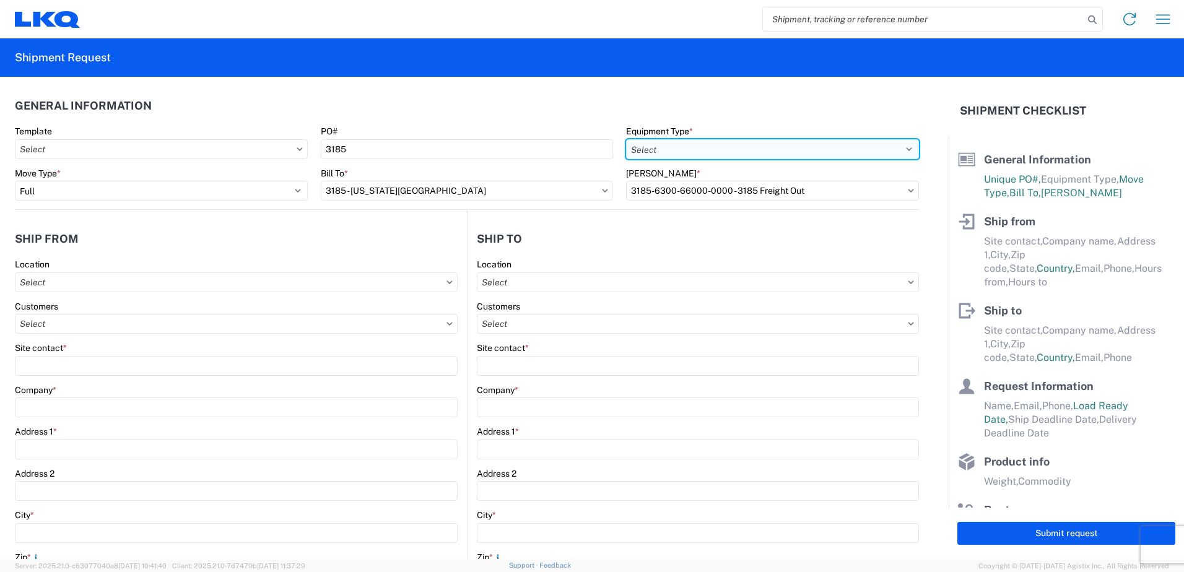
click at [683, 146] on select "Select 53’ Dry Van Flatbed Dropdeck (van) Lowboy (flatbed) Rail" at bounding box center [772, 149] width 293 height 20
select select "STDV"
click at [626, 139] on select "Select 53’ Dry Van Flatbed Dropdeck (van) Lowboy (flatbed) Rail" at bounding box center [772, 149] width 293 height 20
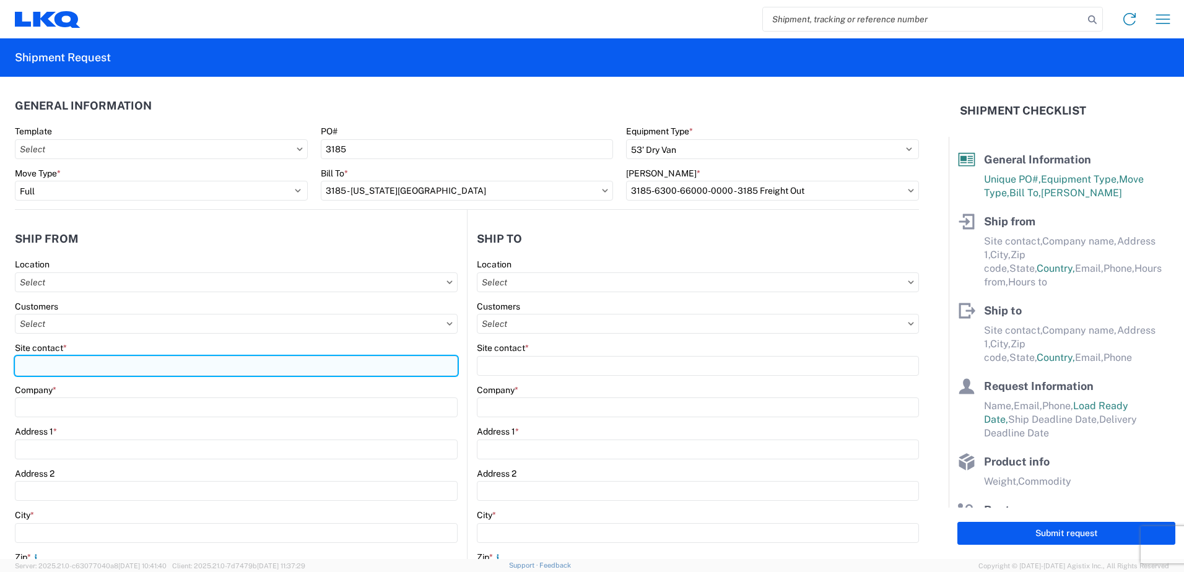
click at [95, 367] on input "Site contact *" at bounding box center [236, 366] width 443 height 20
type input "[PERSON_NAME]"
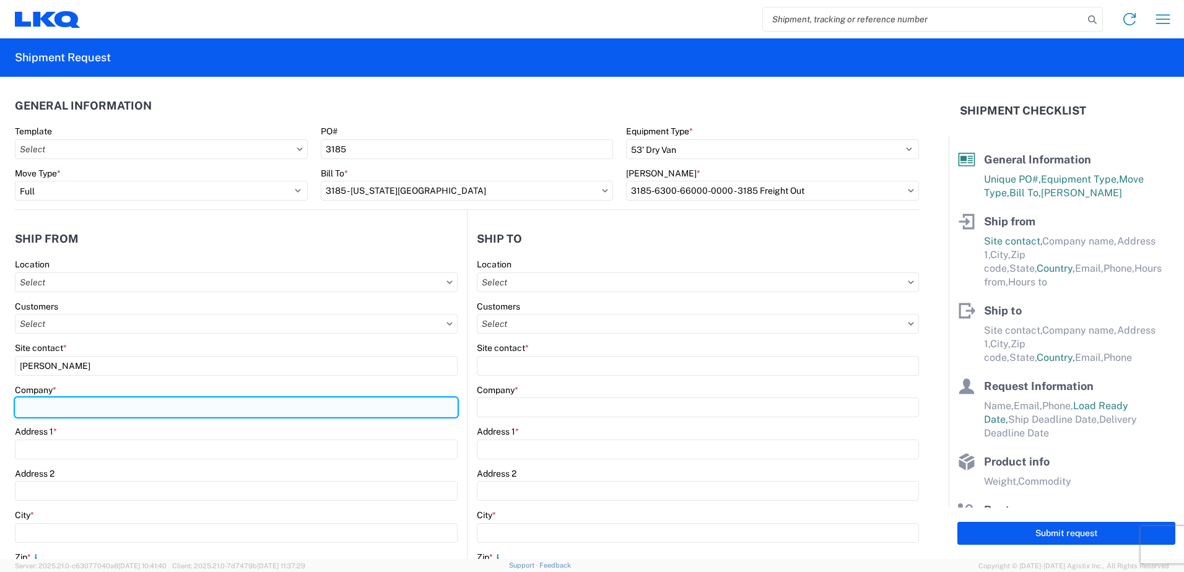
click at [116, 409] on input "Company *" at bounding box center [236, 408] width 443 height 20
type input "LKQ Corporation"
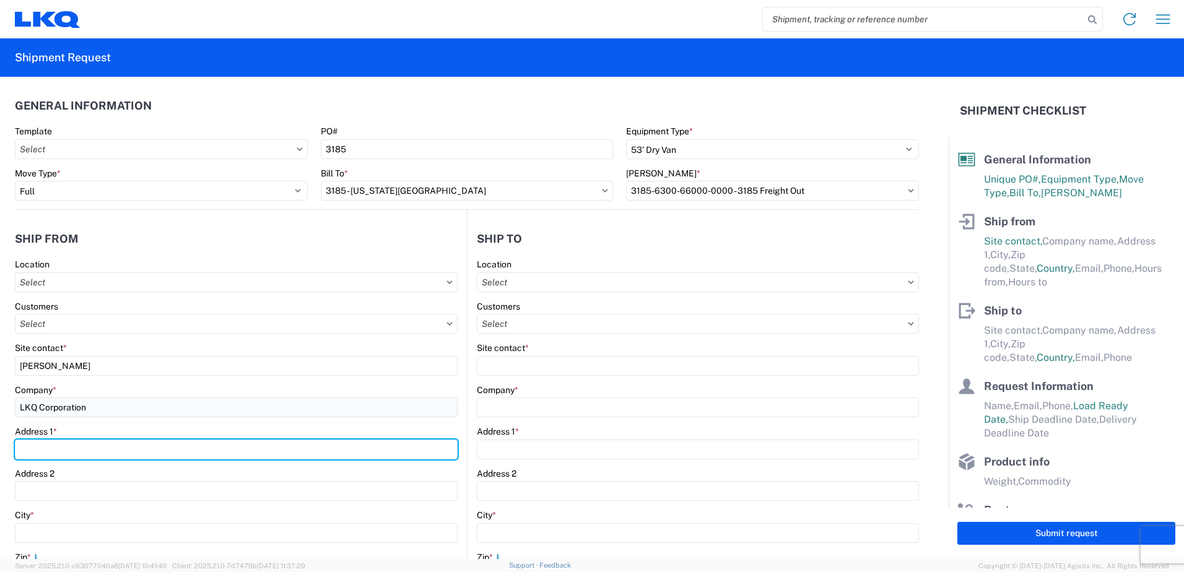
type input "[STREET_ADDRESS]"
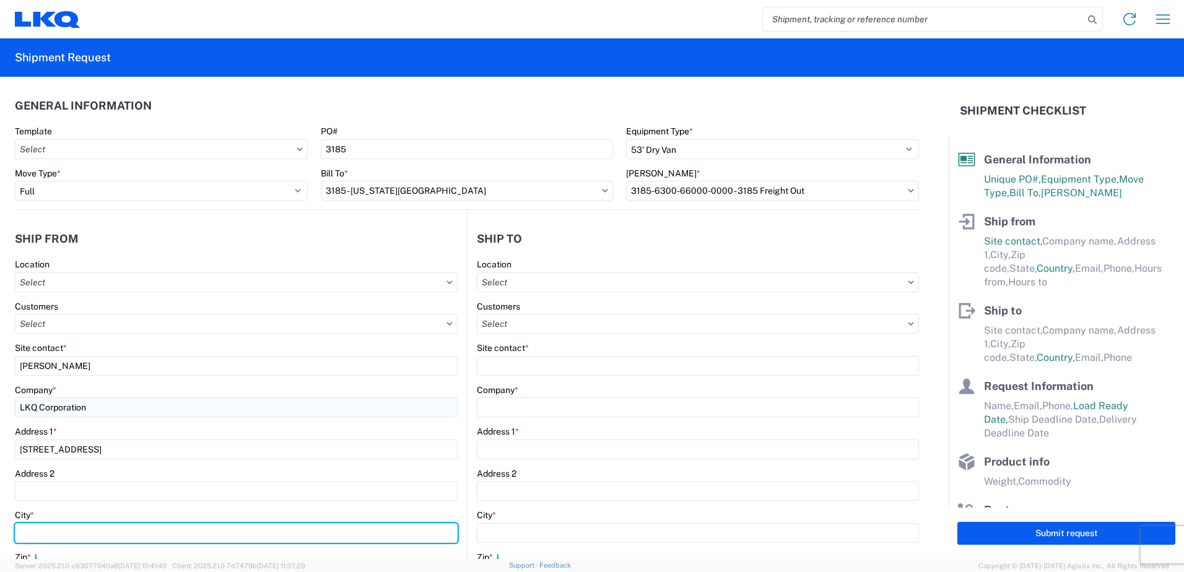
type input "SHAWNEE"
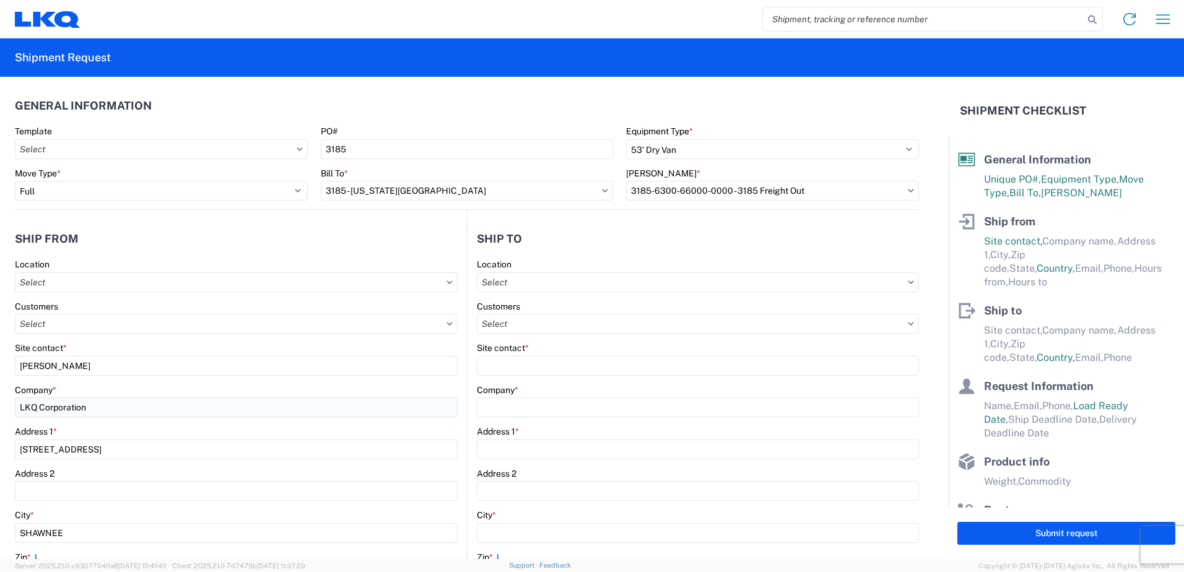
type input "66226"
select select "GA"
type input "[EMAIL_ADDRESS][DOMAIN_NAME]"
type input "8005305836"
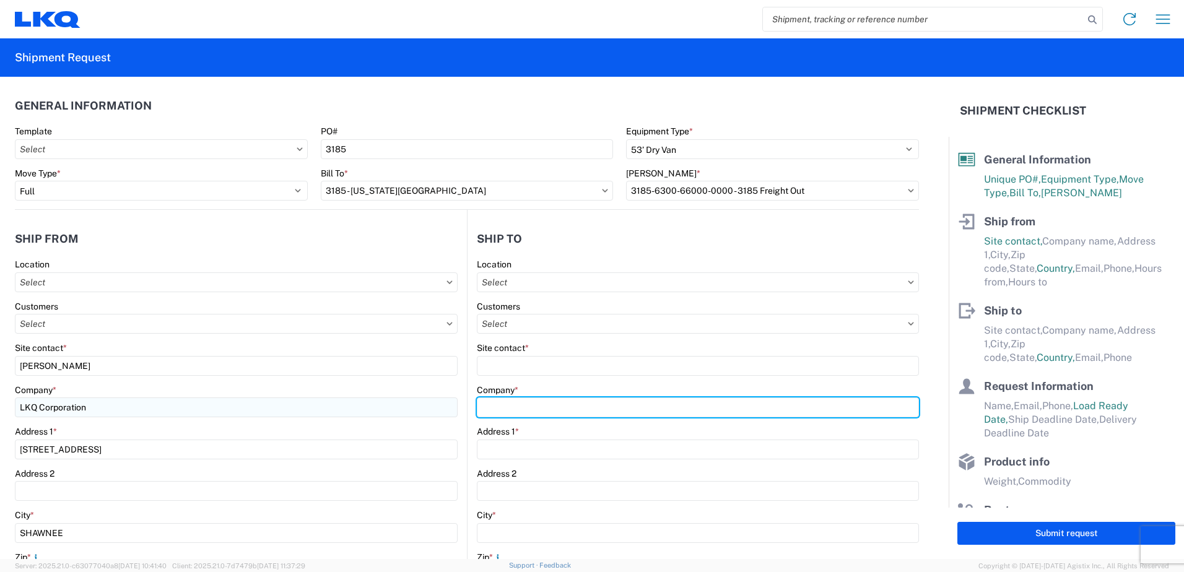
type input "ORIGINAL PARTS GROUP INC"
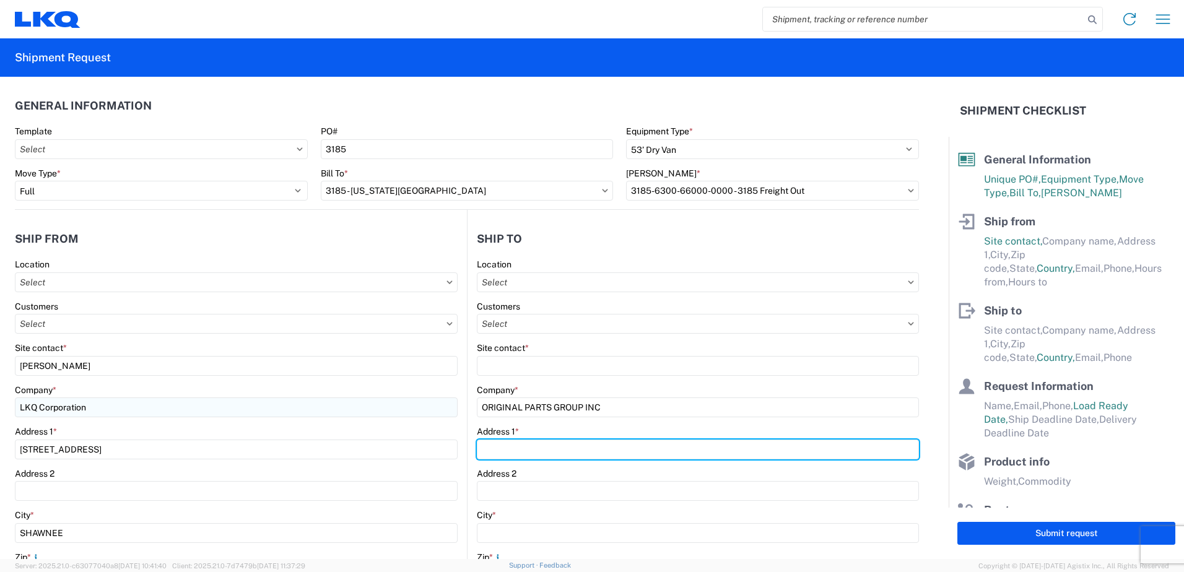
type input "[STREET_ADDRESS]"
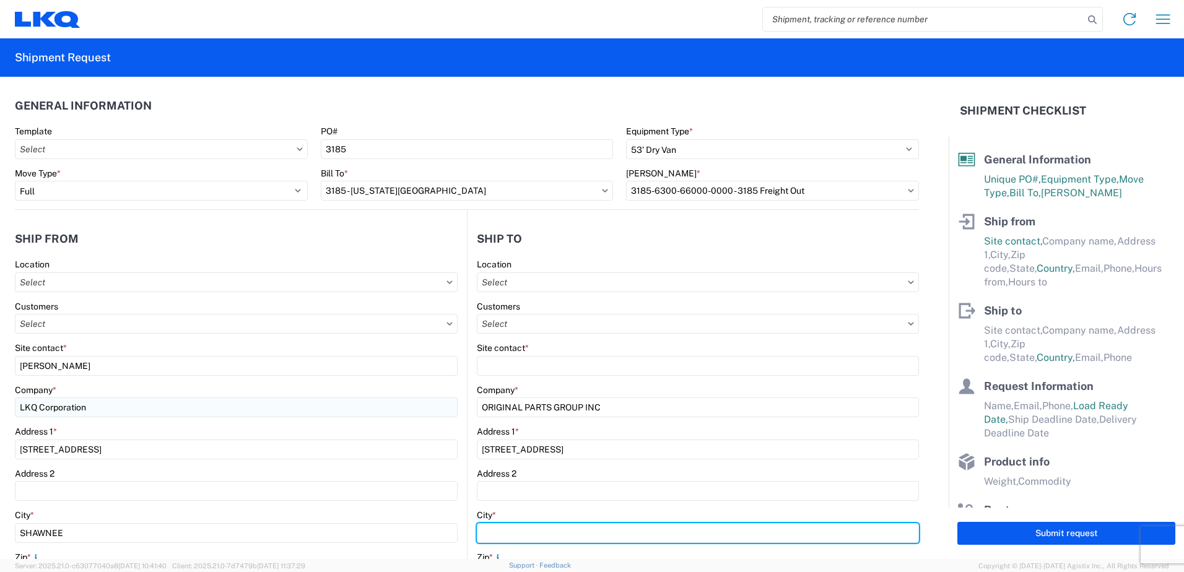
type input "SEAL BEACH"
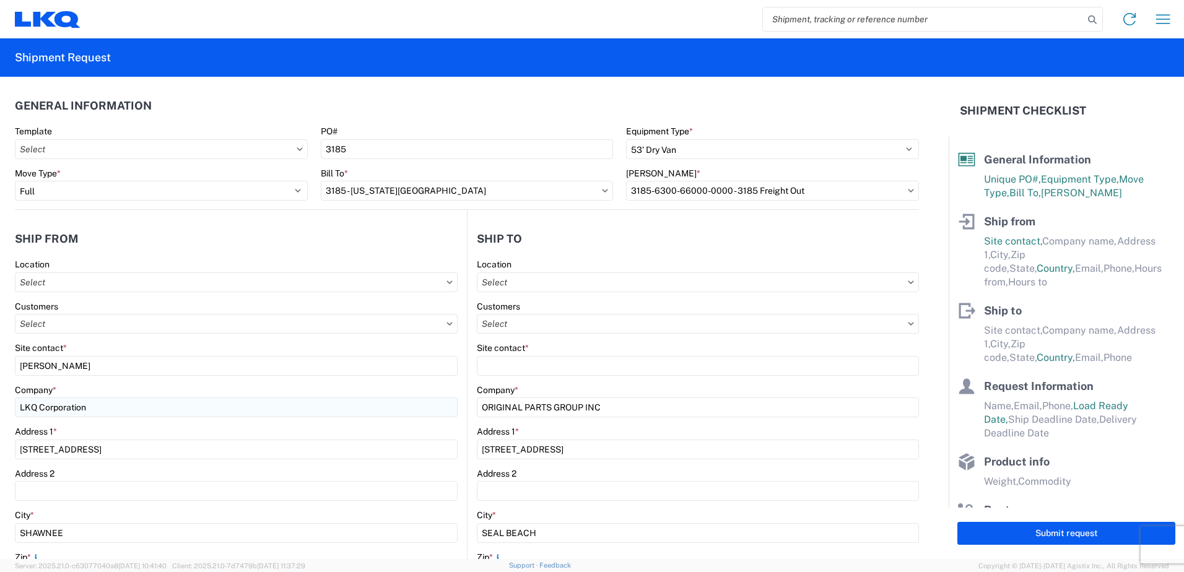
type input "90740"
select select "CA"
type input "[EMAIL_ADDRESS][DOMAIN_NAME]"
type input "[PHONE_NUMBER]"
type input "[PERSON_NAME]"
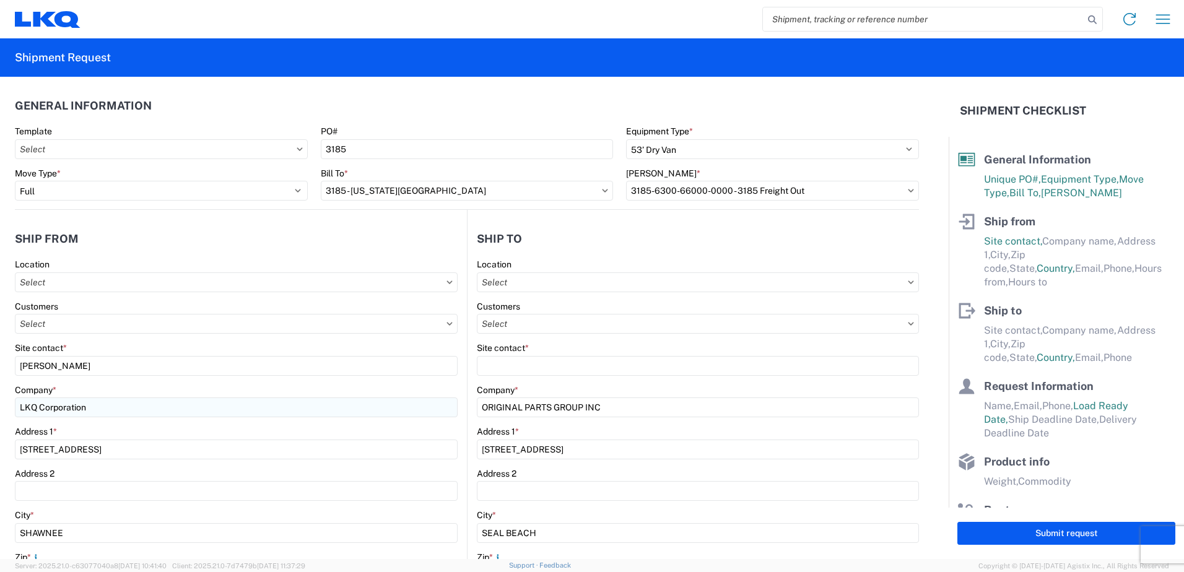
type input "[EMAIL_ADDRESS][DOMAIN_NAME]"
type input "8005305836"
type input "[DATE]"
type input "10000"
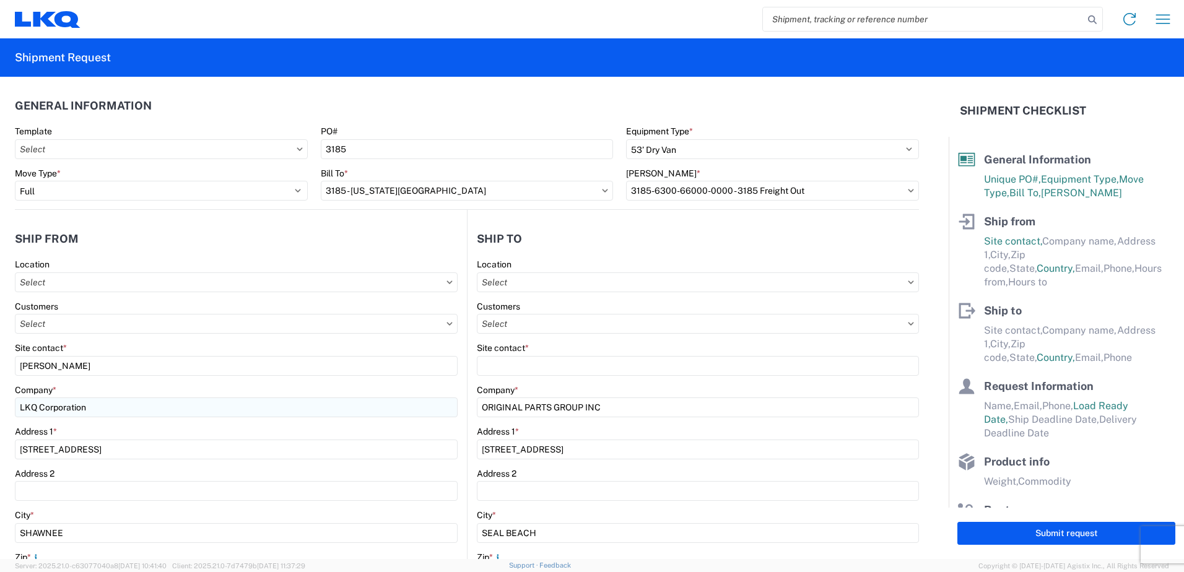
type input "8"
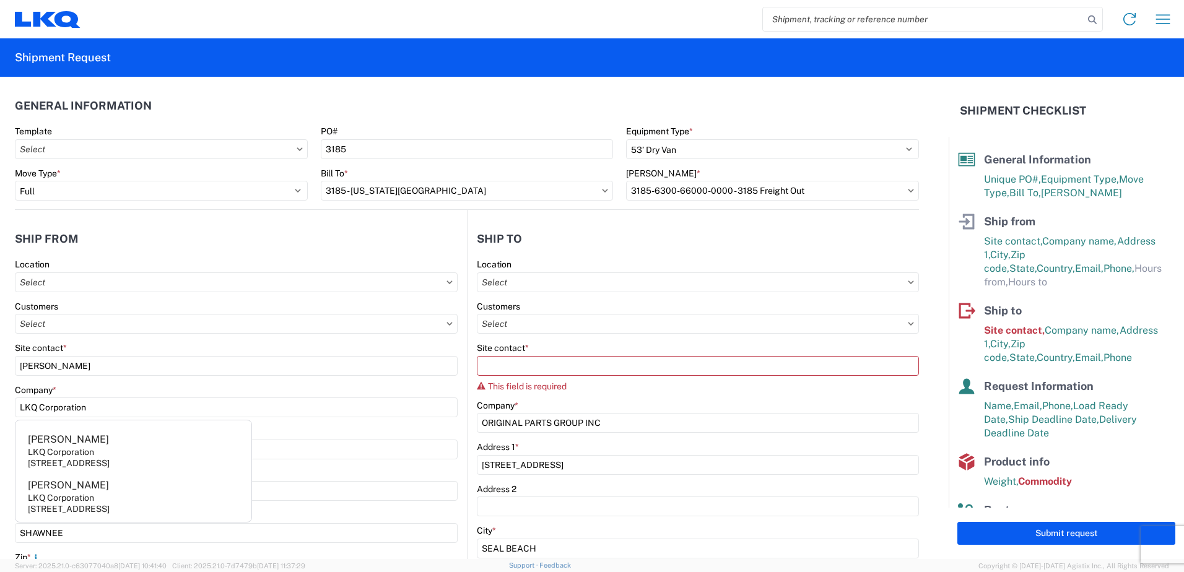
click at [269, 478] on div "Address 2" at bounding box center [236, 473] width 443 height 11
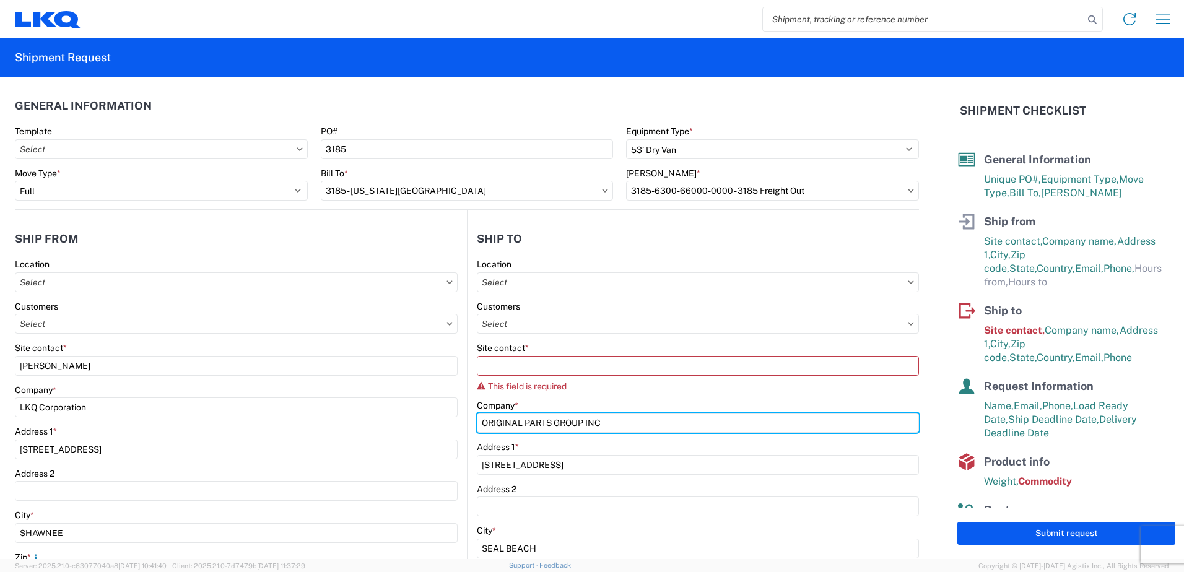
drag, startPoint x: 614, startPoint y: 422, endPoint x: 214, endPoint y: 425, distance: 399.5
click at [214, 425] on div "Ship from Location Customers Site contact * [PERSON_NAME] Company * LKQ Corpora…" at bounding box center [467, 514] width 904 height 609
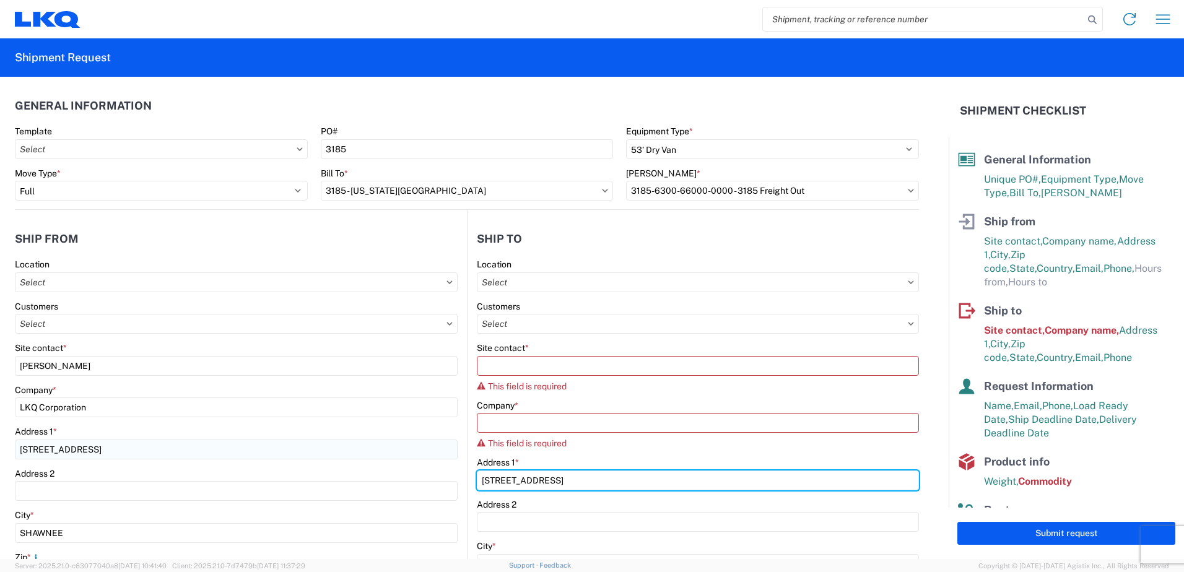
drag, startPoint x: 590, startPoint y: 481, endPoint x: 254, endPoint y: 454, distance: 336.8
click at [254, 454] on div "Ship from Location Customers Site contact * [PERSON_NAME] Company * LKQ Corpora…" at bounding box center [467, 522] width 904 height 624
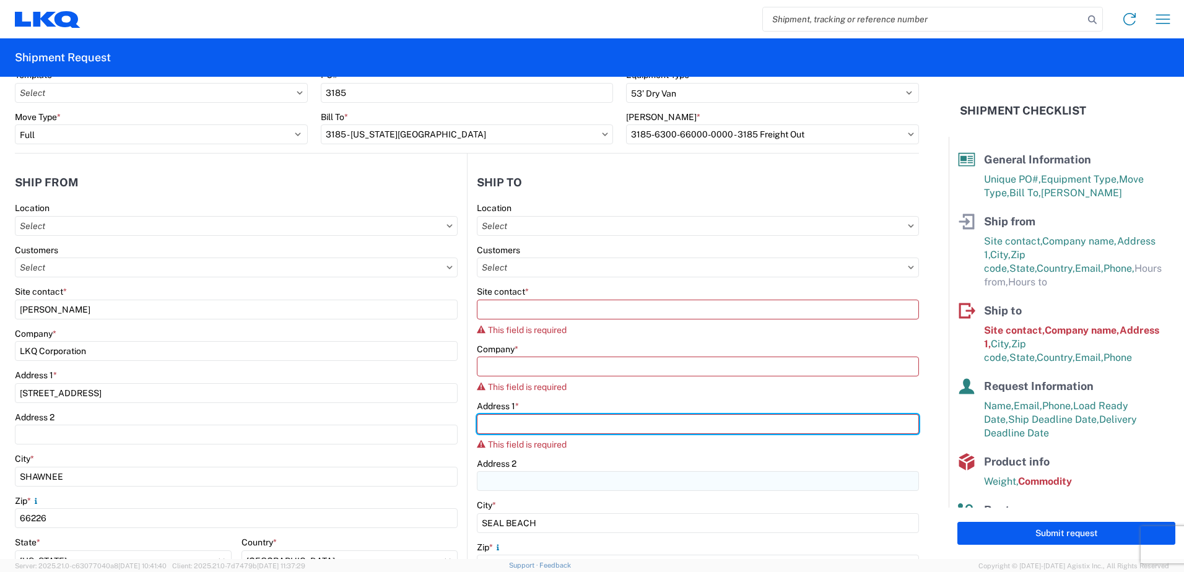
scroll to position [124, 0]
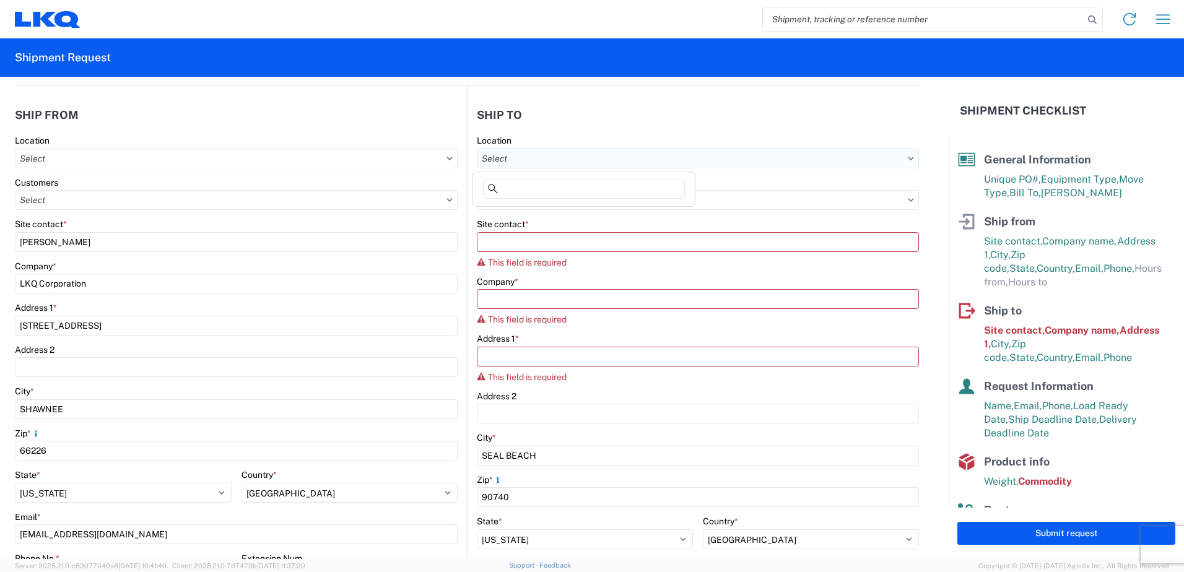
click at [515, 155] on input "text" at bounding box center [698, 159] width 442 height 20
type input "3185"
click at [542, 215] on div "3185 - [US_STATE][GEOGRAPHIC_DATA]" at bounding box center [584, 214] width 217 height 20
type input "3185 - [US_STATE][GEOGRAPHIC_DATA]"
type input "LKQ Corporation"
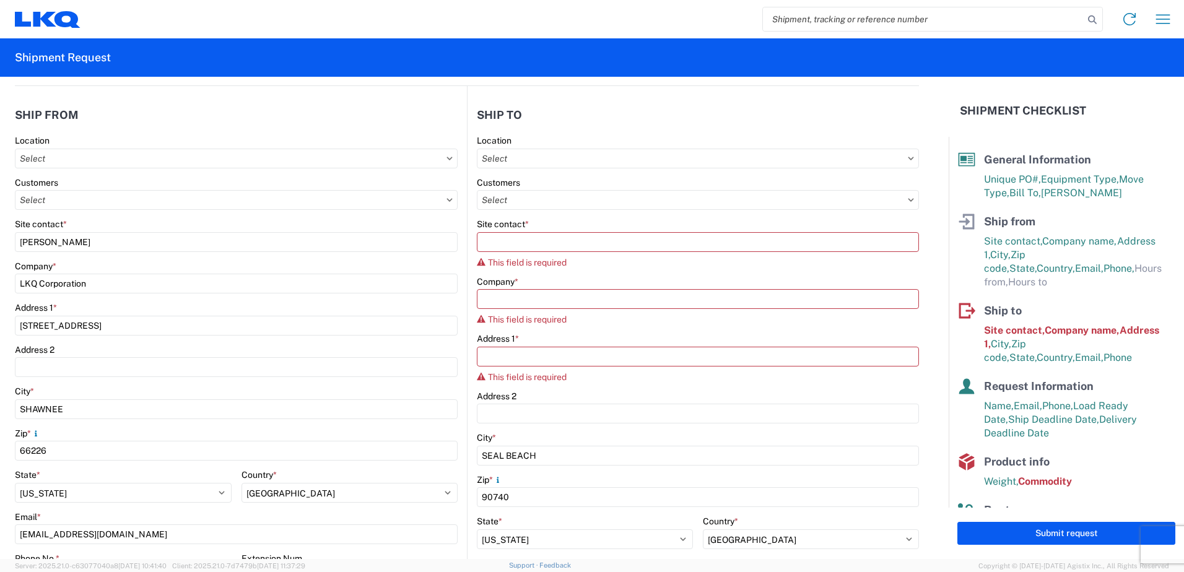
type input "[STREET_ADDRESS]"
type input "[US_STATE][GEOGRAPHIC_DATA]"
type input "73127"
type input "[PHONE_NUMBER]"
type input "08:00"
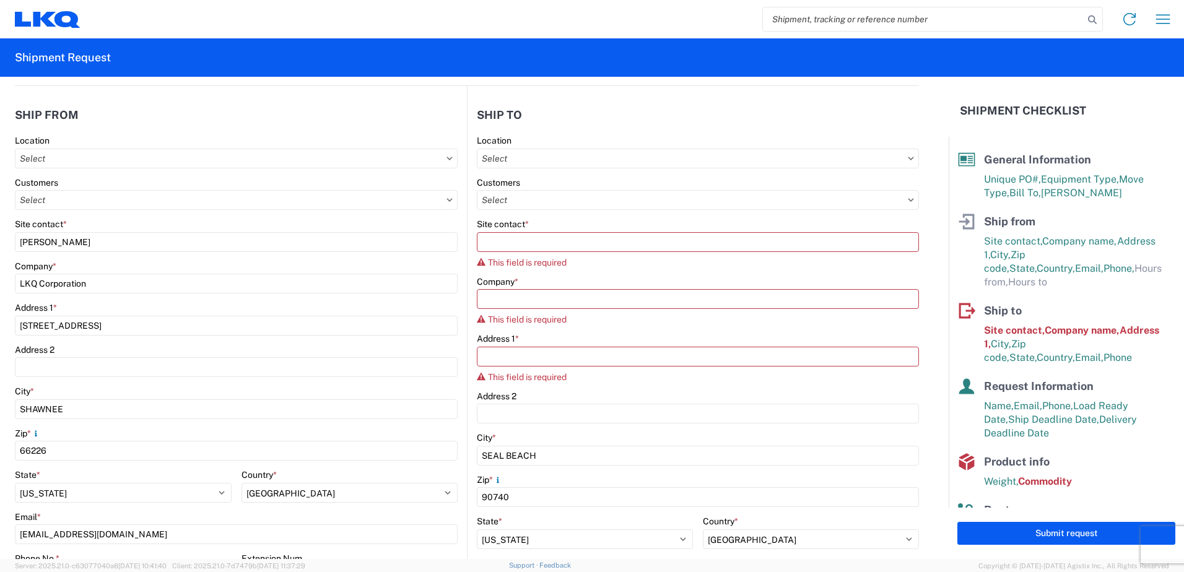
type input "17:00"
select select
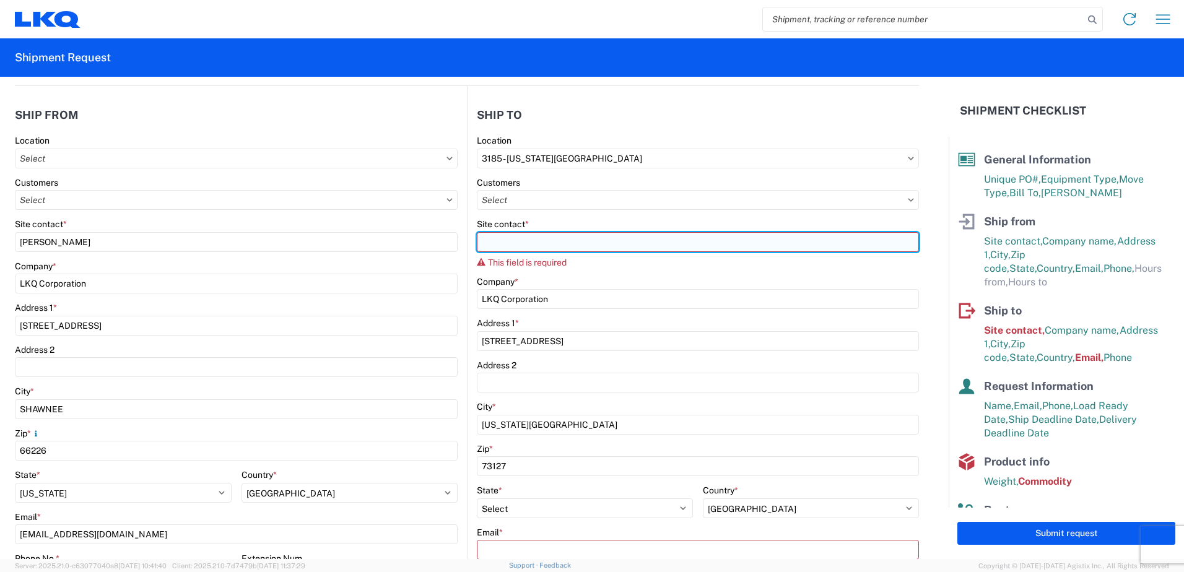
click at [539, 245] on input "Site contact *" at bounding box center [698, 242] width 442 height 20
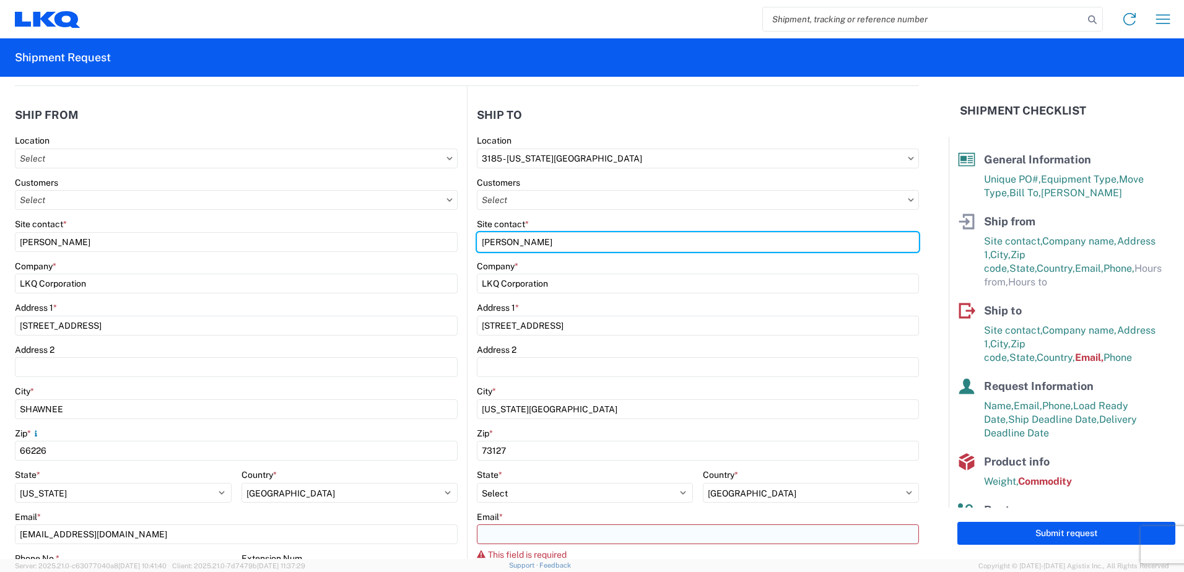
type input "[PERSON_NAME]"
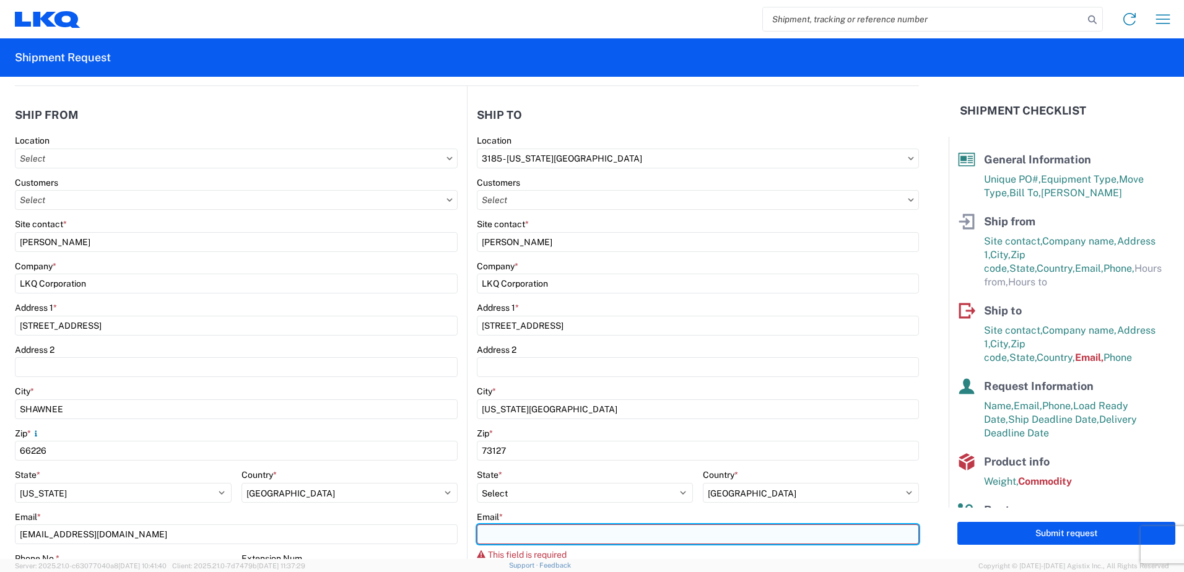
click at [541, 538] on input "Email *" at bounding box center [698, 535] width 442 height 20
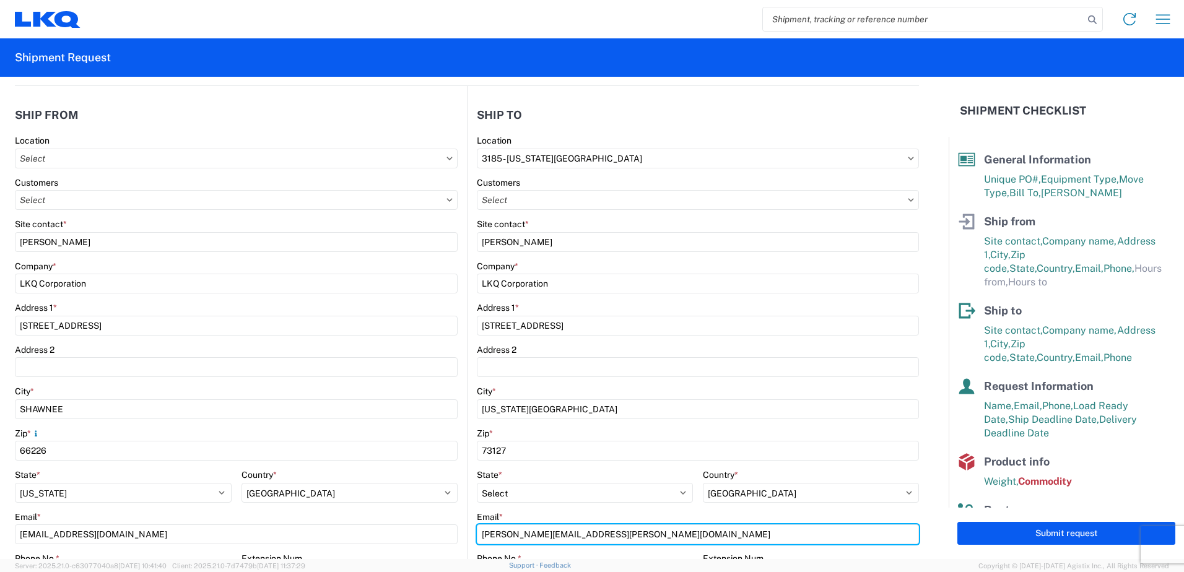
type input "[PERSON_NAME][EMAIL_ADDRESS][PERSON_NAME][DOMAIN_NAME]"
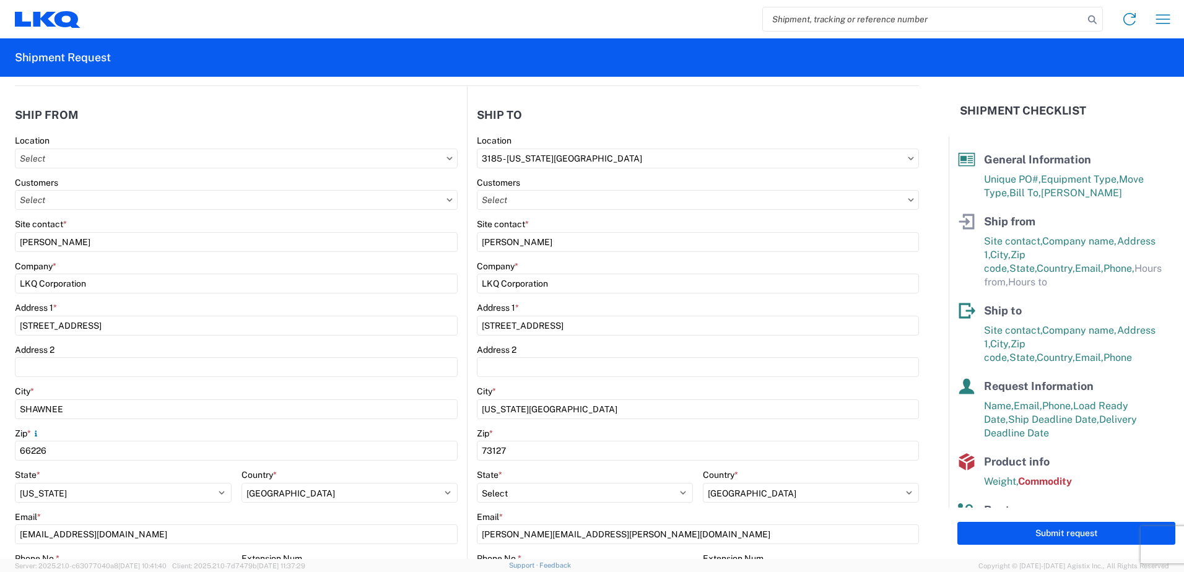
click at [588, 478] on div "State *" at bounding box center [585, 474] width 216 height 11
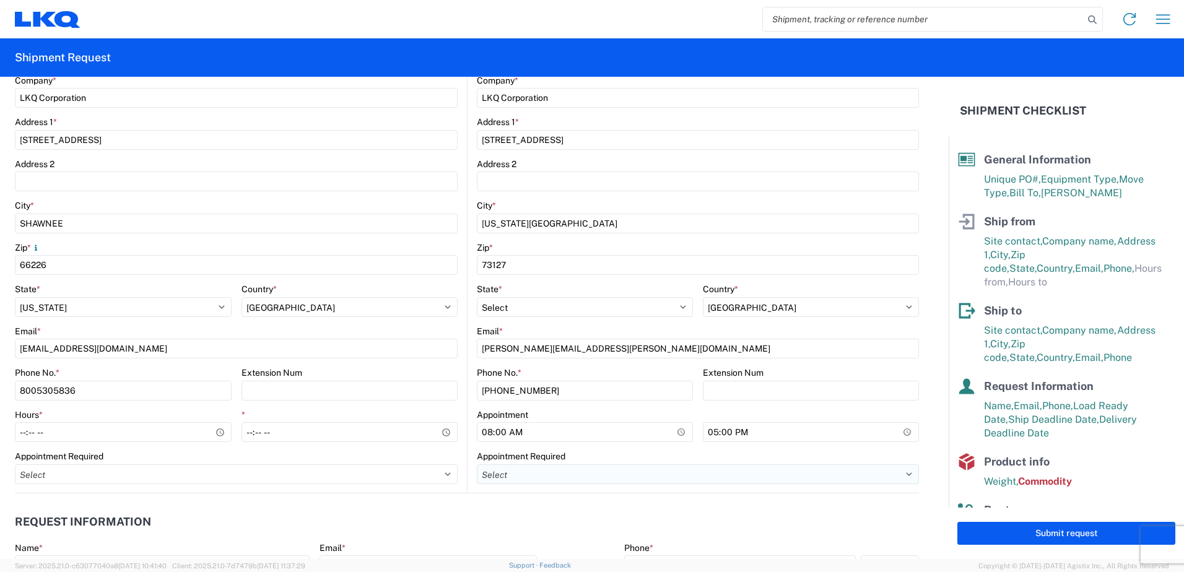
scroll to position [186, 0]
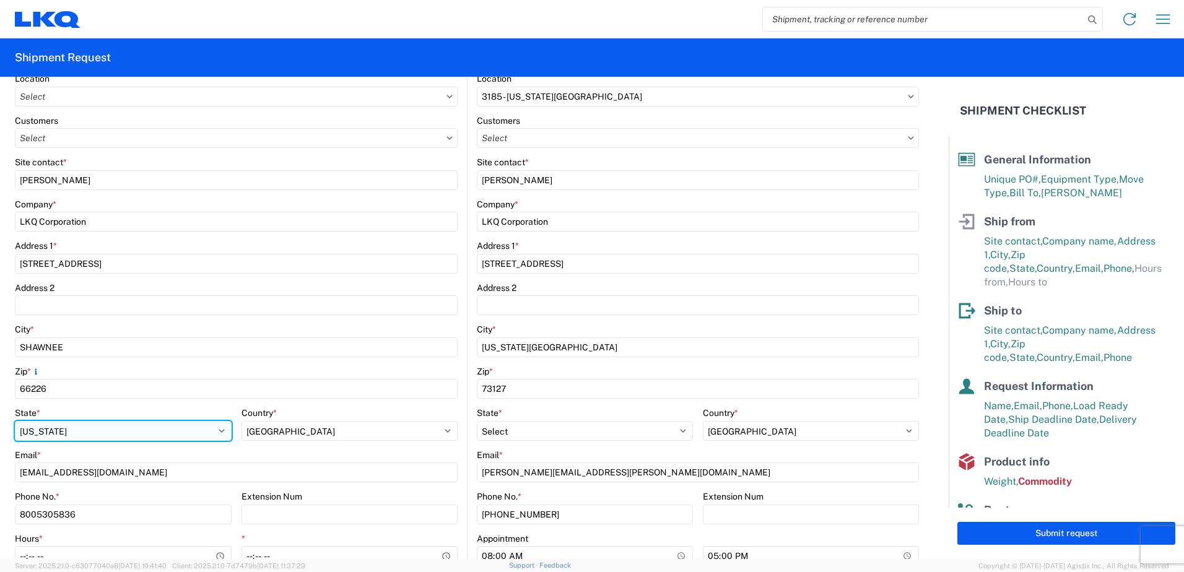
click at [92, 437] on select "Select [US_STATE] [US_STATE] [US_STATE] [US_STATE] Armed Forces Americas Armed …" at bounding box center [123, 431] width 217 height 20
select select "KS"
click at [15, 421] on select "Select [US_STATE] [US_STATE] [US_STATE] [US_STATE] Armed Forces Americas Armed …" at bounding box center [123, 431] width 217 height 20
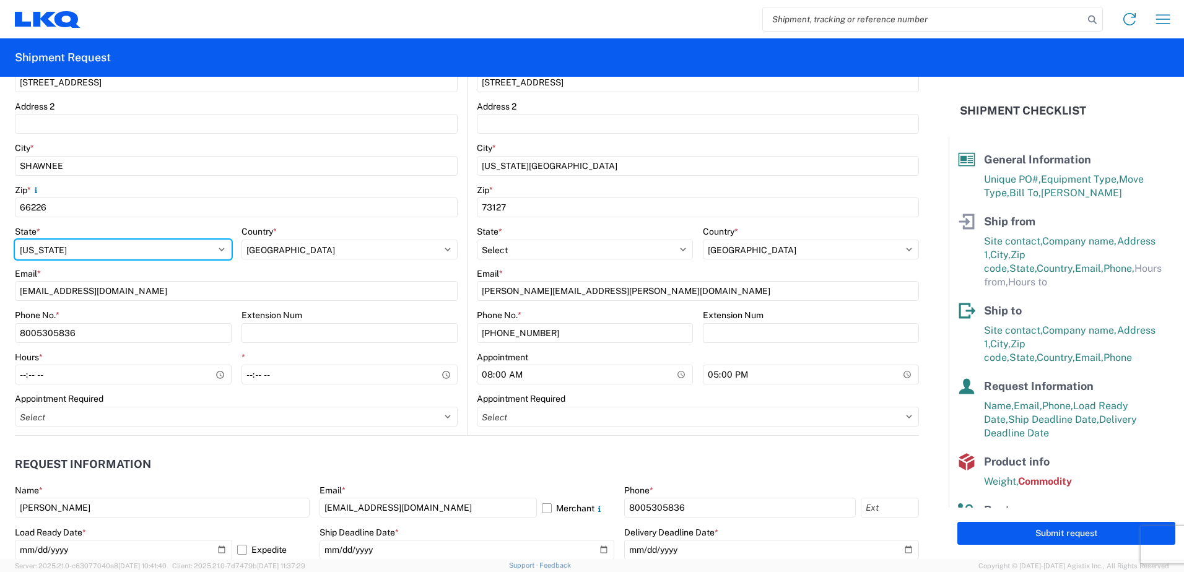
scroll to position [372, 0]
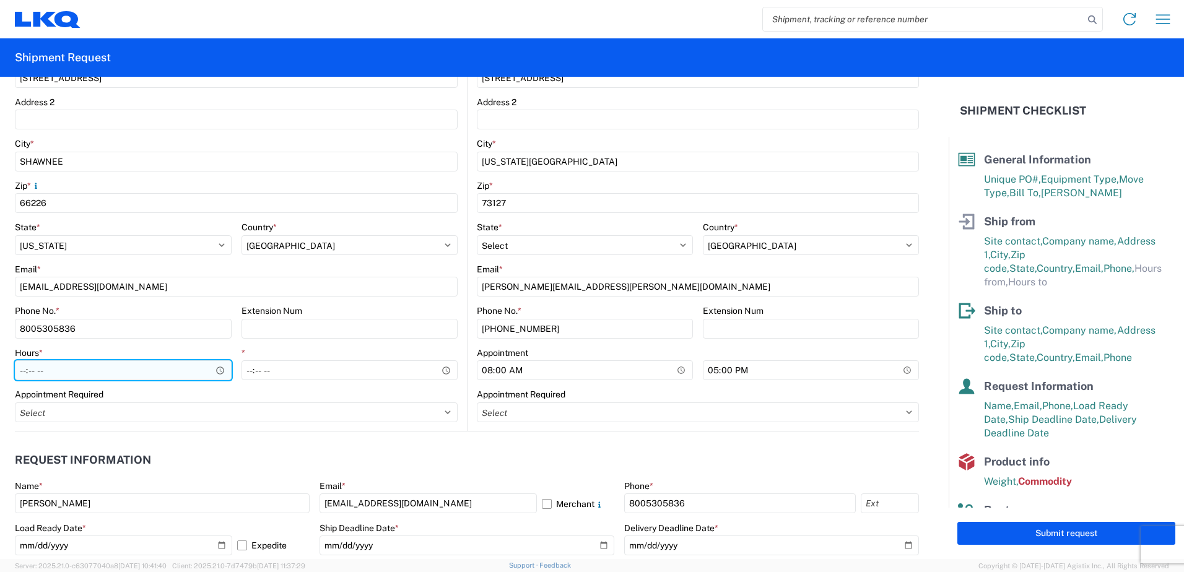
click at [139, 365] on input "Hours *" at bounding box center [123, 370] width 217 height 20
type input "07:00"
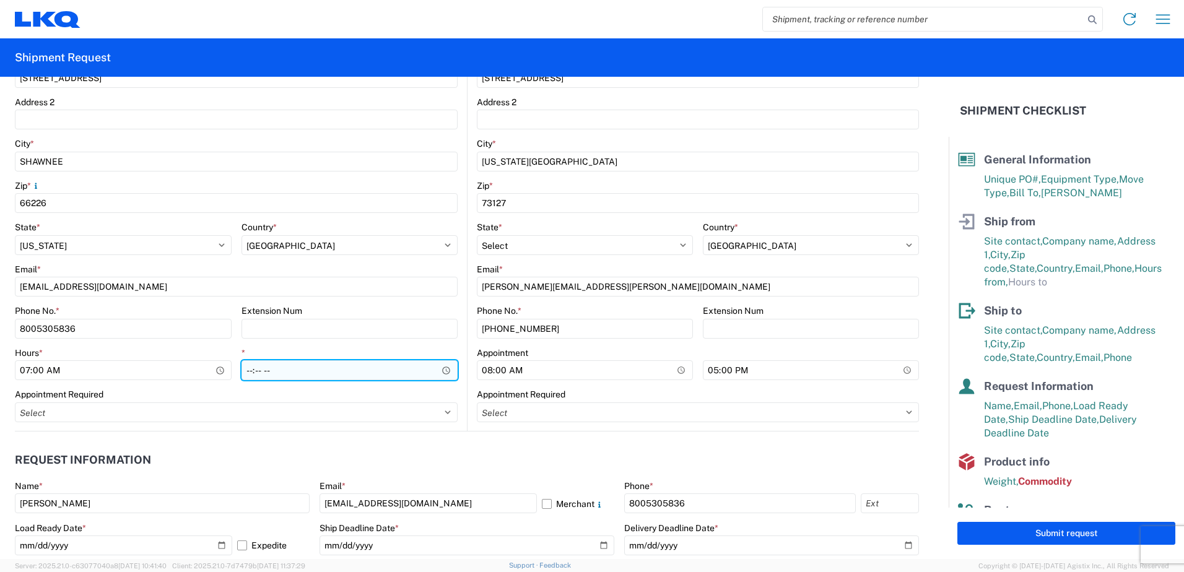
click at [262, 374] on input "*" at bounding box center [350, 370] width 217 height 20
type input "14:00"
click at [263, 479] on agx-form-section "Request Information Name * [PERSON_NAME] Email * [EMAIL_ADDRESS][DOMAIN_NAME] M…" at bounding box center [467, 506] width 904 height 118
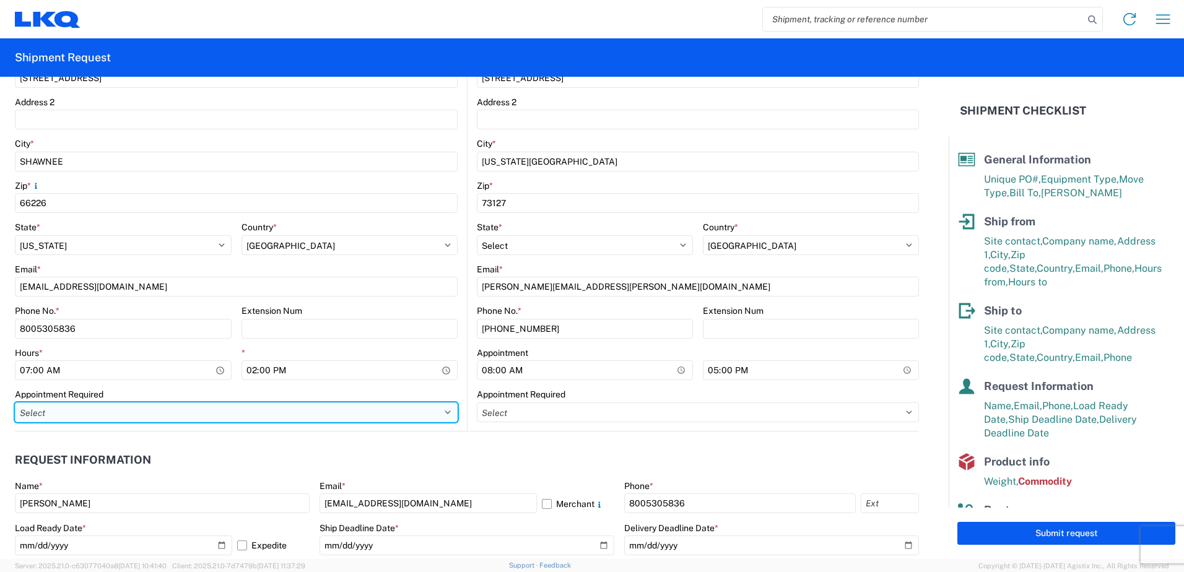
click at [68, 410] on select "Select Appt Required Appt Not Required Appt - First available" at bounding box center [236, 413] width 443 height 20
select select "apptNotRequired"
click at [15, 403] on select "Select Appt Required Appt Not Required Appt - First available" at bounding box center [236, 413] width 443 height 20
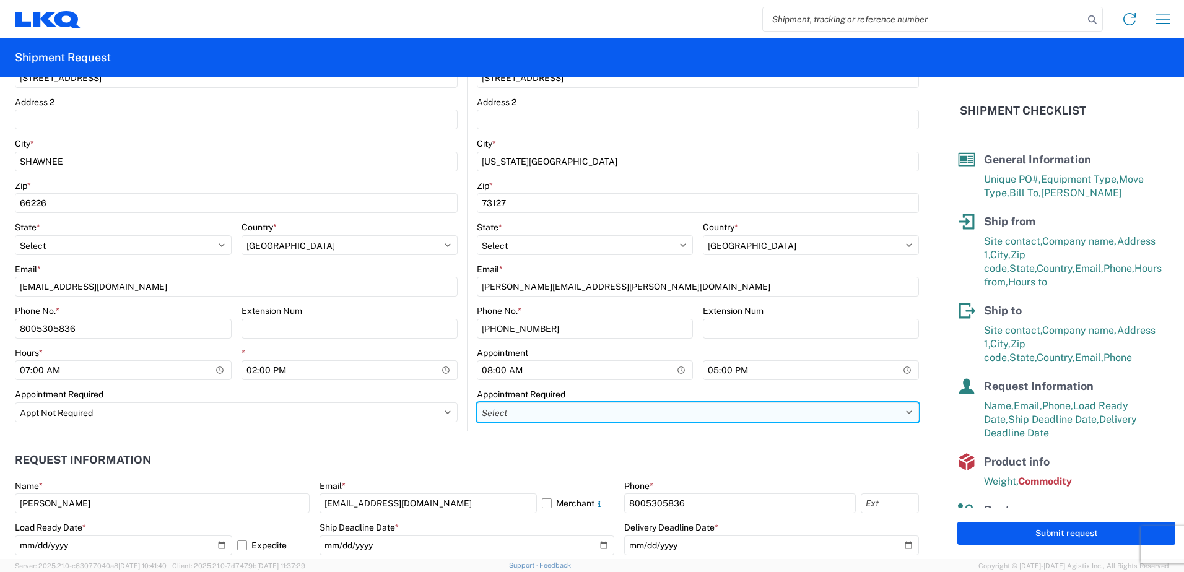
click at [557, 416] on select "Select Appt Required Appt Not Required Appt - First available" at bounding box center [698, 413] width 442 height 20
select select "apptNotRequired"
click at [477, 403] on select "Select Appt Required Appt Not Required Appt - First available" at bounding box center [698, 413] width 442 height 20
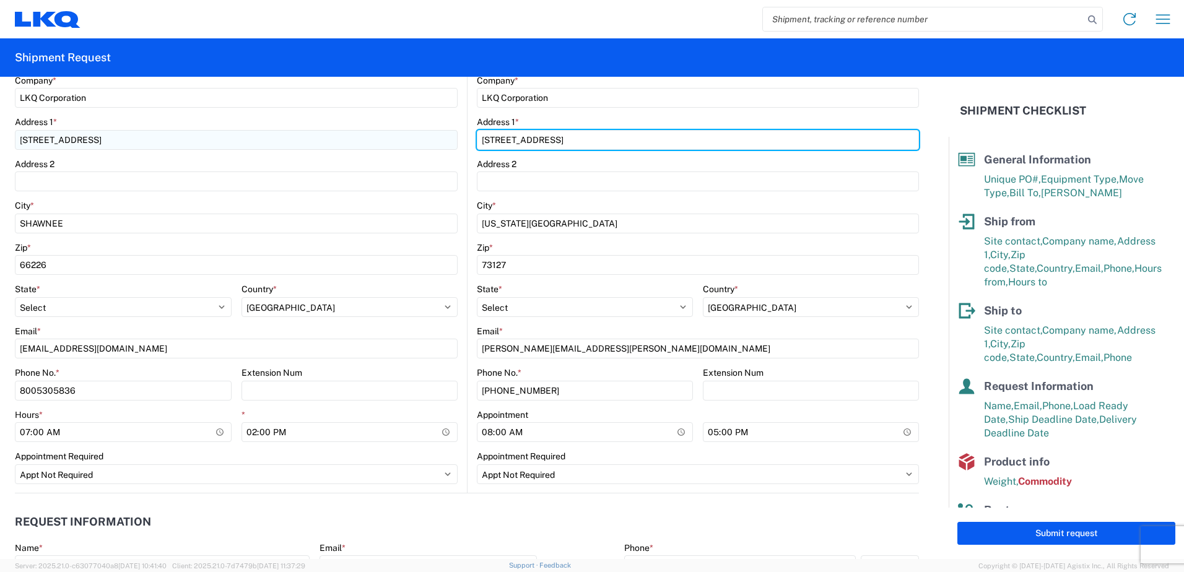
drag, startPoint x: 628, startPoint y: 138, endPoint x: 346, endPoint y: 149, distance: 282.6
click at [346, 149] on div "Ship from Location Customers Site contact * [PERSON_NAME] Company * LKQ Corpora…" at bounding box center [467, 196] width 904 height 593
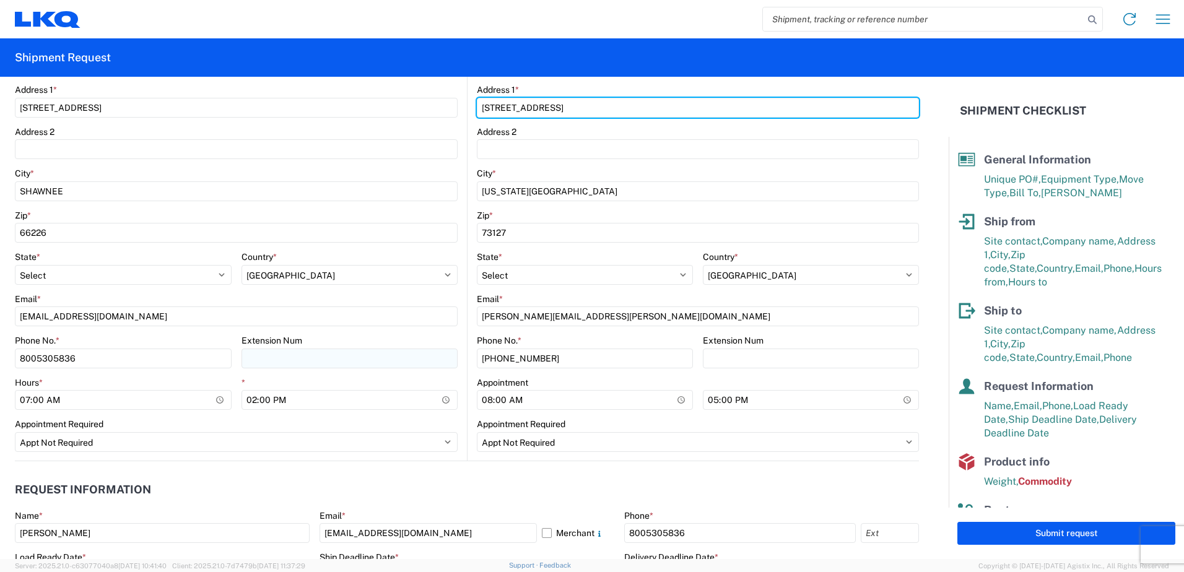
scroll to position [434, 0]
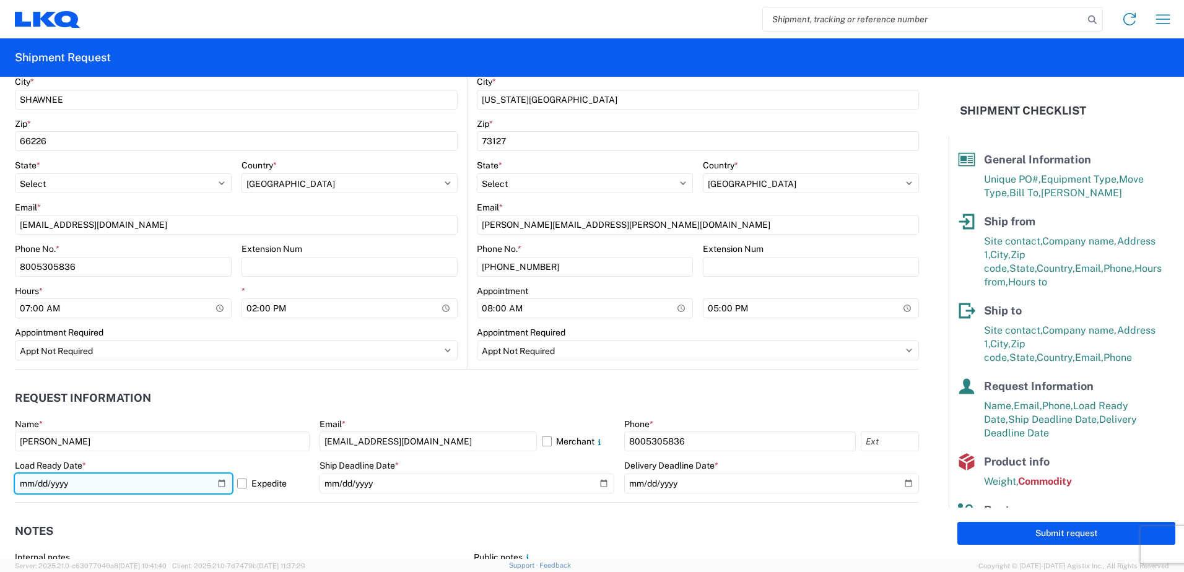
click at [215, 484] on input "[DATE]" at bounding box center [123, 484] width 217 height 20
type input "[DATE]"
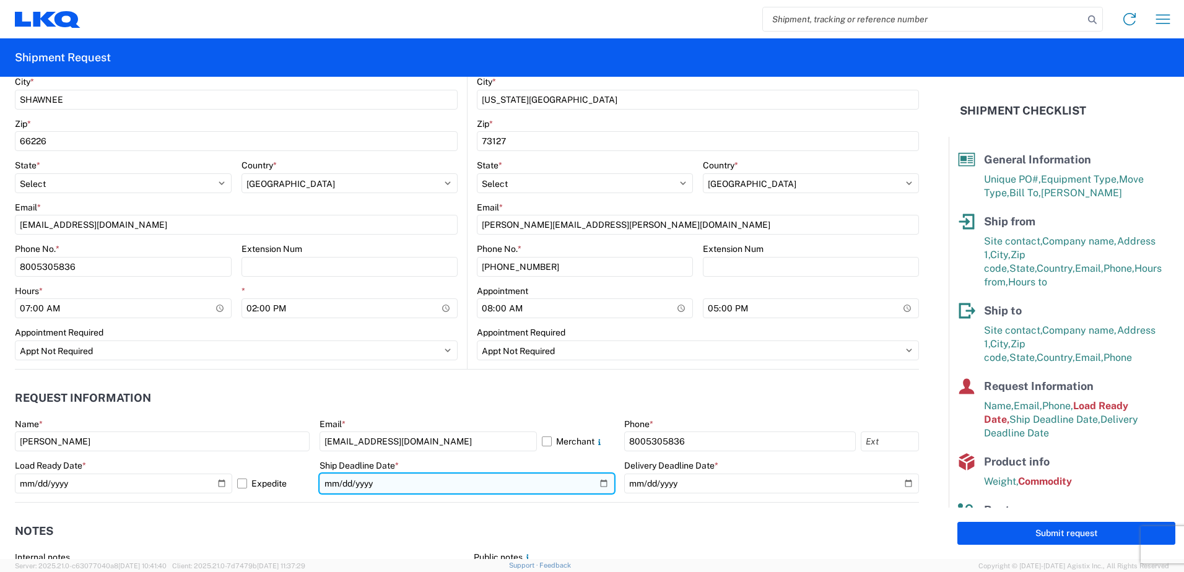
click at [601, 482] on input "[DATE]" at bounding box center [467, 484] width 295 height 20
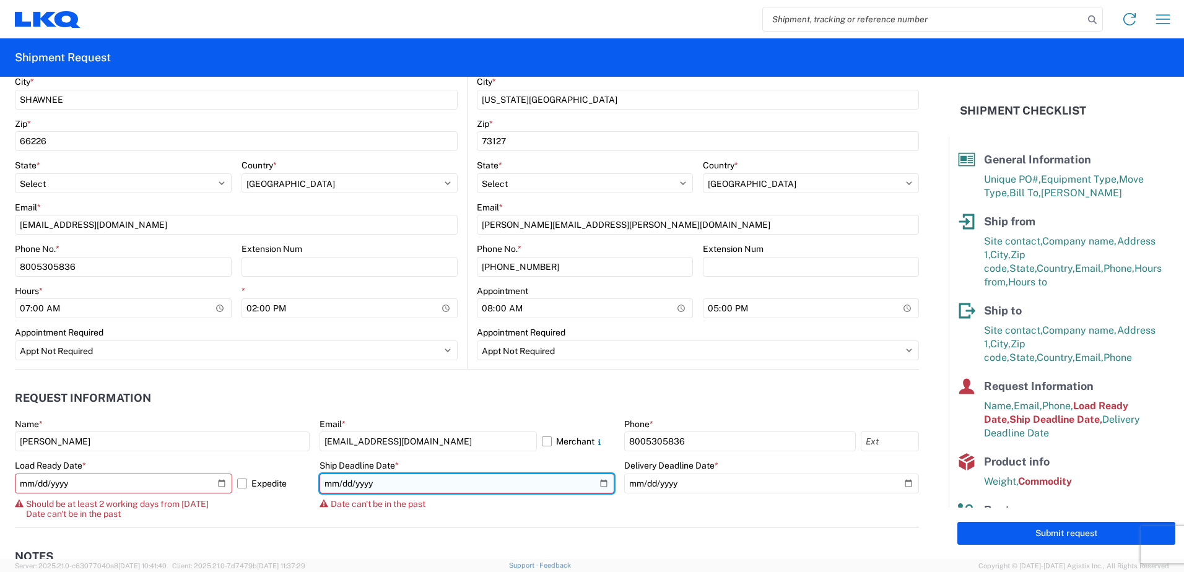
click at [598, 487] on input "[DATE]" at bounding box center [467, 484] width 295 height 20
type input "[DATE]"
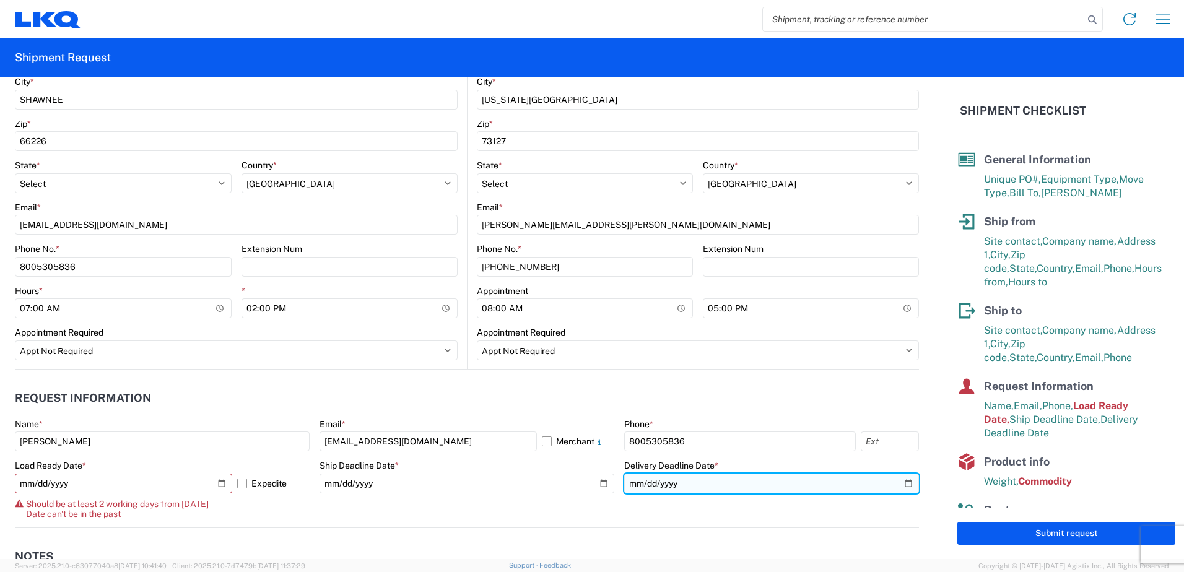
click at [907, 482] on input "[DATE]" at bounding box center [771, 484] width 295 height 20
click at [897, 484] on input "[DATE]" at bounding box center [771, 484] width 295 height 20
type input "[DATE]"
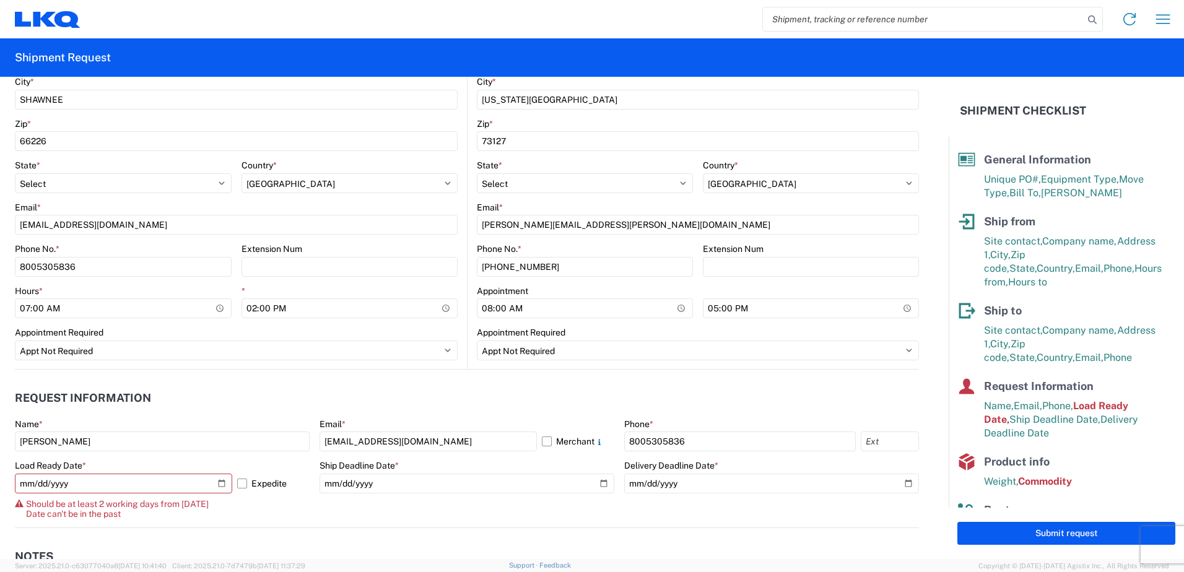
click at [413, 495] on agx-form-control-wrapper-v2 "Ship Deadline Date * [DATE]" at bounding box center [467, 494] width 295 height 68
click at [242, 480] on label "Expedite" at bounding box center [273, 484] width 72 height 20
click at [0, 0] on input "Expedite" at bounding box center [0, 0] width 0 height 0
click at [112, 488] on input "[DATE]" at bounding box center [123, 484] width 217 height 20
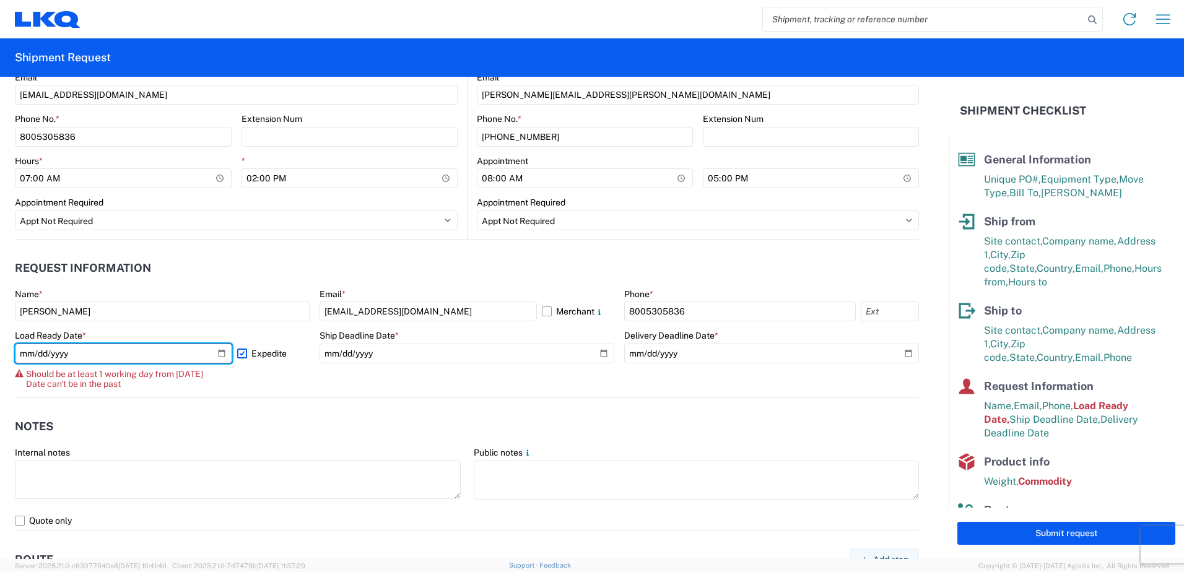
scroll to position [557, 0]
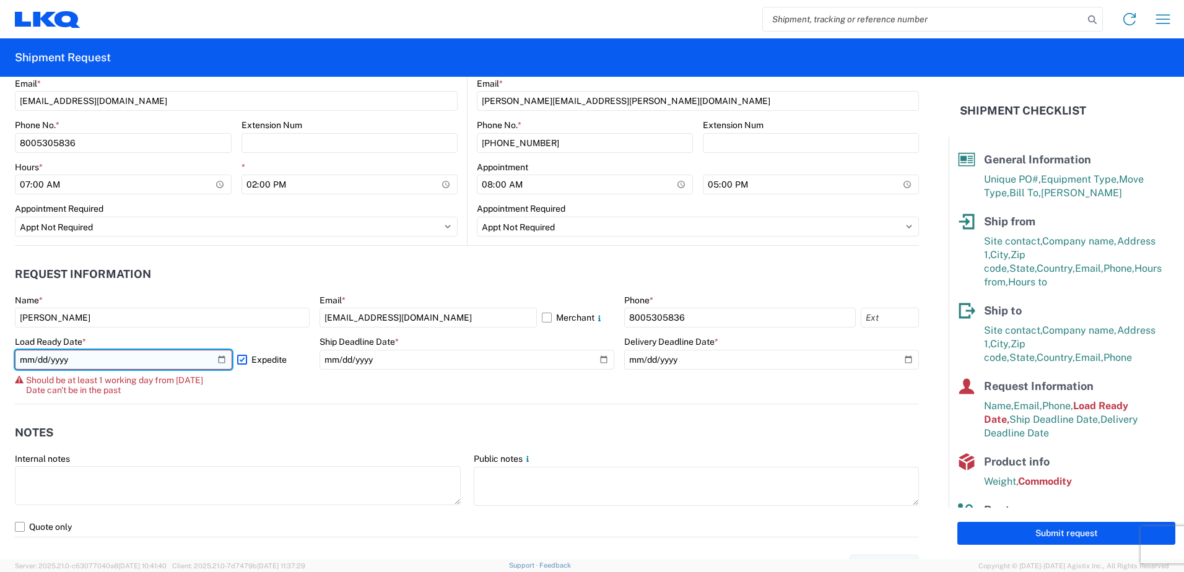
click at [222, 356] on input "[DATE]" at bounding box center [123, 360] width 217 height 20
type input "[DATE]"
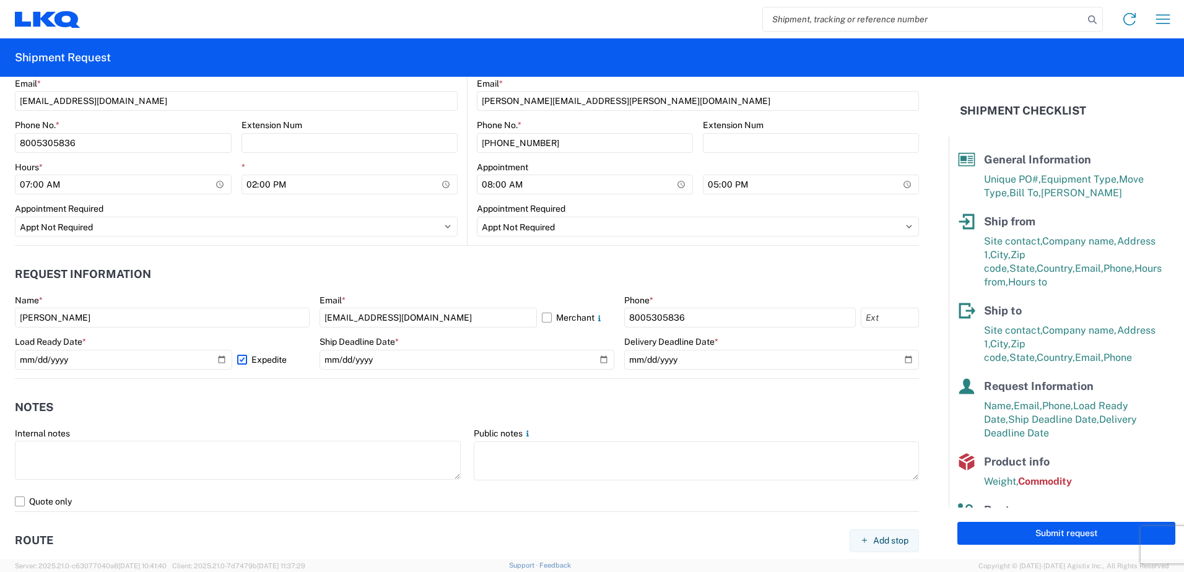
click at [494, 385] on agx-notes "Notes Internal notes Public notes Quote only" at bounding box center [467, 445] width 904 height 133
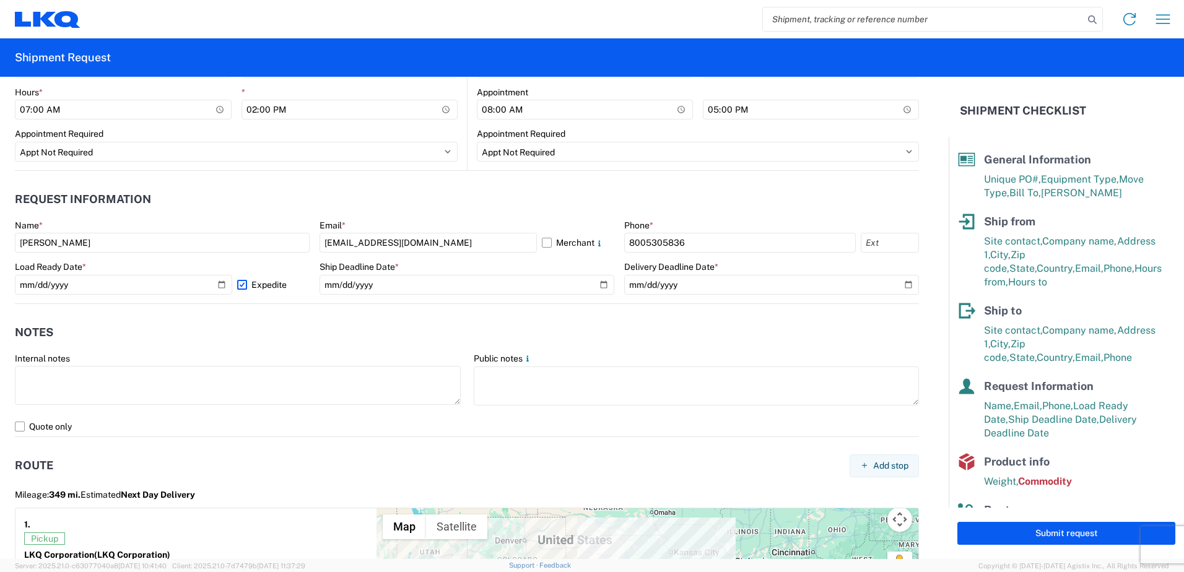
scroll to position [619, 0]
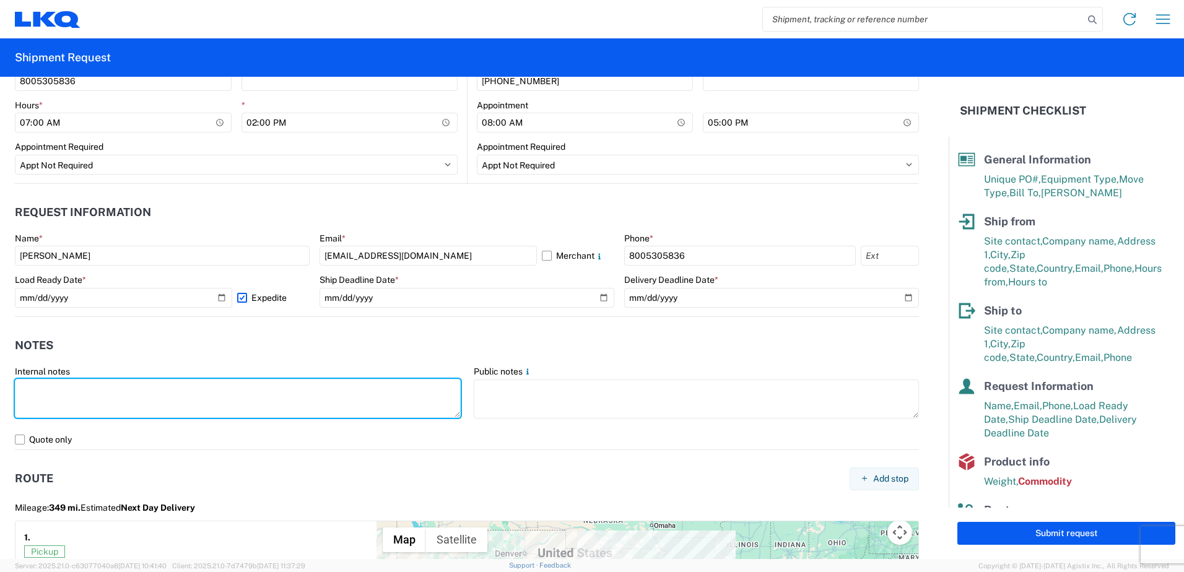
click at [353, 391] on textarea at bounding box center [238, 398] width 446 height 39
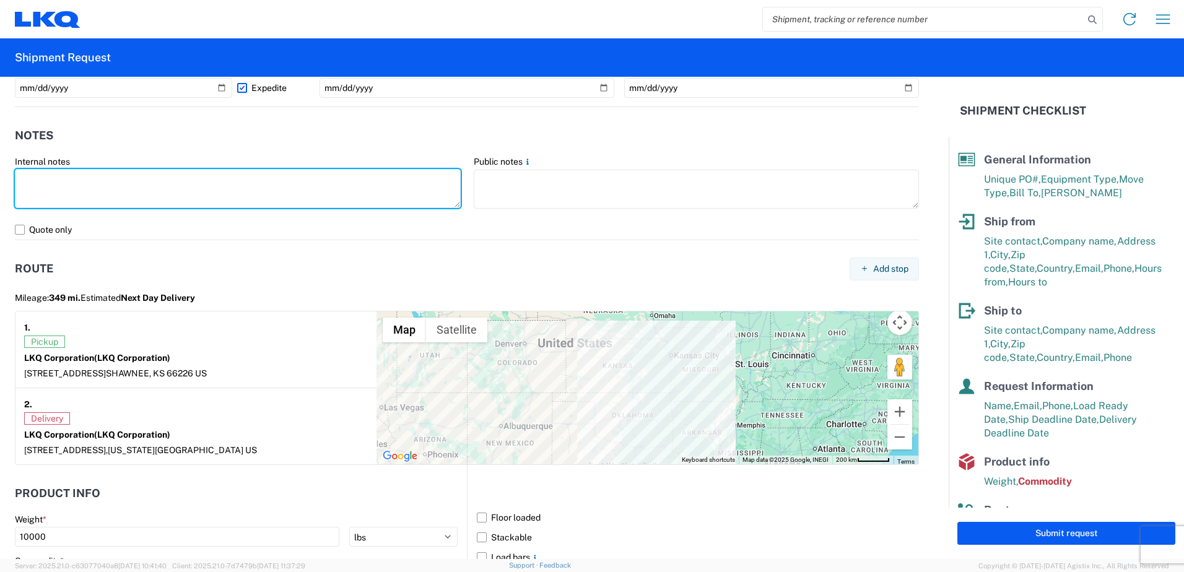
scroll to position [867, 0]
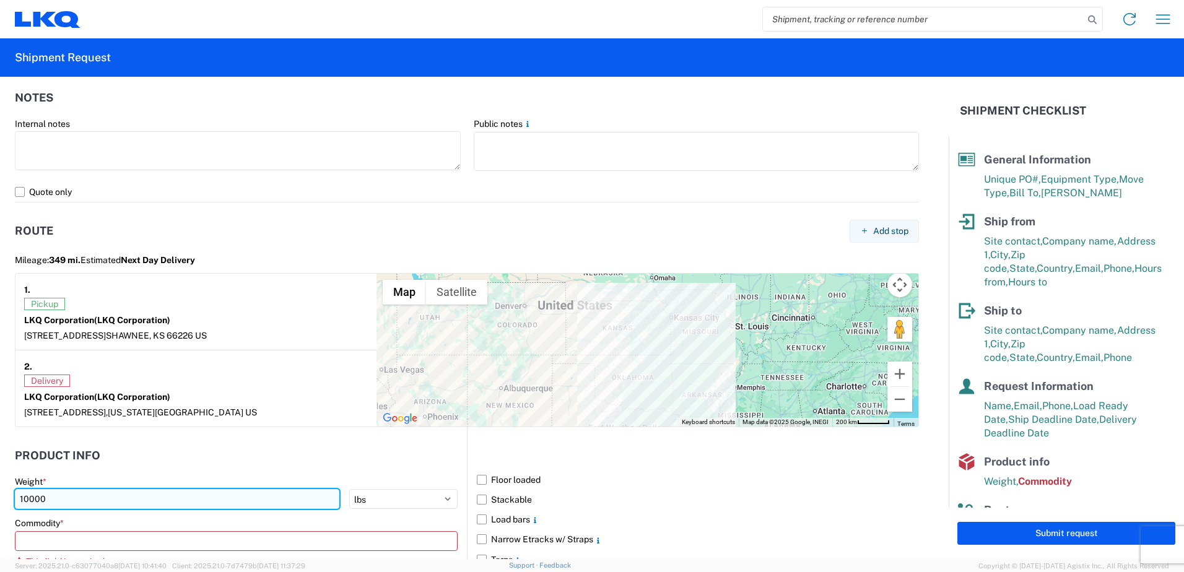
click at [308, 502] on input "10000" at bounding box center [177, 499] width 325 height 20
drag, startPoint x: 308, startPoint y: 502, endPoint x: -2, endPoint y: 515, distance: 310.6
click at [0, 515] on html "Home Shipment request Shipment tracking Shipment Request General Information Te…" at bounding box center [592, 286] width 1184 height 572
type input "20000"
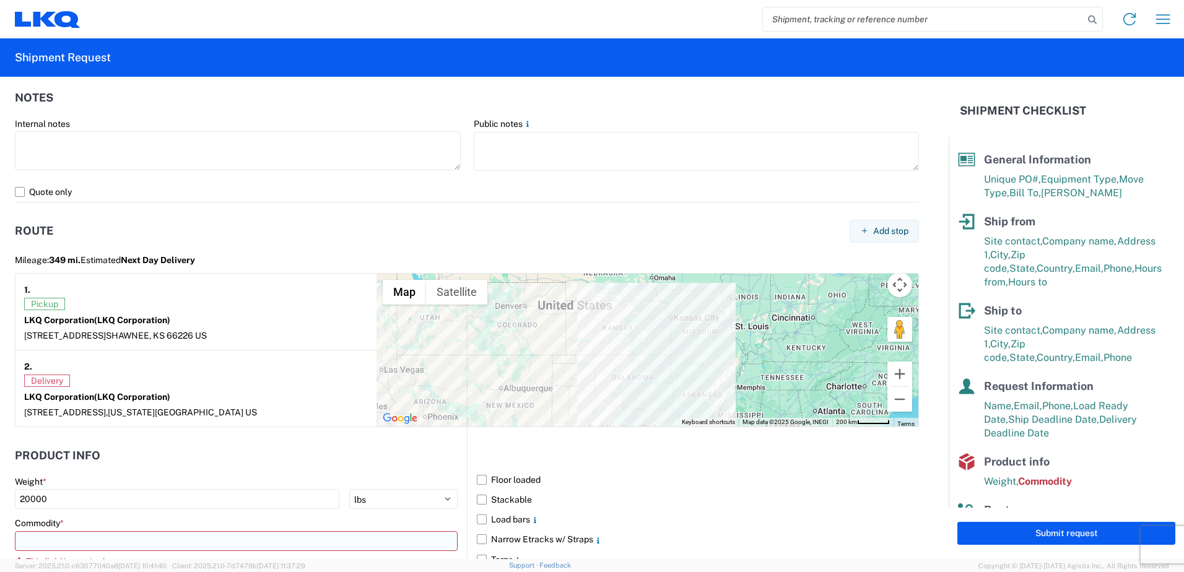
click at [182, 543] on input at bounding box center [236, 541] width 443 height 20
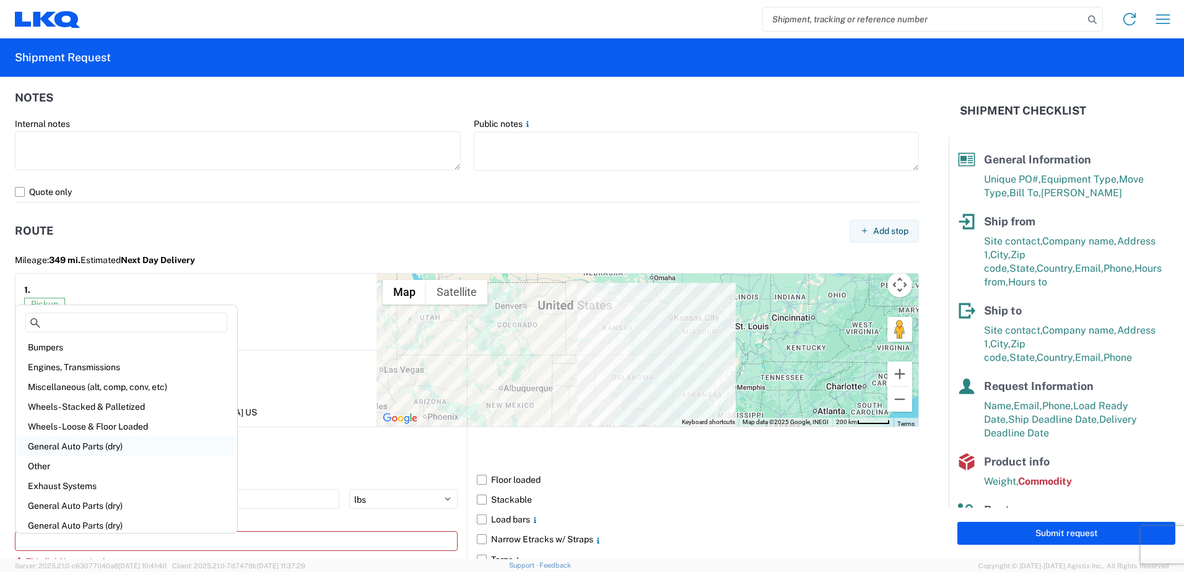
click at [94, 447] on div "General Auto Parts (dry)" at bounding box center [126, 447] width 217 height 20
type input "General Auto Parts (dry)"
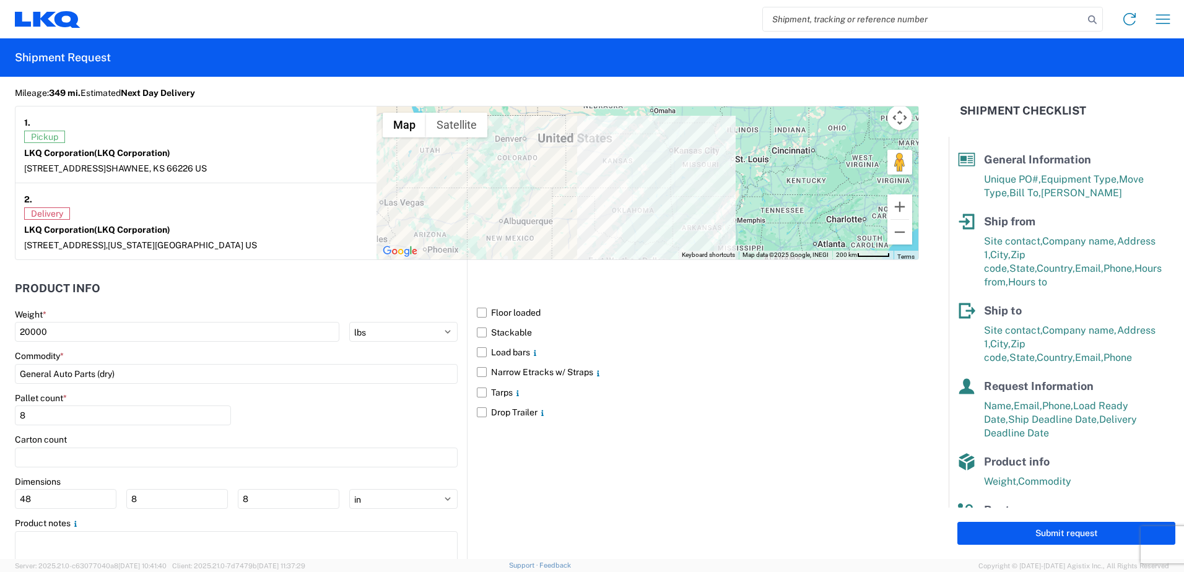
scroll to position [1076, 0]
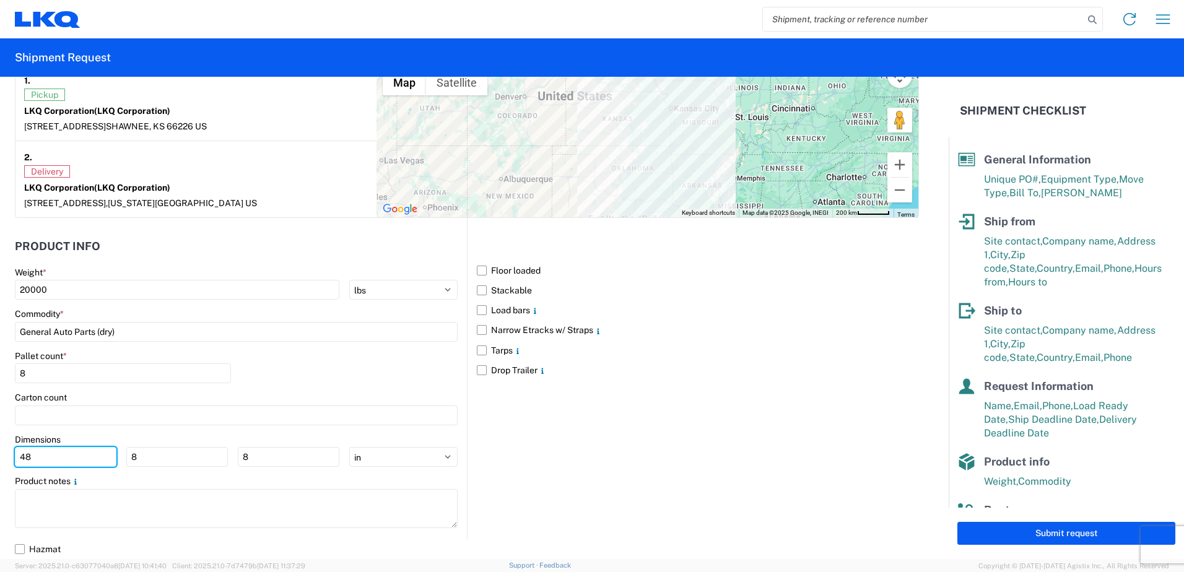
drag, startPoint x: 79, startPoint y: 462, endPoint x: -2, endPoint y: 451, distance: 82.5
click at [0, 451] on html "Home Shipment request Shipment tracking Shipment Request General Information Te…" at bounding box center [592, 286] width 1184 height 572
type input "77"
drag, startPoint x: 168, startPoint y: 468, endPoint x: 155, endPoint y: 462, distance: 14.2
click at [168, 467] on main "Weight * 20000 kgs lbs Commodity * General Auto Parts (dry) Pallet count * 8 Ca…" at bounding box center [241, 403] width 452 height 273
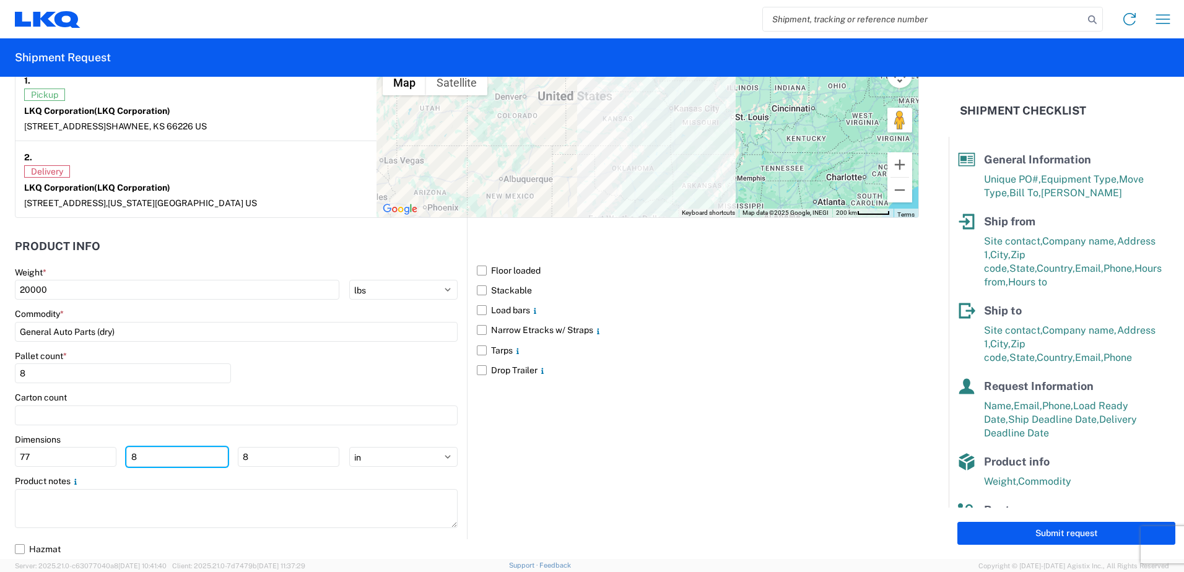
drag, startPoint x: 155, startPoint y: 462, endPoint x: 45, endPoint y: 471, distance: 110.0
click at [45, 471] on main "Weight * 20000 kgs lbs Commodity * General Auto Parts (dry) Pallet count * 8 Ca…" at bounding box center [241, 403] width 452 height 273
type input "45"
drag, startPoint x: 295, startPoint y: 461, endPoint x: 212, endPoint y: 461, distance: 82.4
click at [212, 461] on div "77 45 8" at bounding box center [177, 457] width 325 height 20
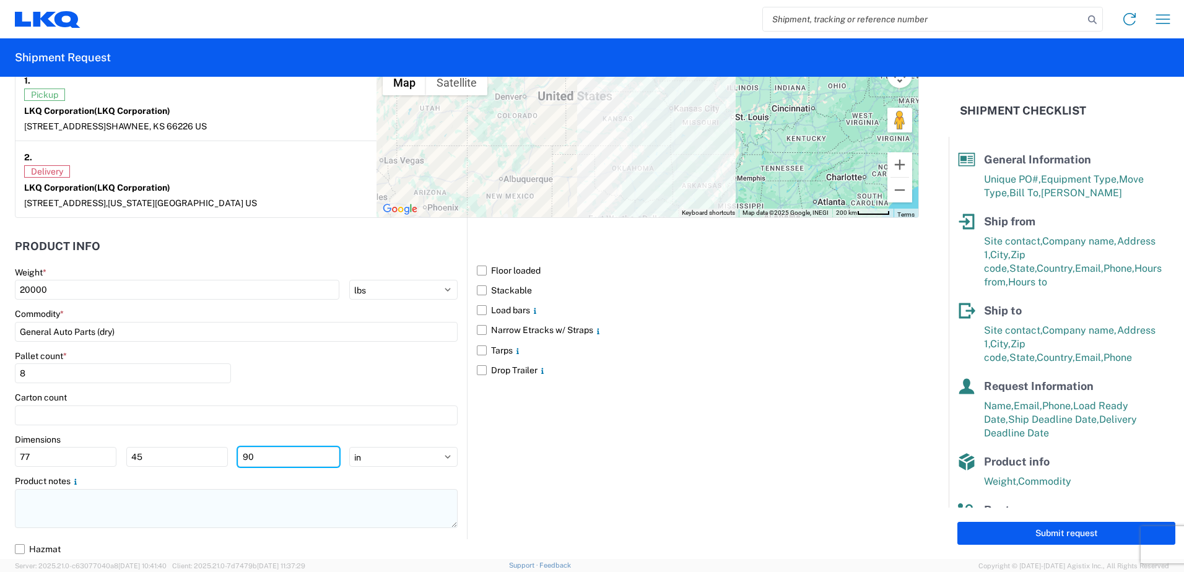
type input "90"
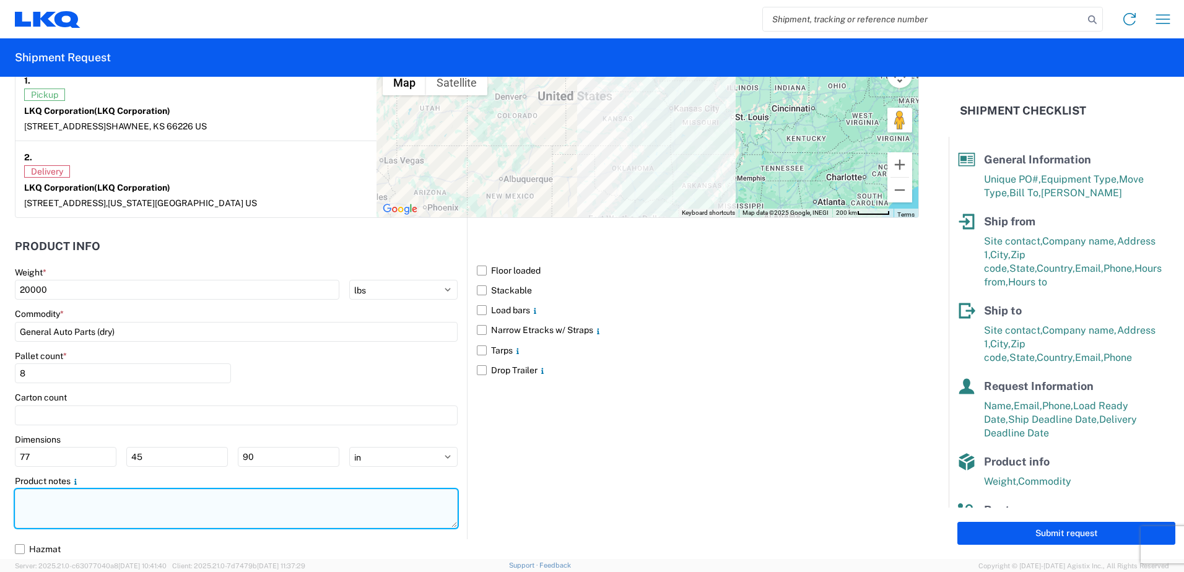
click at [261, 497] on textarea at bounding box center [236, 508] width 443 height 39
click at [261, 497] on textarea "NO BOX TRUCK, 53' DRY VAN" at bounding box center [236, 508] width 443 height 39
type textarea "NO BOX TRUCK, 53' DRY VAN 8 SKIDS TAKING 16 SPOTS"
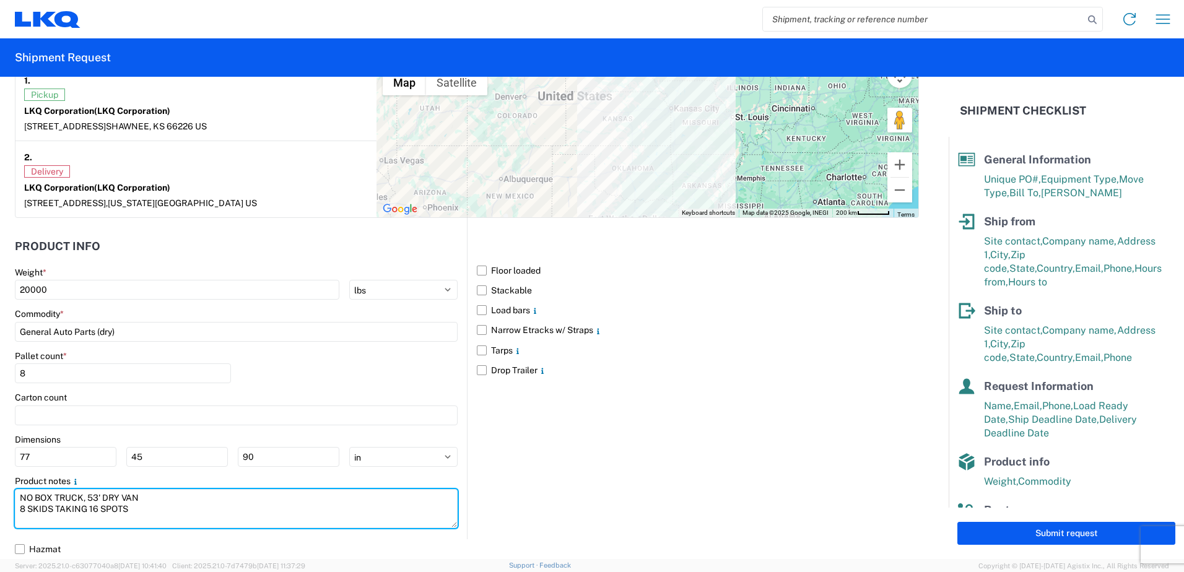
drag, startPoint x: 22, startPoint y: 509, endPoint x: -2, endPoint y: 509, distance: 24.8
click at [0, 509] on html "Home Shipment request Shipment tracking Shipment Request General Information Te…" at bounding box center [592, 286] width 1184 height 572
drag, startPoint x: 18, startPoint y: 498, endPoint x: 212, endPoint y: 517, distance: 195.4
click at [212, 517] on textarea "NO BOX TRUCK, 53' DRY VAN 8 SKIDS TAKING 16 SPOTS" at bounding box center [236, 508] width 443 height 39
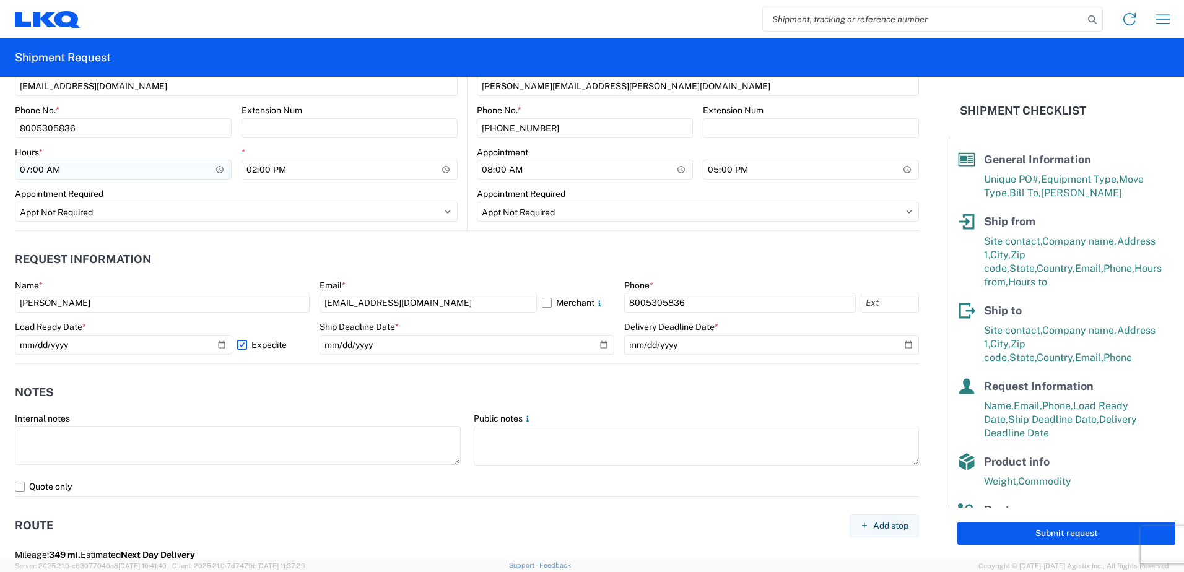
scroll to position [581, 0]
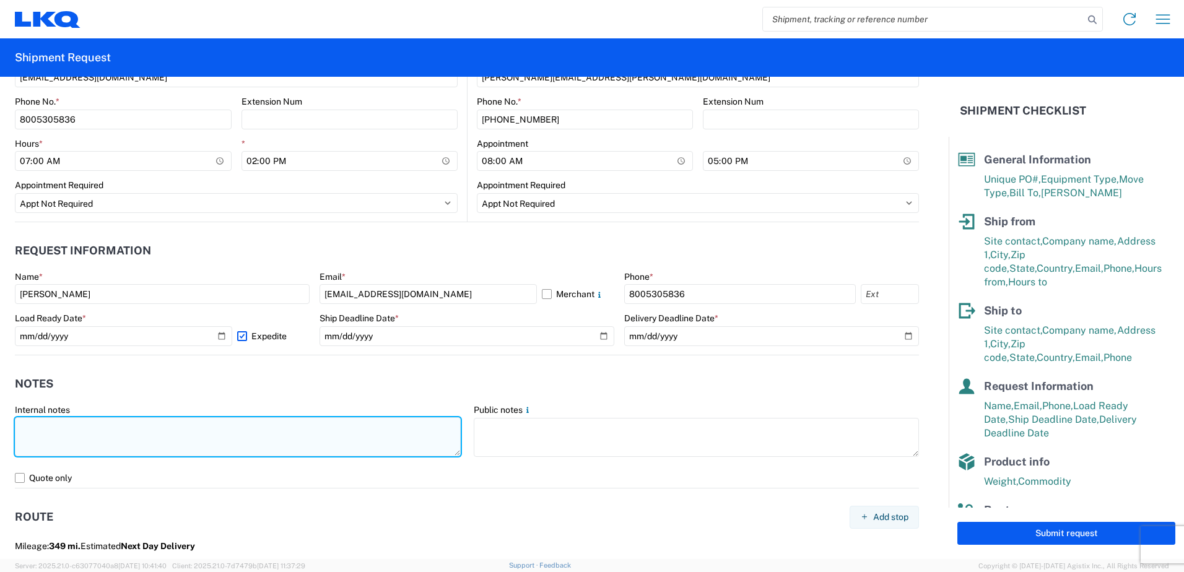
paste textarea "NO BOX TRUCK, 53' DRY VAN 8 SKIDS TAKING 16 SPOTS"
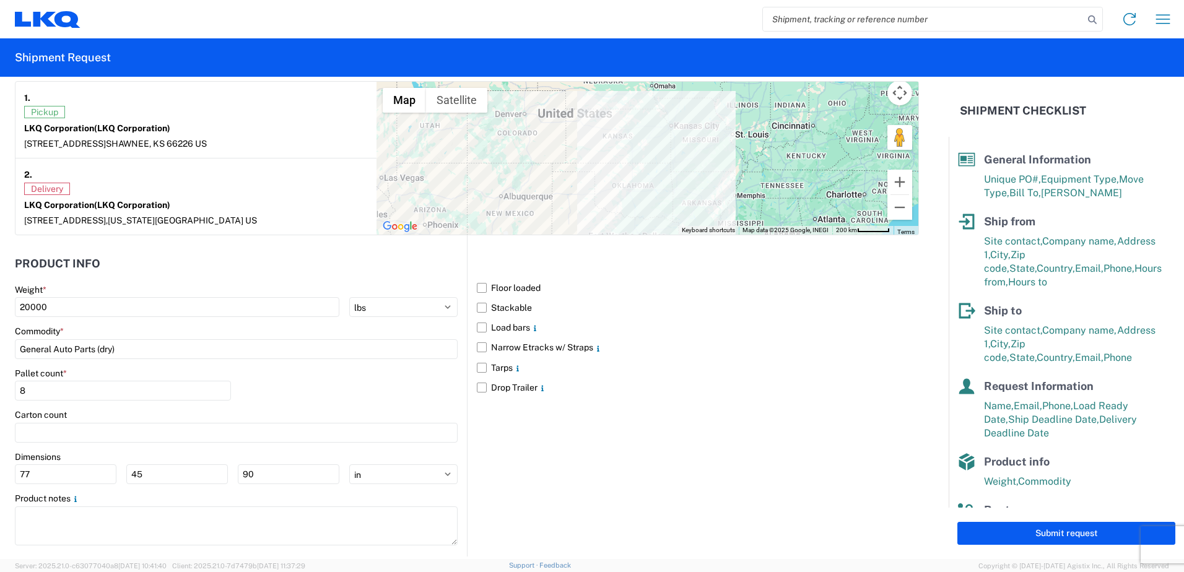
scroll to position [1076, 0]
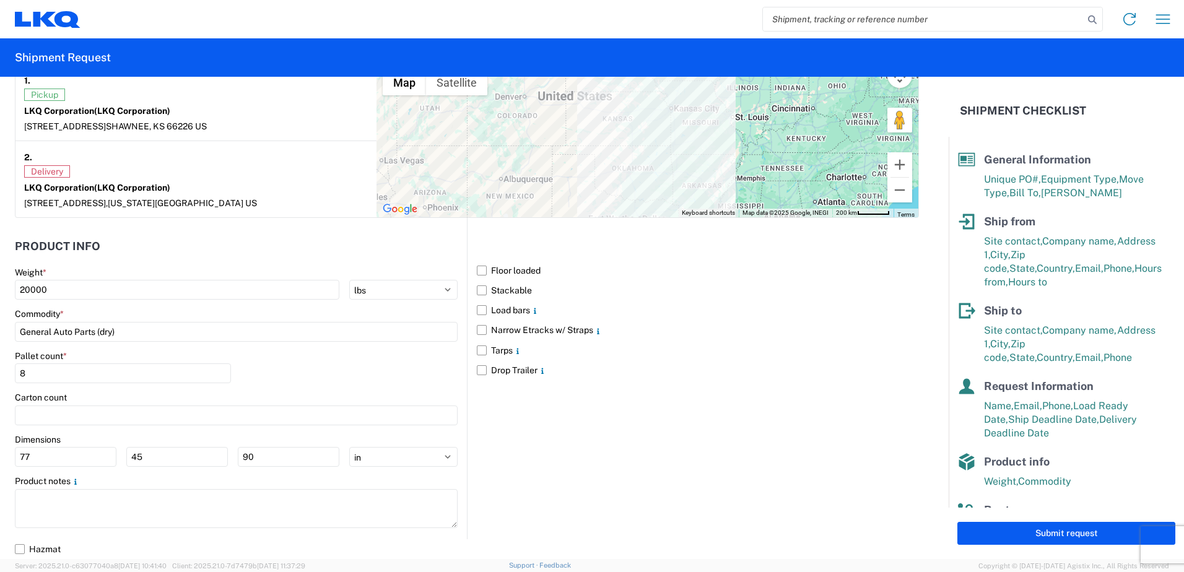
type textarea "NO BOX TRUCK, 53' DRY VAN 8 SKIDS TAKING 16 SPOTS"
drag, startPoint x: 1040, startPoint y: 537, endPoint x: 814, endPoint y: 526, distance: 225.7
click at [1040, 538] on button "Submit request" at bounding box center [1067, 533] width 218 height 23
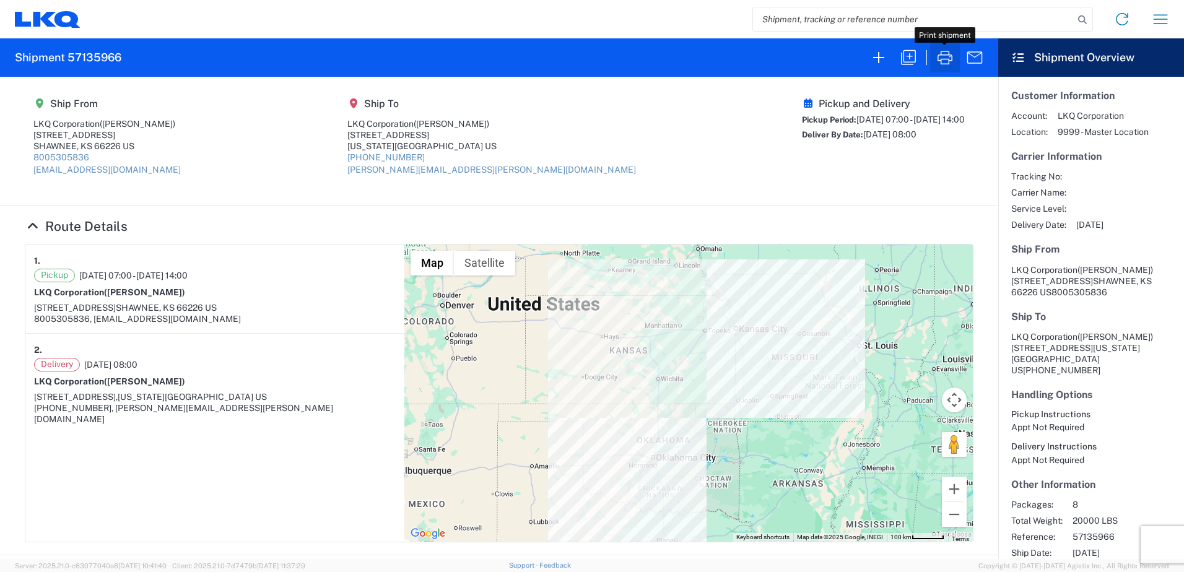
click at [946, 57] on icon "button" at bounding box center [945, 58] width 20 height 20
